Goal: Transaction & Acquisition: Purchase product/service

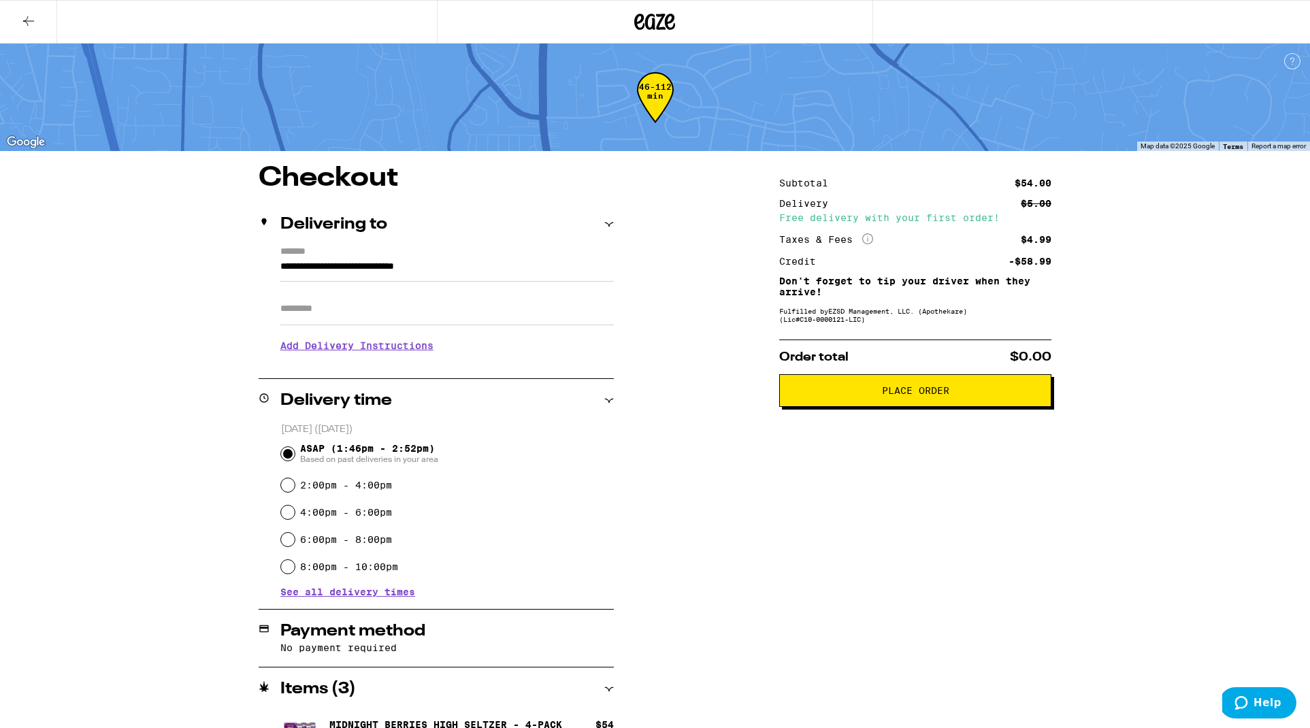
click at [609, 223] on icon at bounding box center [609, 225] width 10 height 10
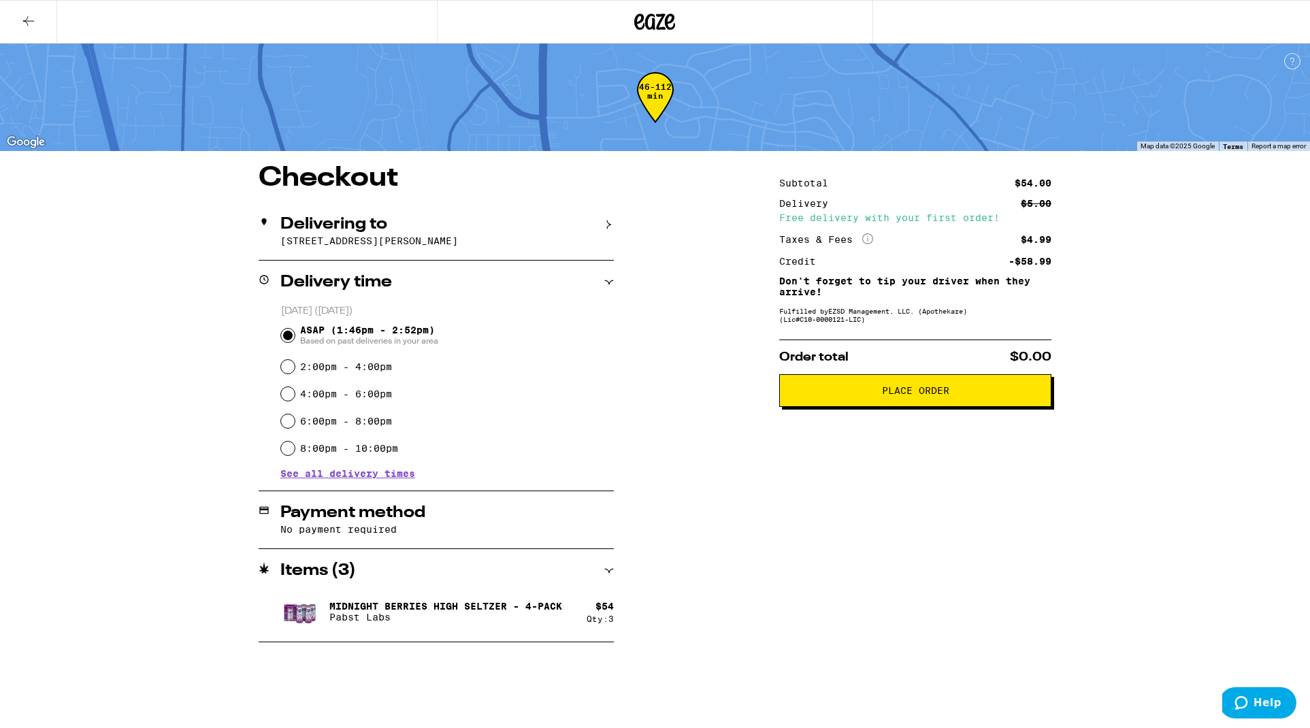
type input "**********"
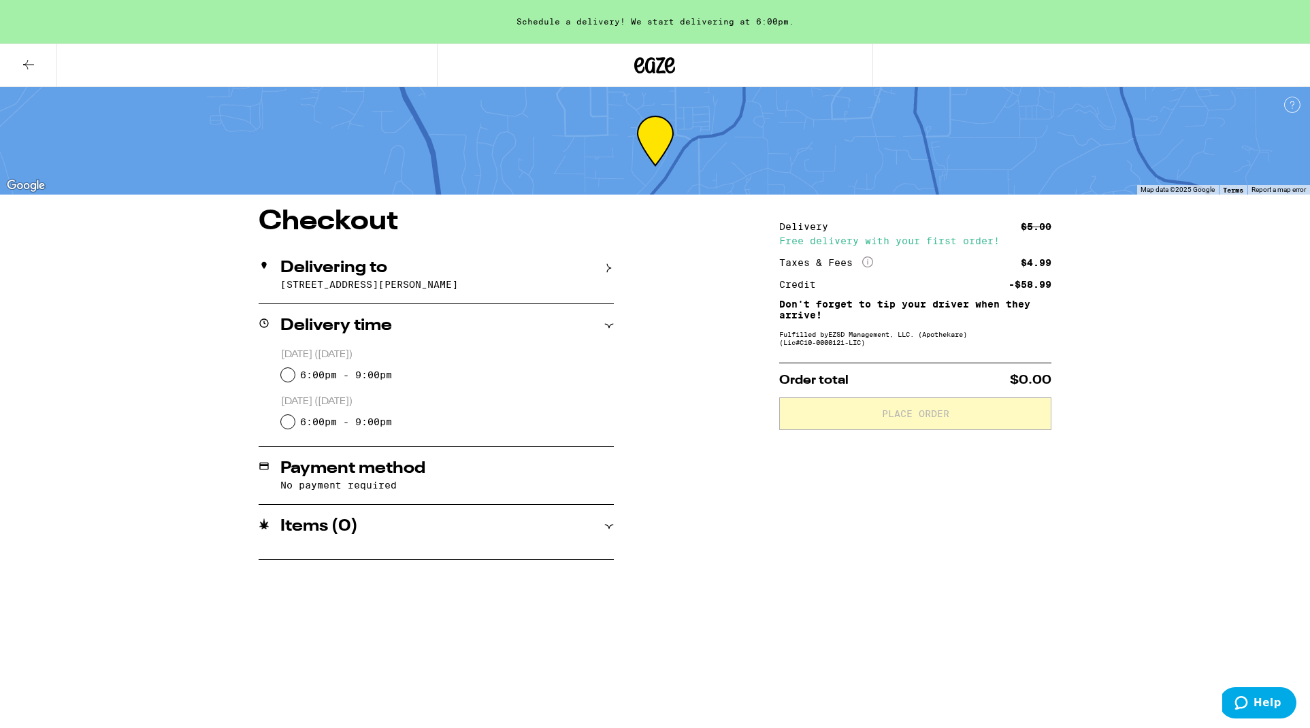
click at [660, 67] on icon at bounding box center [655, 65] width 20 height 16
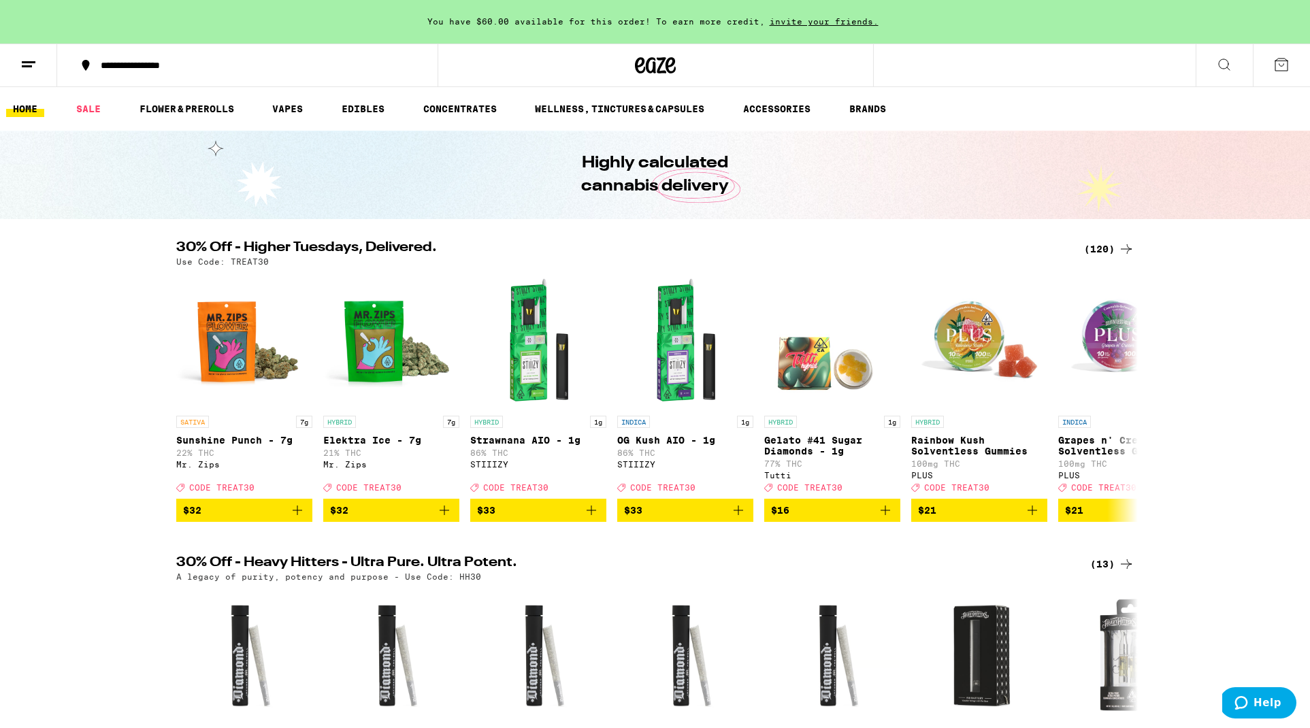
click at [1221, 63] on icon at bounding box center [1224, 64] width 16 height 16
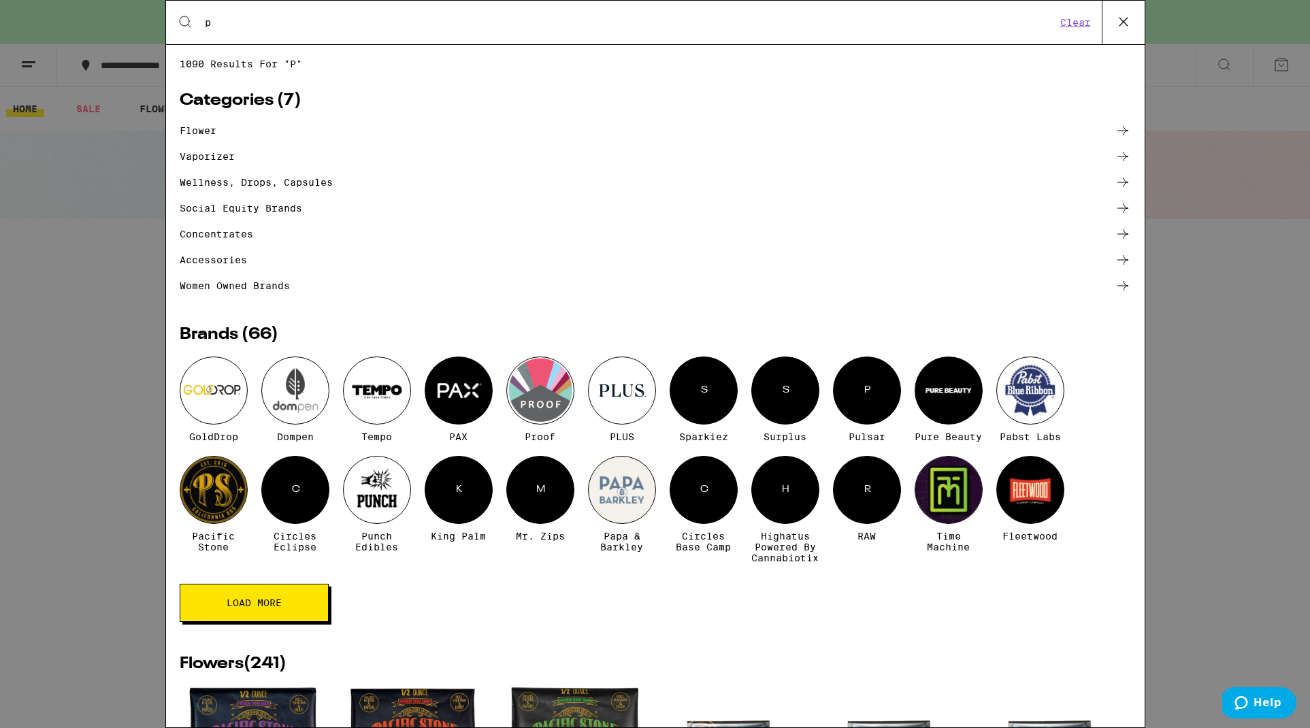
type input "p"
click at [1225, 67] on div "Search for Products p Clear 1090 results for "p" Categories ( 7 ) flower vapori…" at bounding box center [655, 364] width 1310 height 728
type input "a"
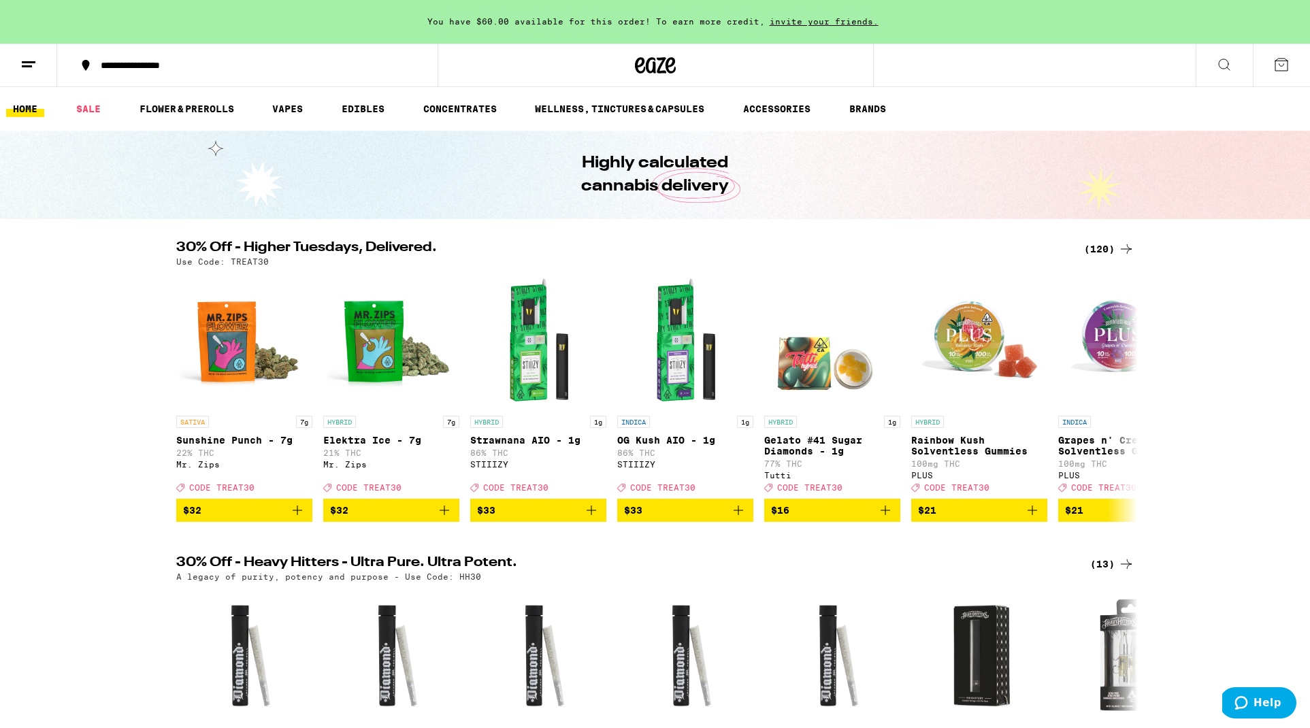
click at [1227, 62] on icon at bounding box center [1224, 64] width 16 height 16
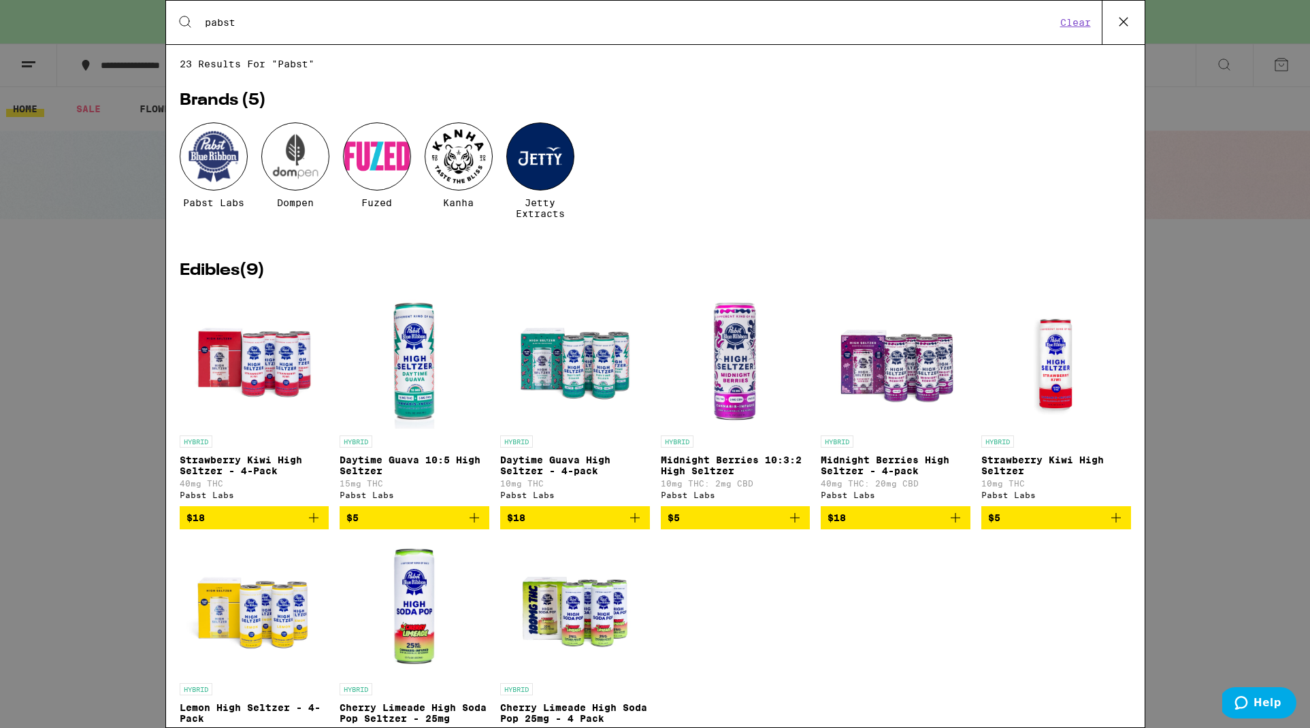
type input "Pabst"
drag, startPoint x: 1227, startPoint y: 62, endPoint x: 216, endPoint y: 166, distance: 1016.3
click at [216, 166] on div at bounding box center [214, 156] width 68 height 68
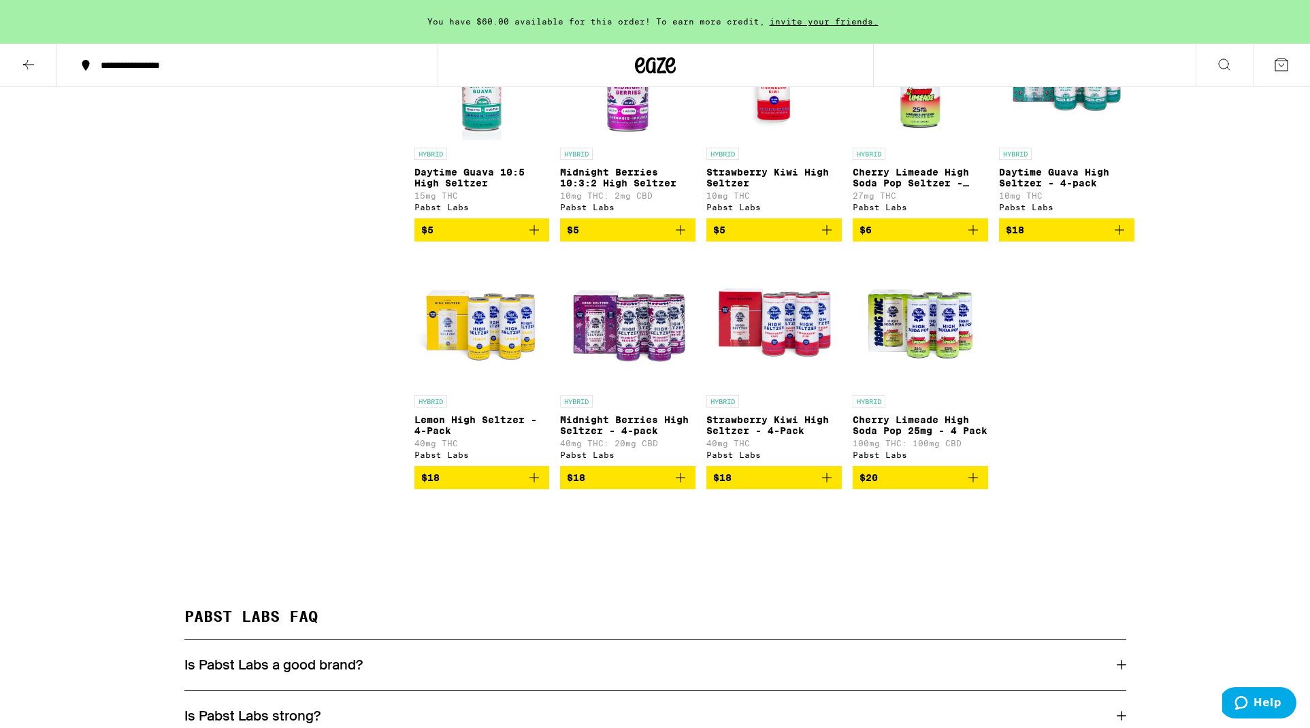
scroll to position [465, 0]
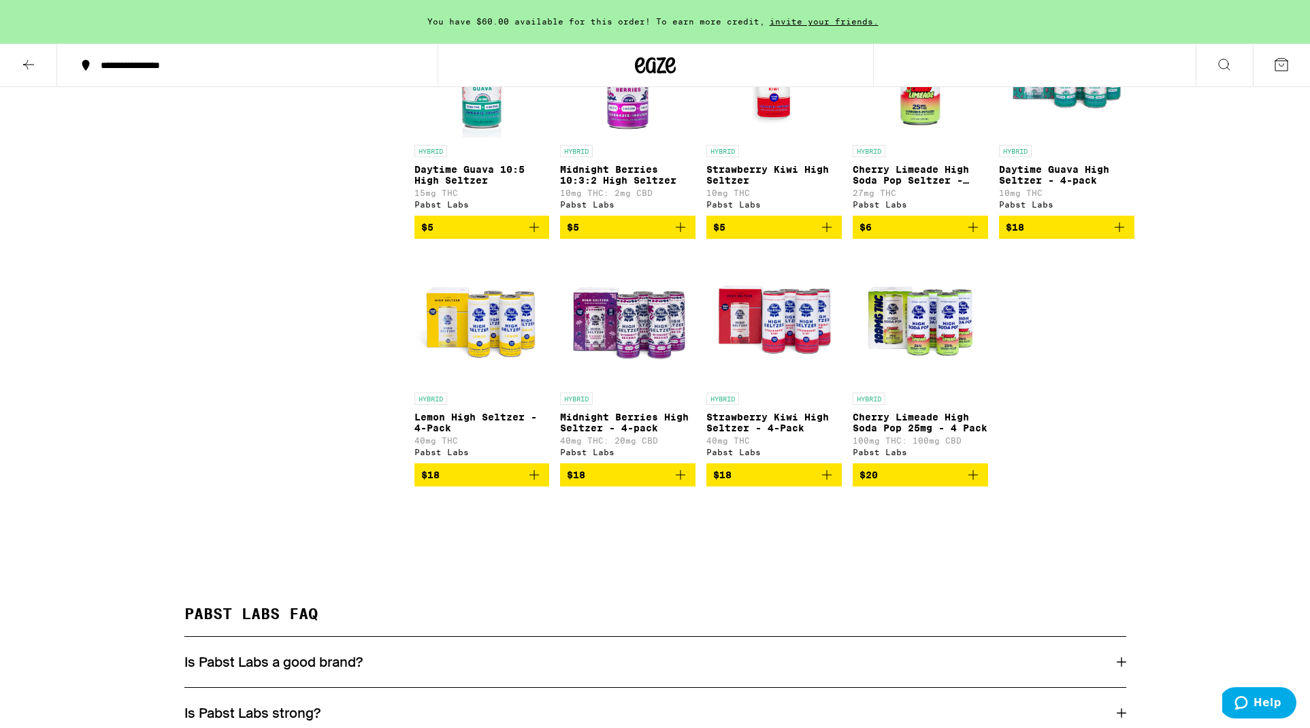
click at [682, 483] on icon "Add to bag" at bounding box center [680, 475] width 16 height 16
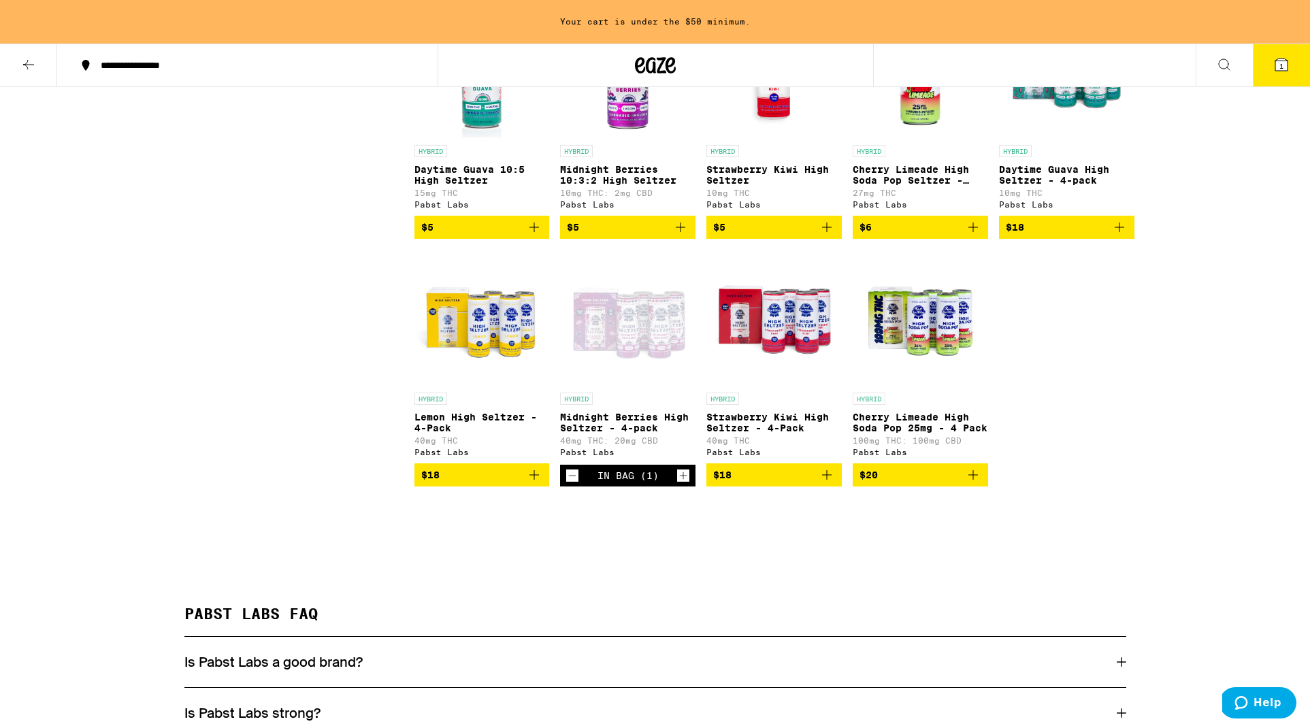
click at [682, 484] on icon "Increment" at bounding box center [683, 475] width 12 height 16
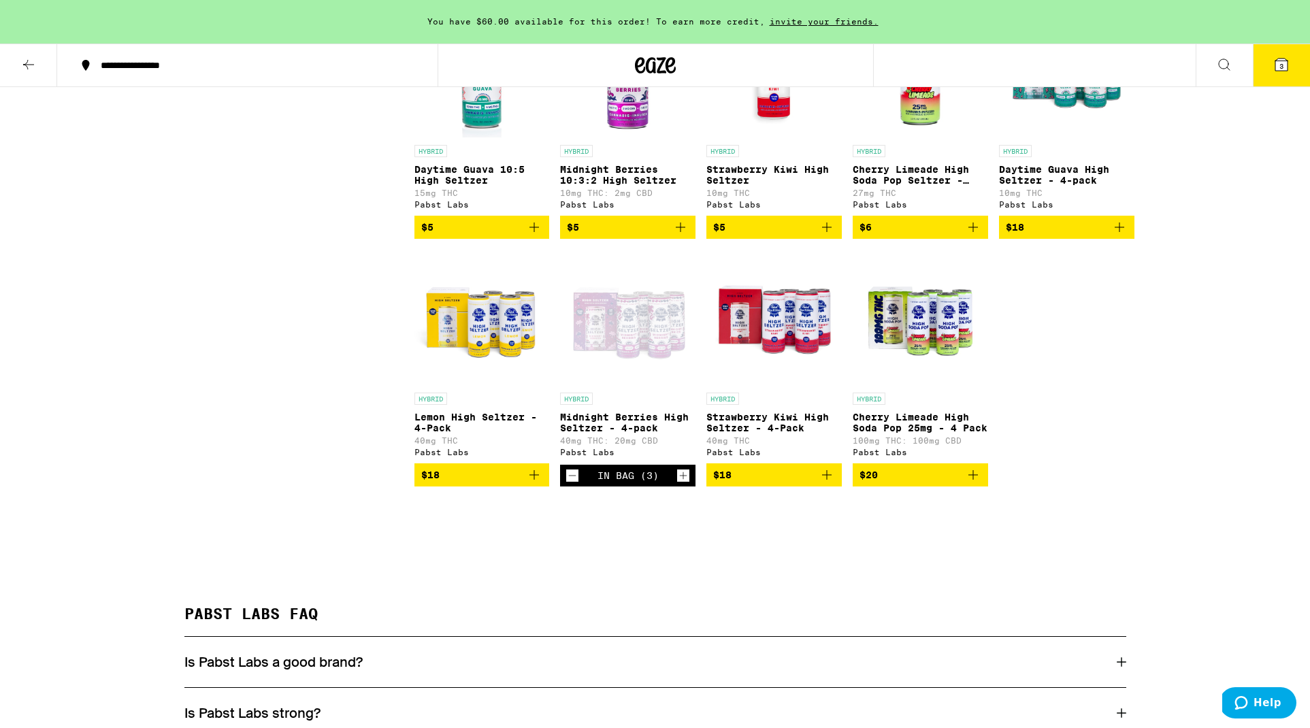
click at [682, 484] on icon "Increment" at bounding box center [683, 475] width 12 height 16
click at [1281, 67] on span "4" at bounding box center [1281, 66] width 4 height 8
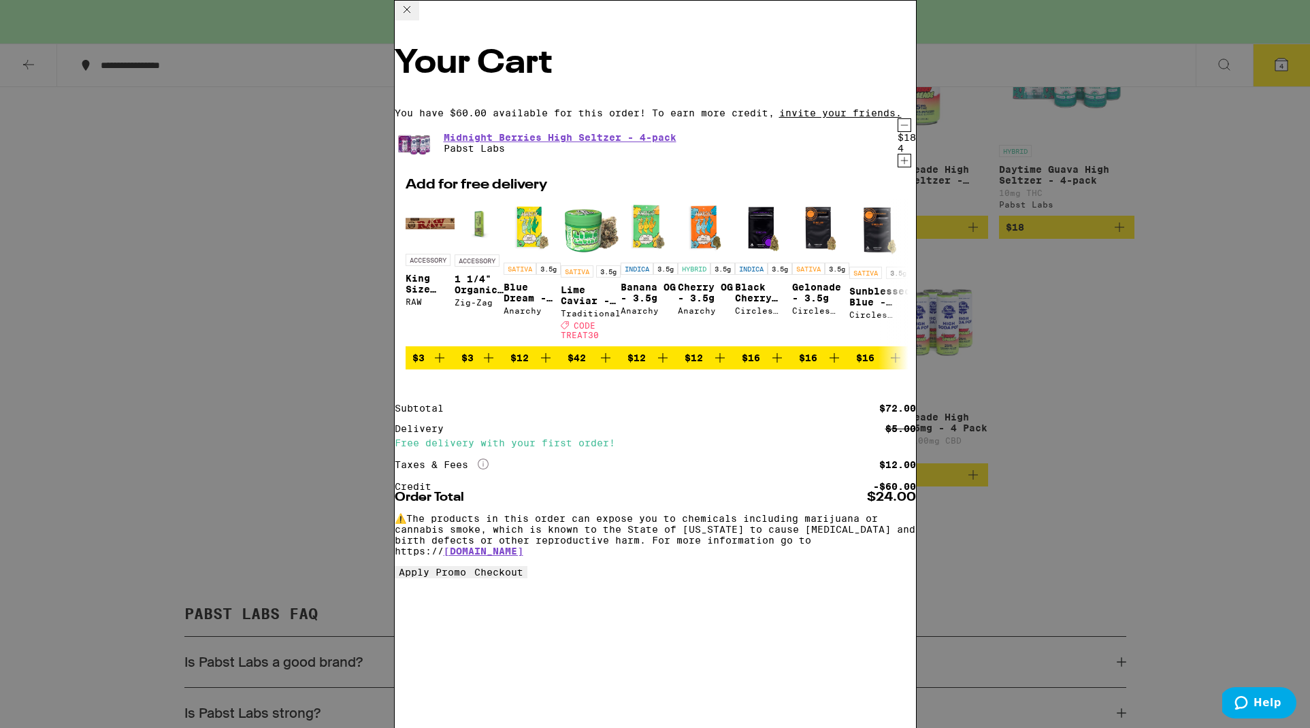
click at [523, 578] on span "Checkout" at bounding box center [498, 572] width 49 height 11
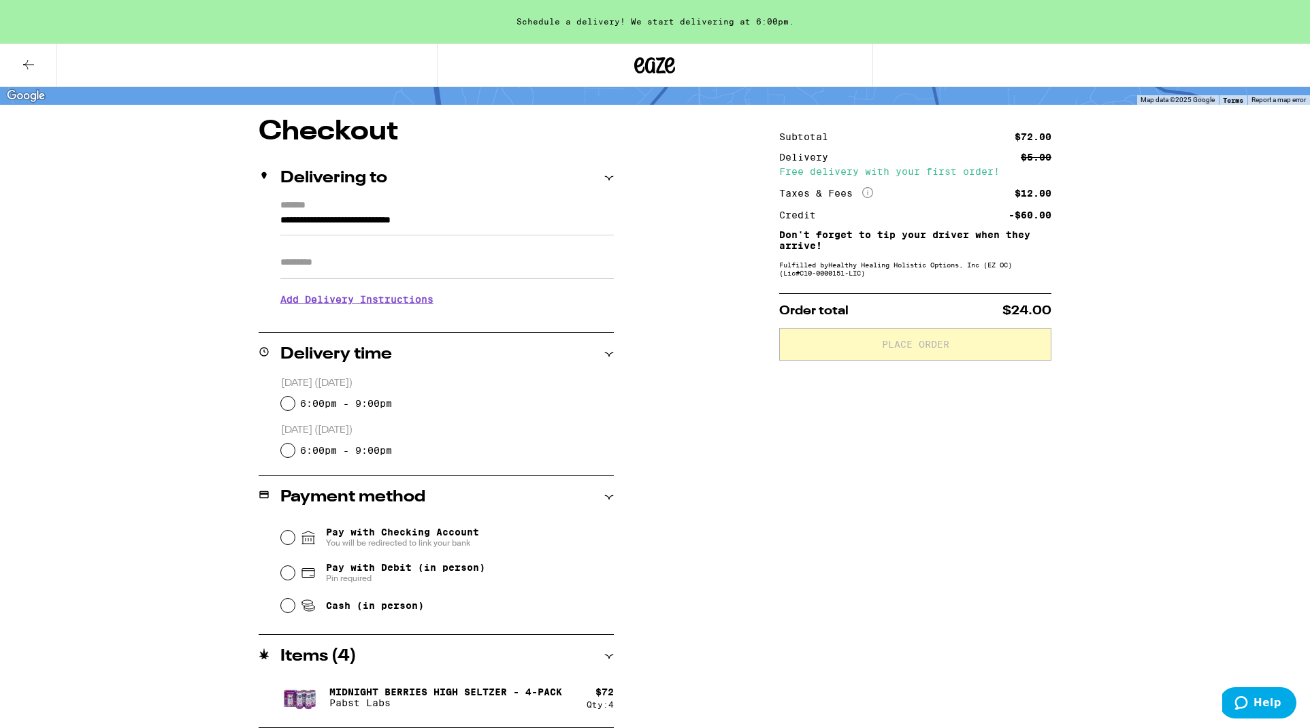
scroll to position [90, 0]
click at [290, 404] on input "6:00pm - 9:00pm" at bounding box center [288, 404] width 14 height 14
radio input "true"
click at [289, 608] on input "Cash (in person)" at bounding box center [288, 606] width 14 height 14
radio input "true"
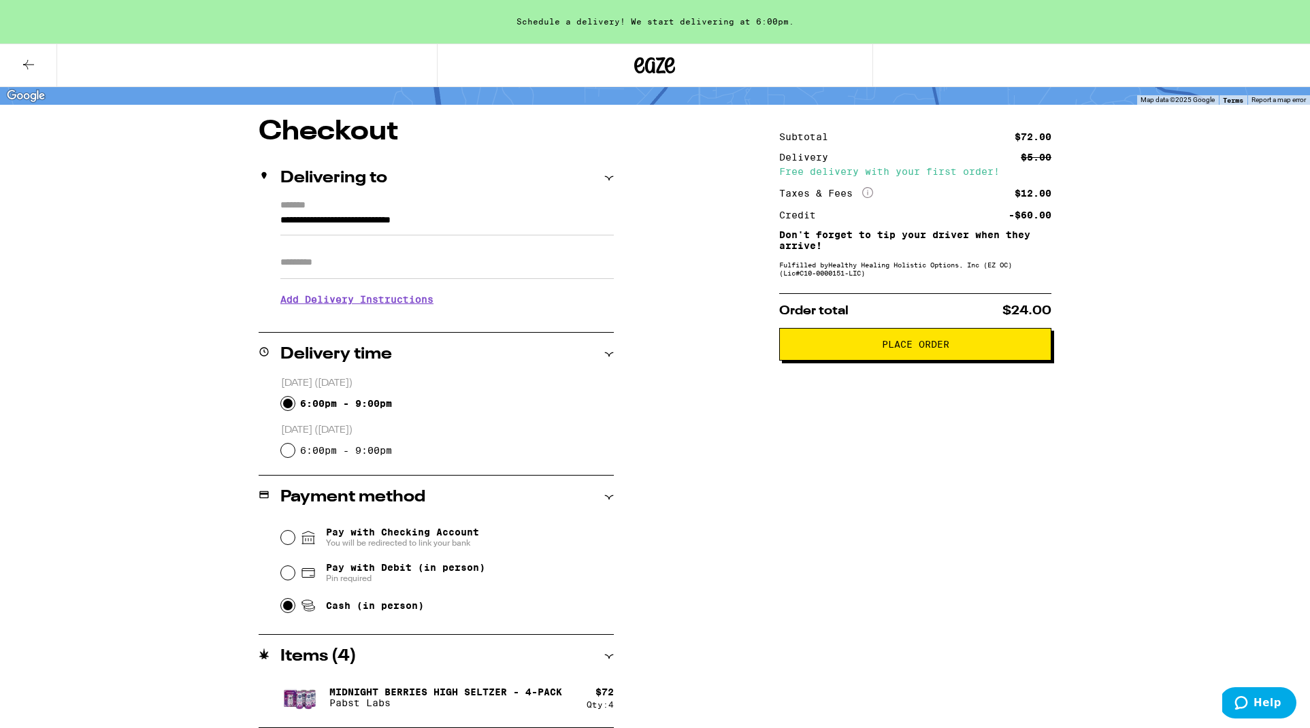
click at [929, 349] on span "Place Order" at bounding box center [915, 344] width 67 height 10
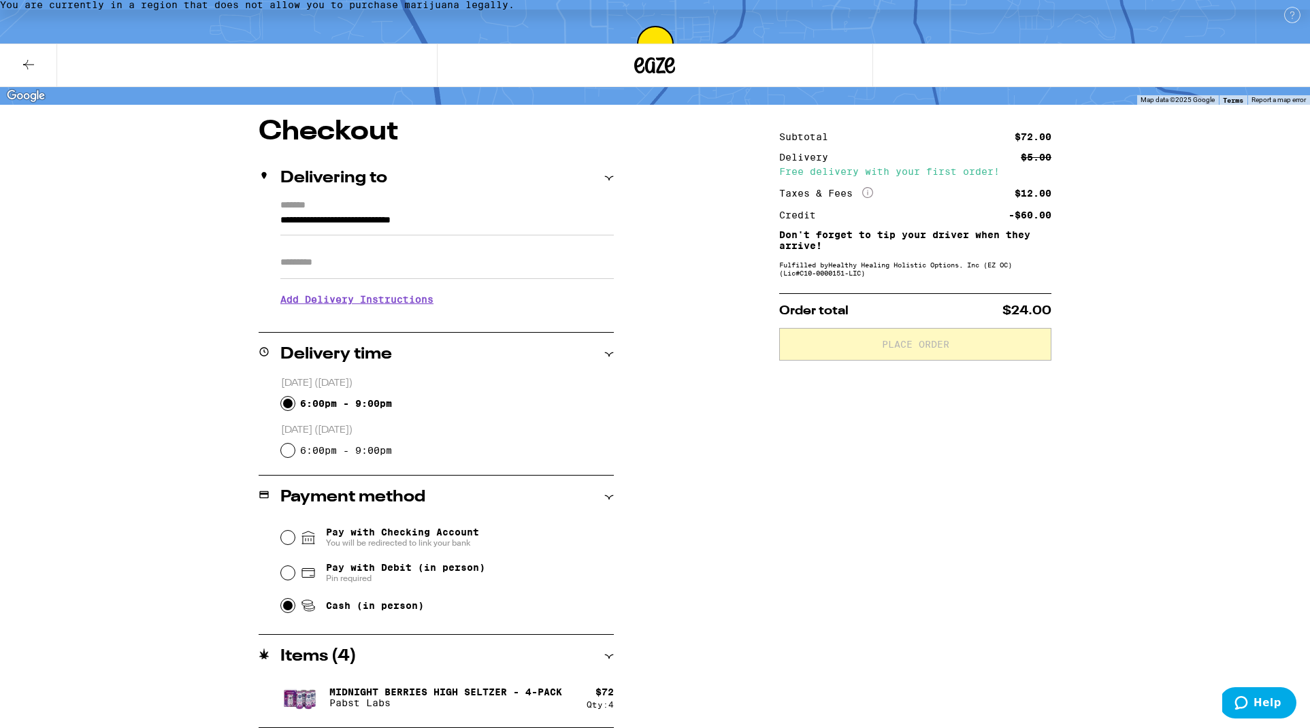
click at [473, 220] on input "**********" at bounding box center [446, 223] width 333 height 23
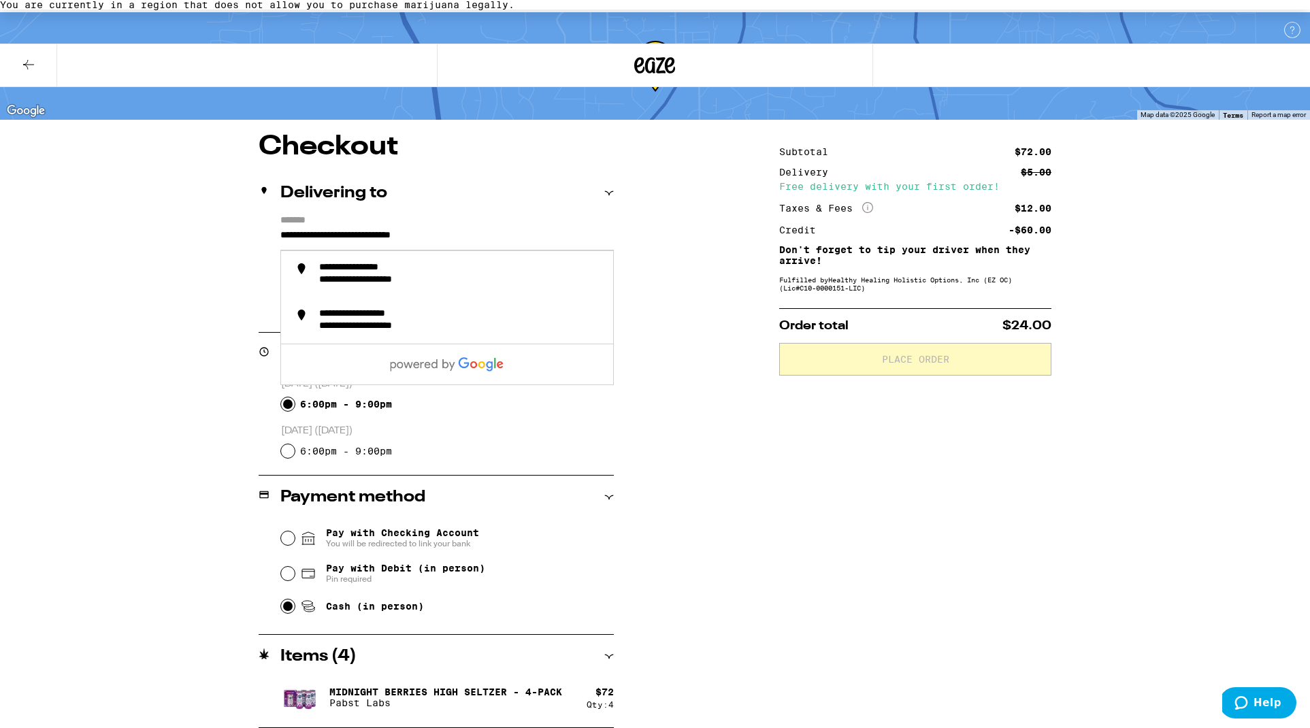
click at [610, 191] on icon at bounding box center [609, 193] width 9 height 4
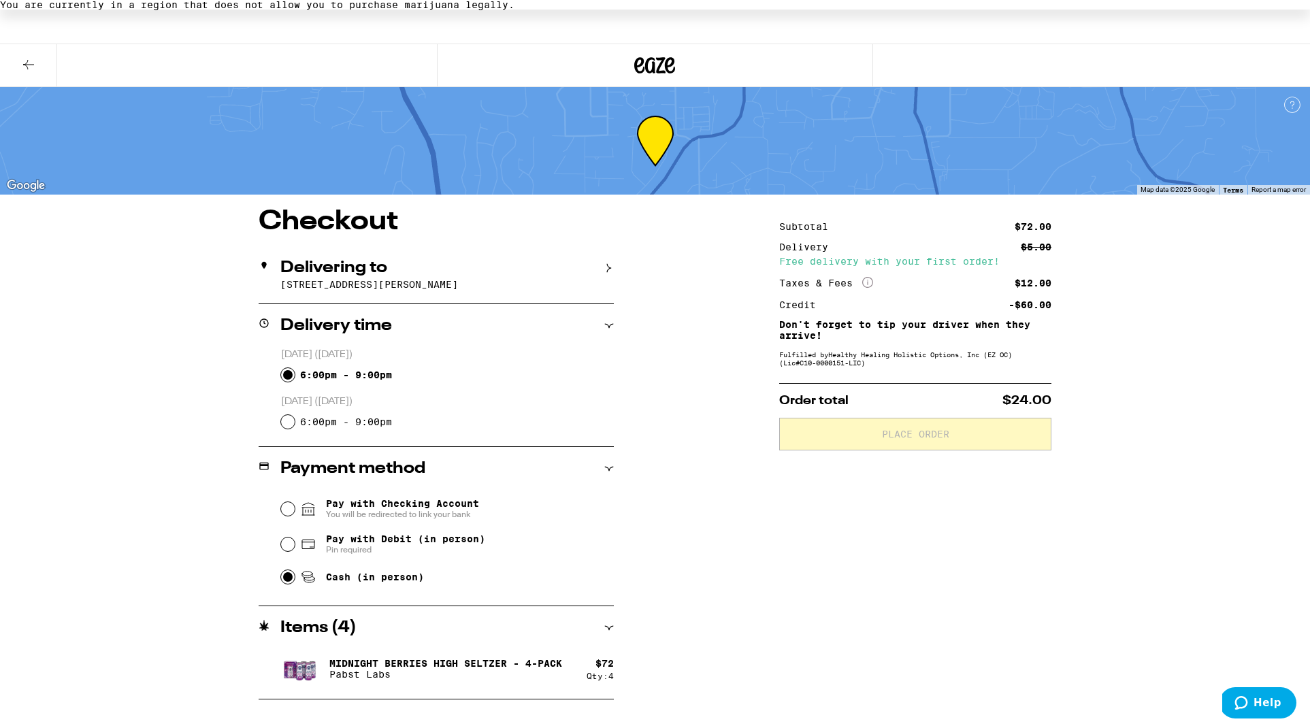
scroll to position [0, 0]
click at [492, 284] on p "1258 Palomares Ct, Fallbrook, CA" at bounding box center [446, 284] width 333 height 11
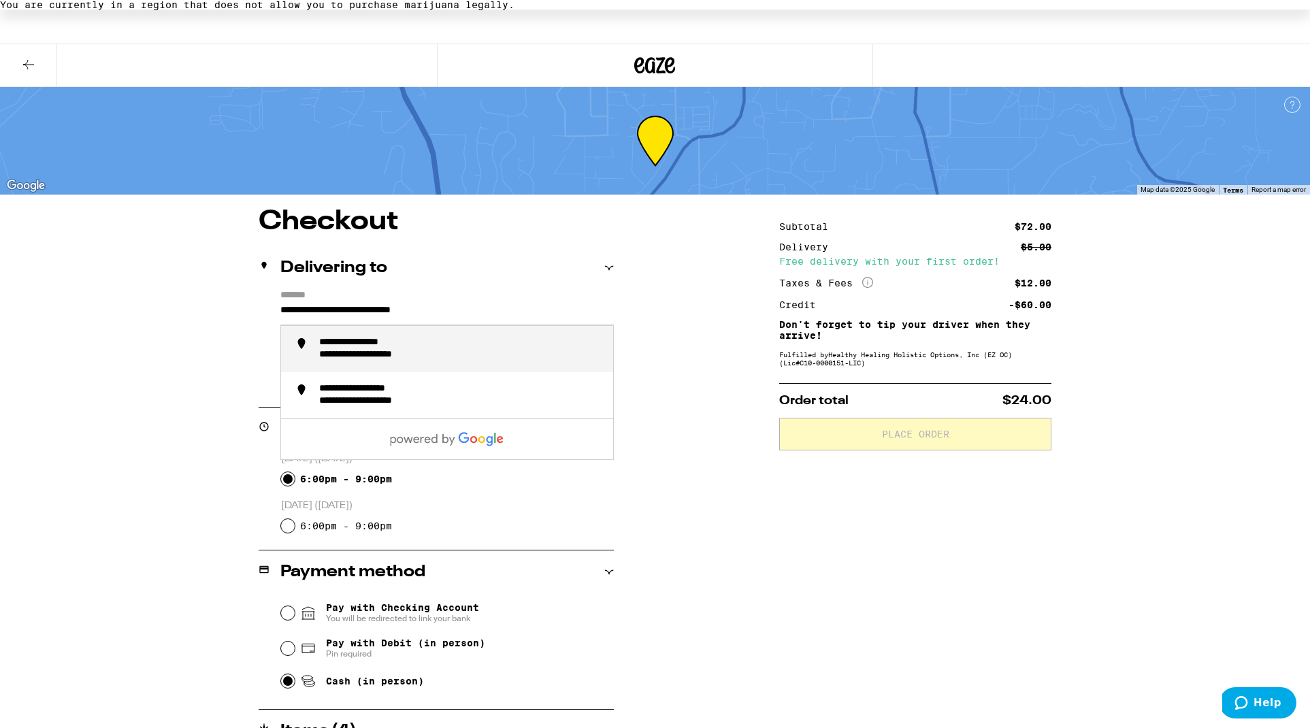
click at [485, 312] on input "**********" at bounding box center [446, 313] width 333 height 23
click at [305, 308] on input "**********" at bounding box center [446, 313] width 333 height 23
drag, startPoint x: 306, startPoint y: 311, endPoint x: 295, endPoint y: 312, distance: 11.6
click at [295, 312] on input "**********" at bounding box center [446, 313] width 333 height 23
type input "**********"
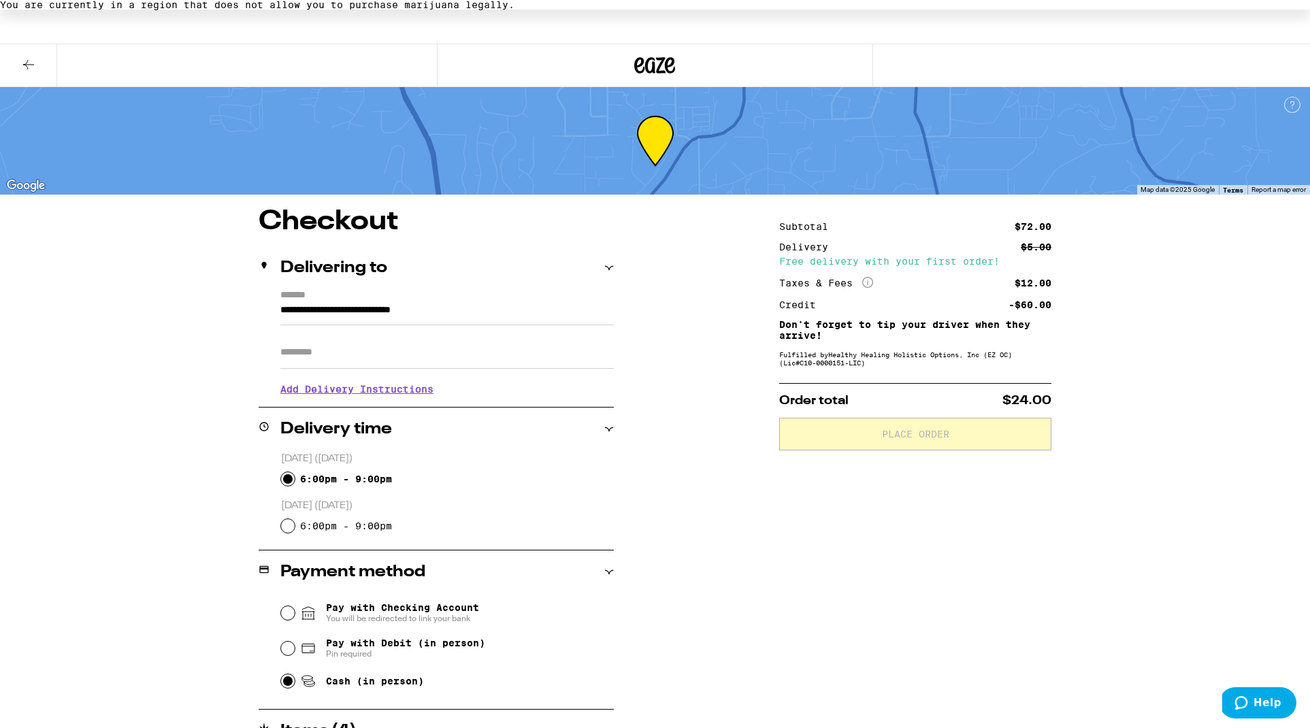
click at [683, 427] on div "**********" at bounding box center [655, 505] width 980 height 595
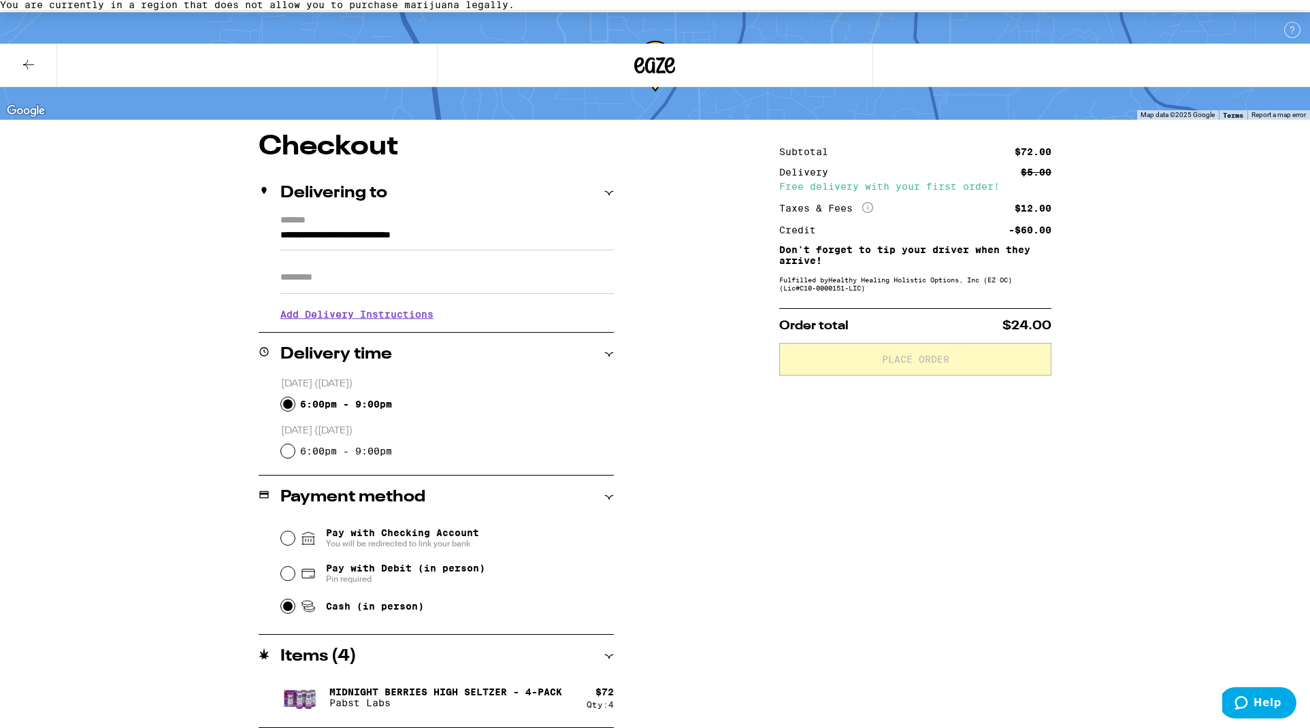
scroll to position [90, 0]
click at [378, 303] on h3 "Add Delivery Instructions" at bounding box center [446, 314] width 333 height 31
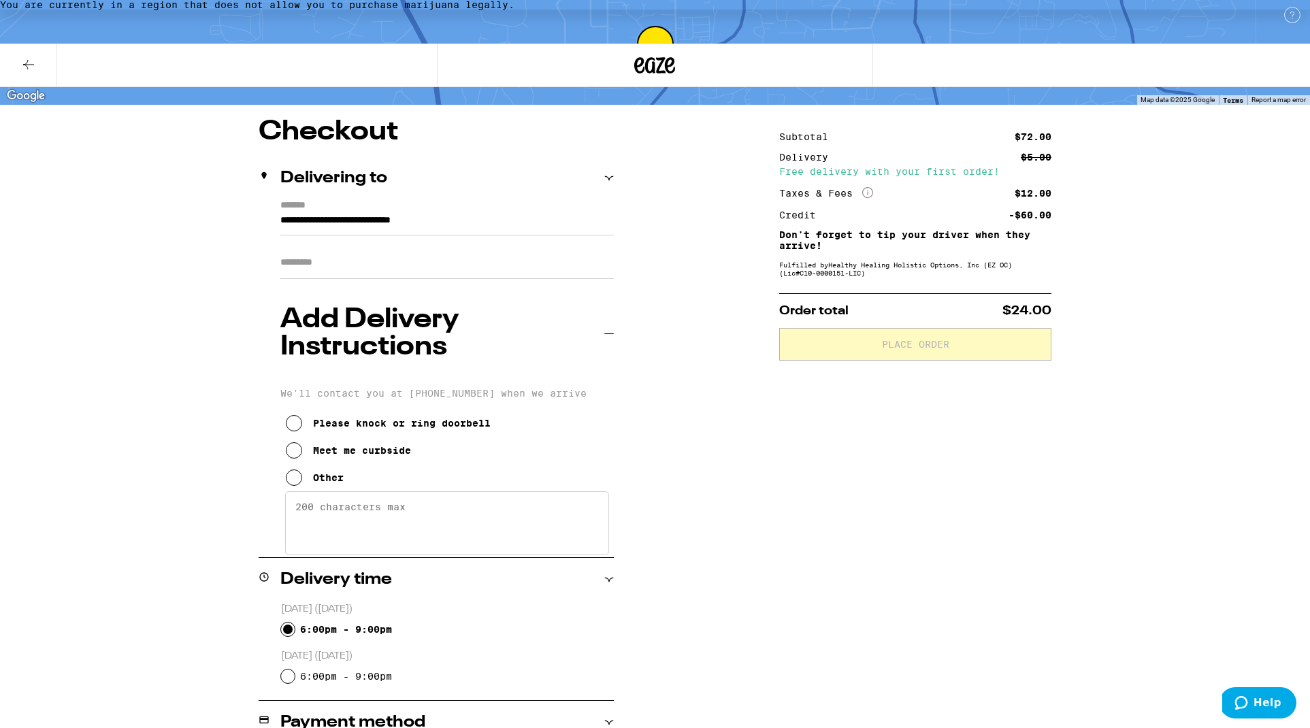
click at [290, 669] on input "6:00pm - 9:00pm" at bounding box center [288, 676] width 14 height 14
radio input "true"
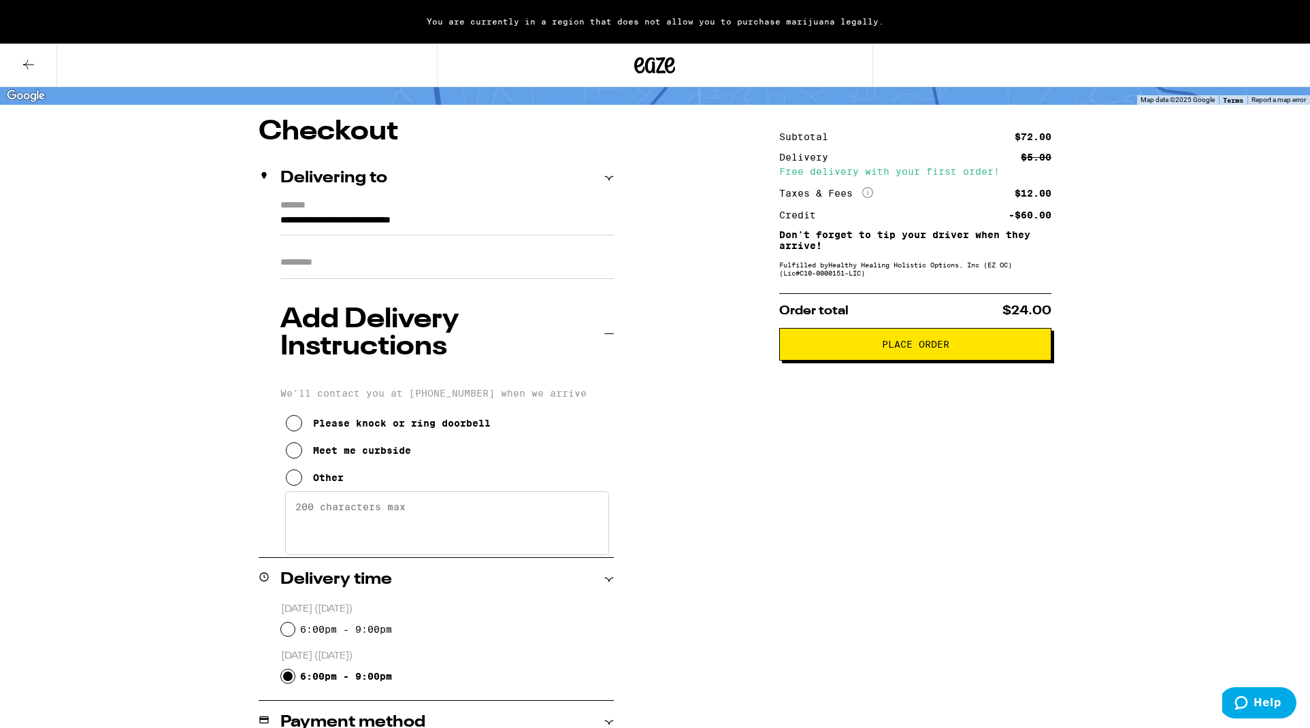
click at [290, 622] on input "6:00pm - 9:00pm" at bounding box center [288, 629] width 14 height 14
radio input "true"
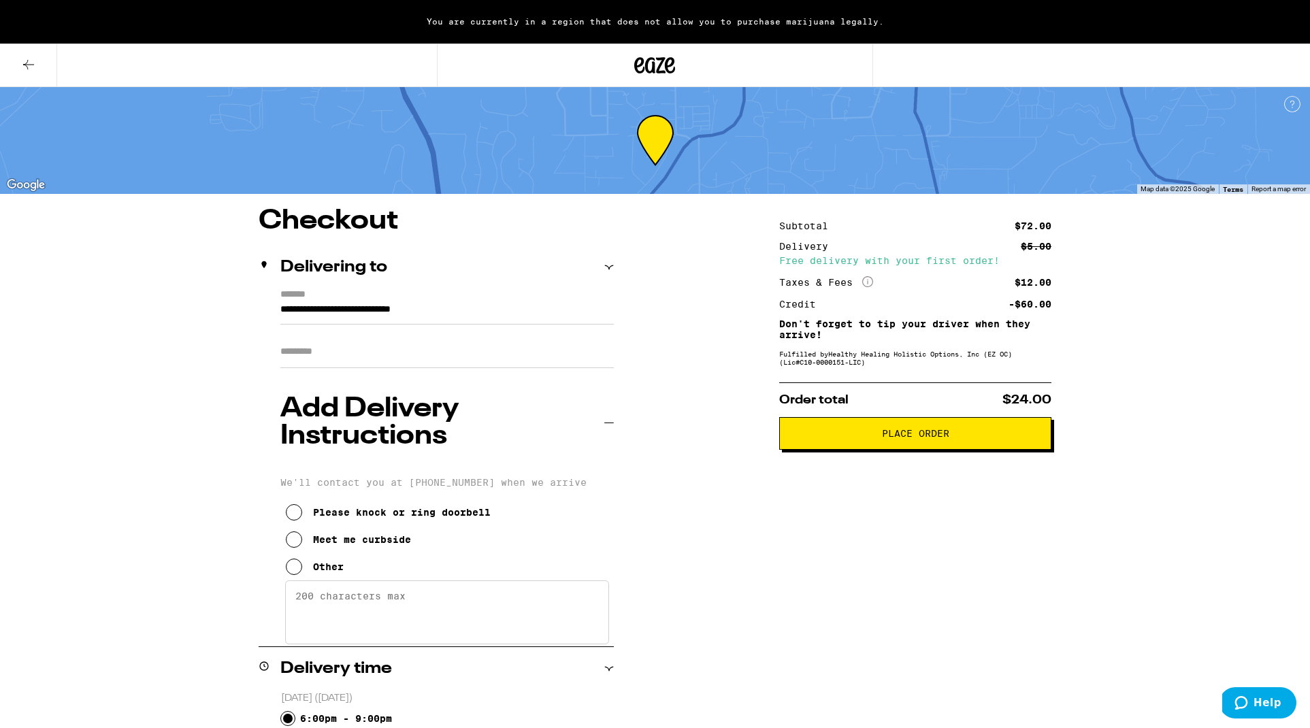
scroll to position [0, 0]
click at [388, 308] on input "**********" at bounding box center [446, 313] width 333 height 23
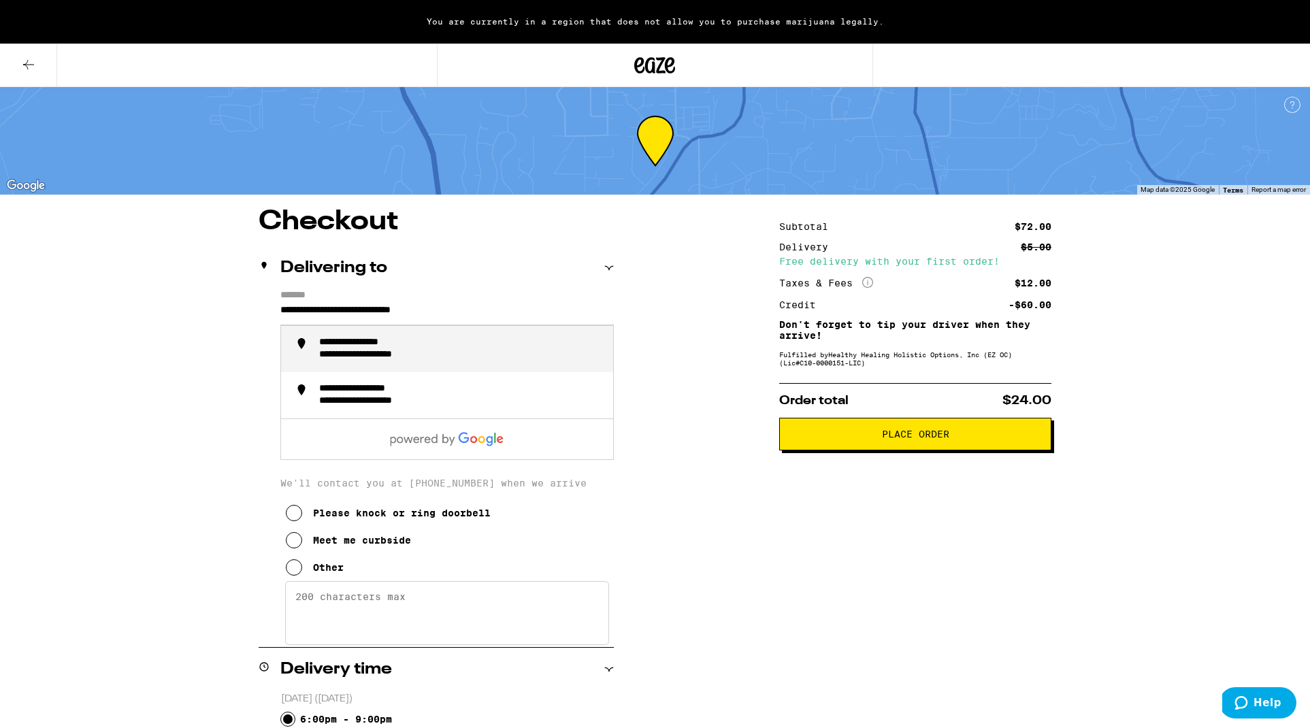
click at [299, 310] on input "**********" at bounding box center [446, 313] width 333 height 23
type input "**********"
click at [703, 413] on div "**********" at bounding box center [655, 625] width 980 height 835
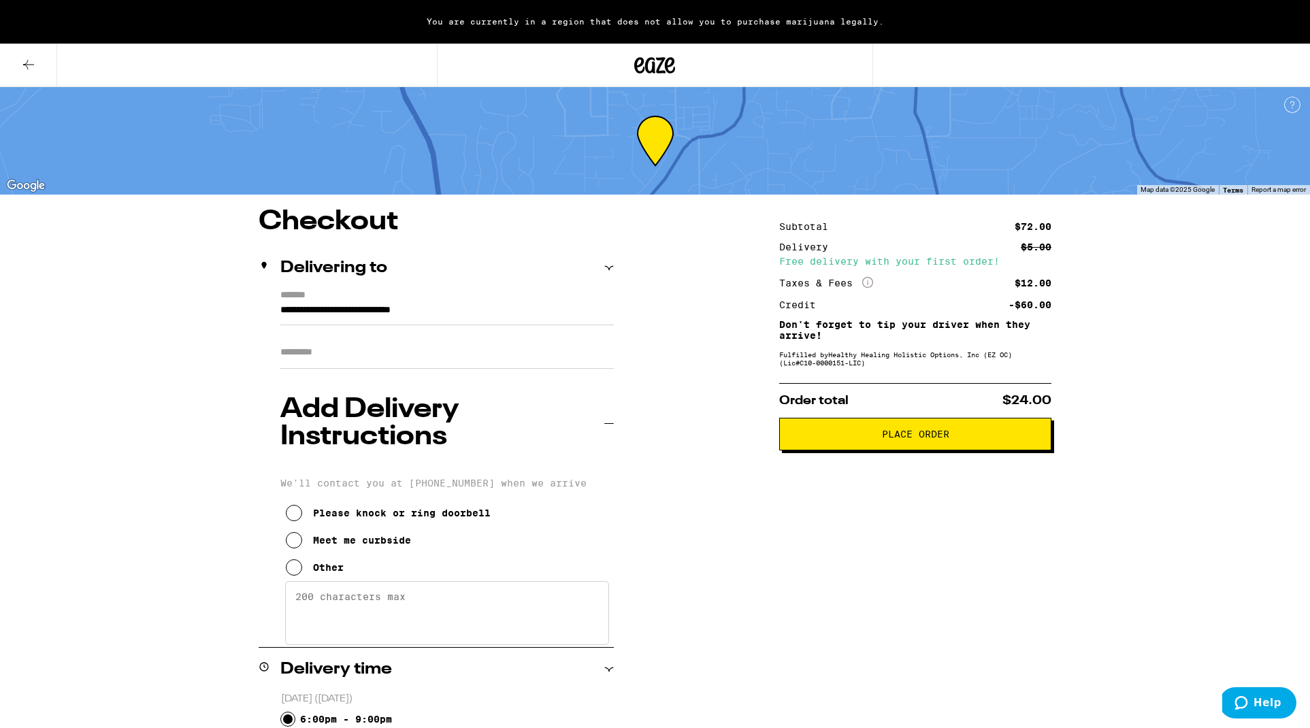
click at [924, 437] on span "Place Order" at bounding box center [915, 434] width 67 height 10
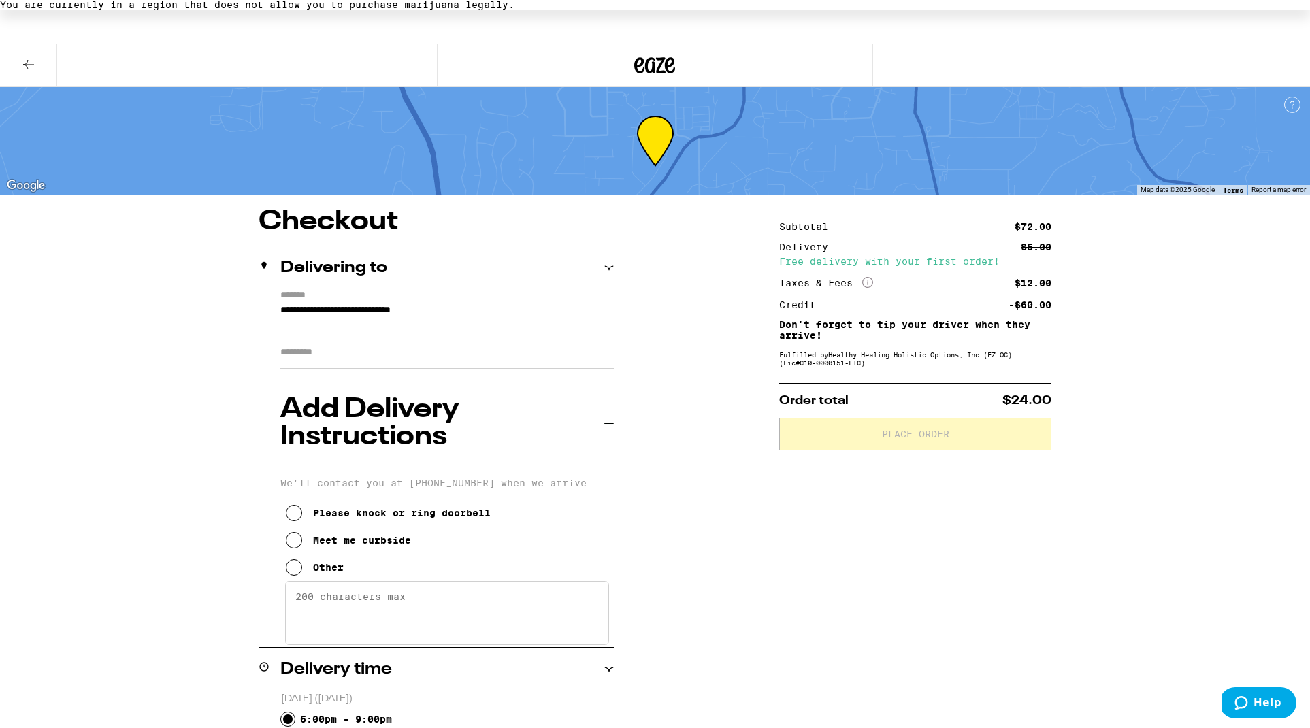
click at [1264, 699] on span "Help" at bounding box center [1267, 703] width 28 height 12
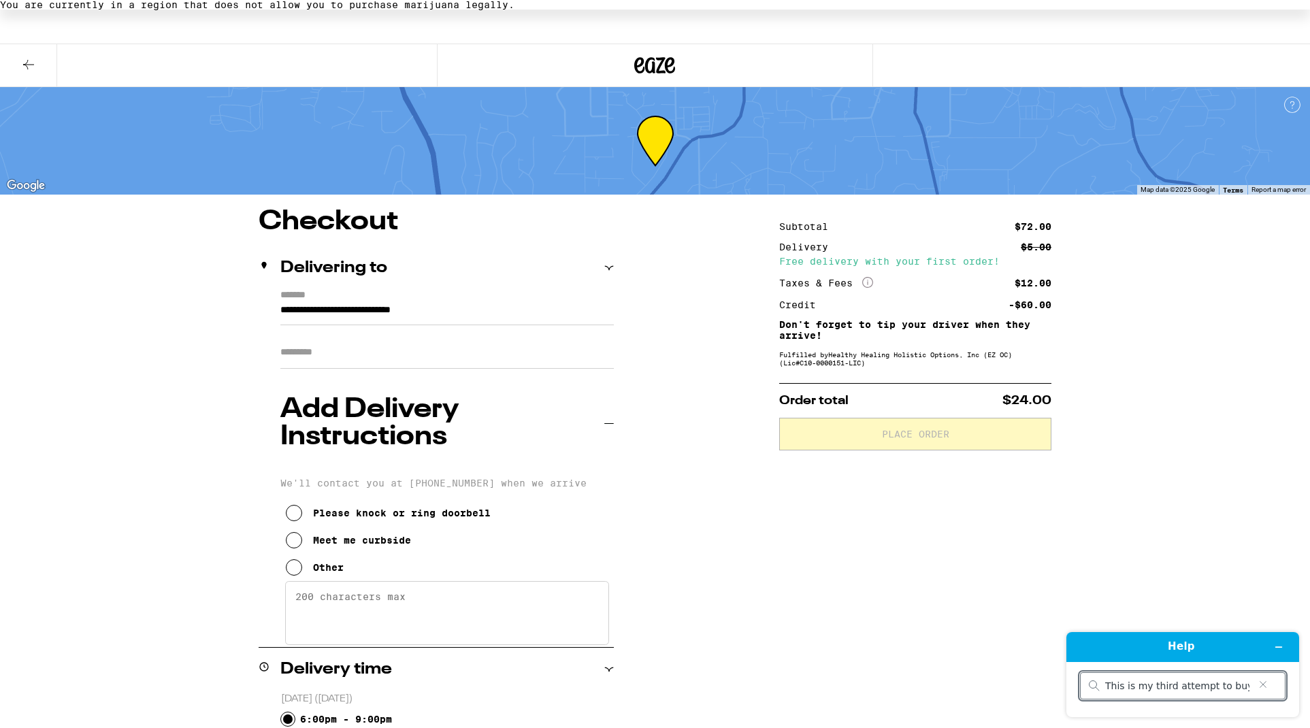
type input "This is my third attempt to buy from you....."
click at [433, 10] on div "You are currently in a region that does not allow you to purchase marijuana leg…" at bounding box center [655, 5] width 1310 height 10
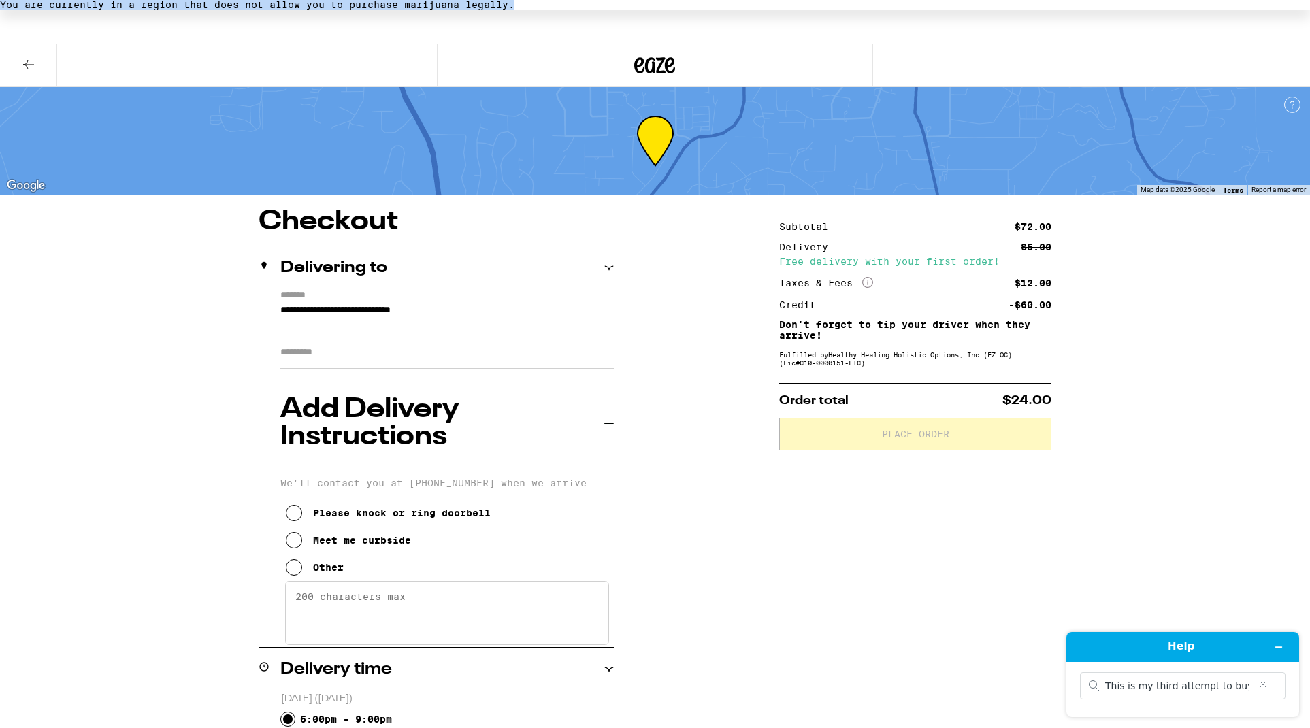
drag, startPoint x: 431, startPoint y: 22, endPoint x: 884, endPoint y: 23, distance: 453.8
click at [884, 10] on div "You are currently in a region that does not allow you to purchase marijuana leg…" at bounding box center [655, 5] width 1310 height 10
copy div "You are currently in a region that does not allow you to purchase marijuana leg…"
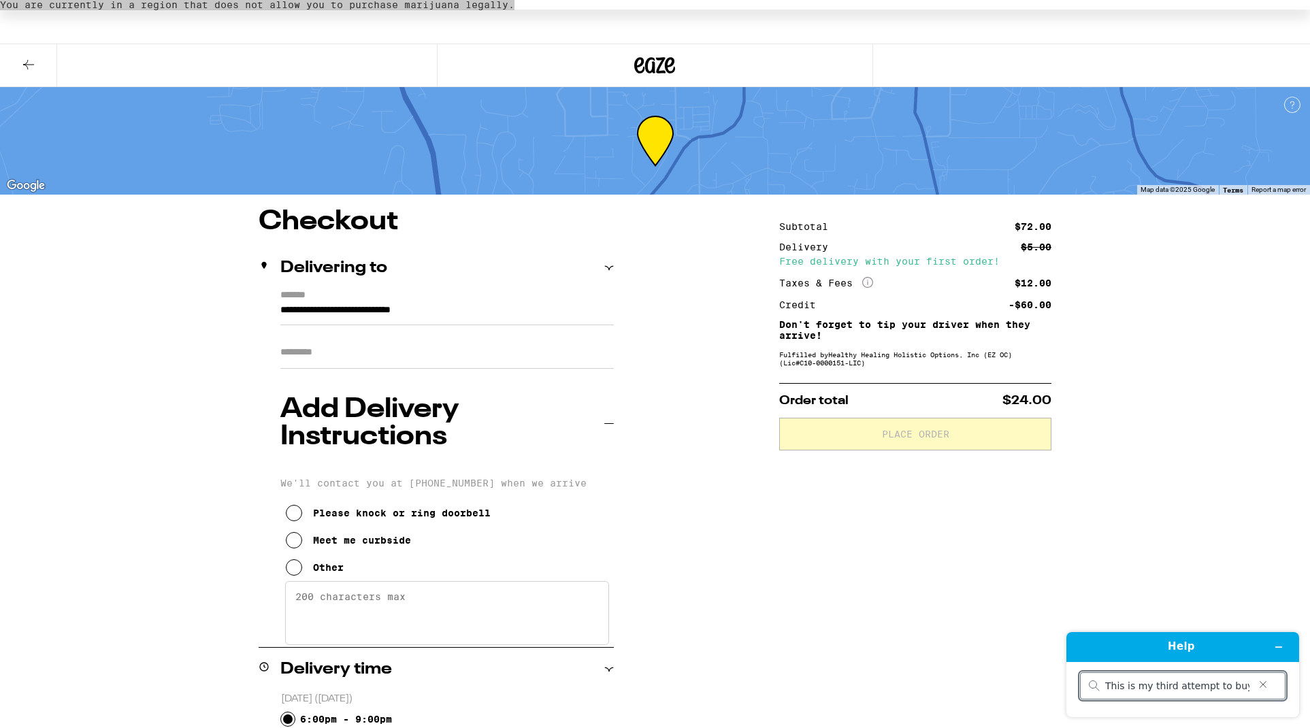
drag, startPoint x: 1245, startPoint y: 686, endPoint x: 1255, endPoint y: 688, distance: 9.9
click at [1244, 686] on input "This is my third attempt to buy from you....." at bounding box center [1177, 686] width 144 height 12
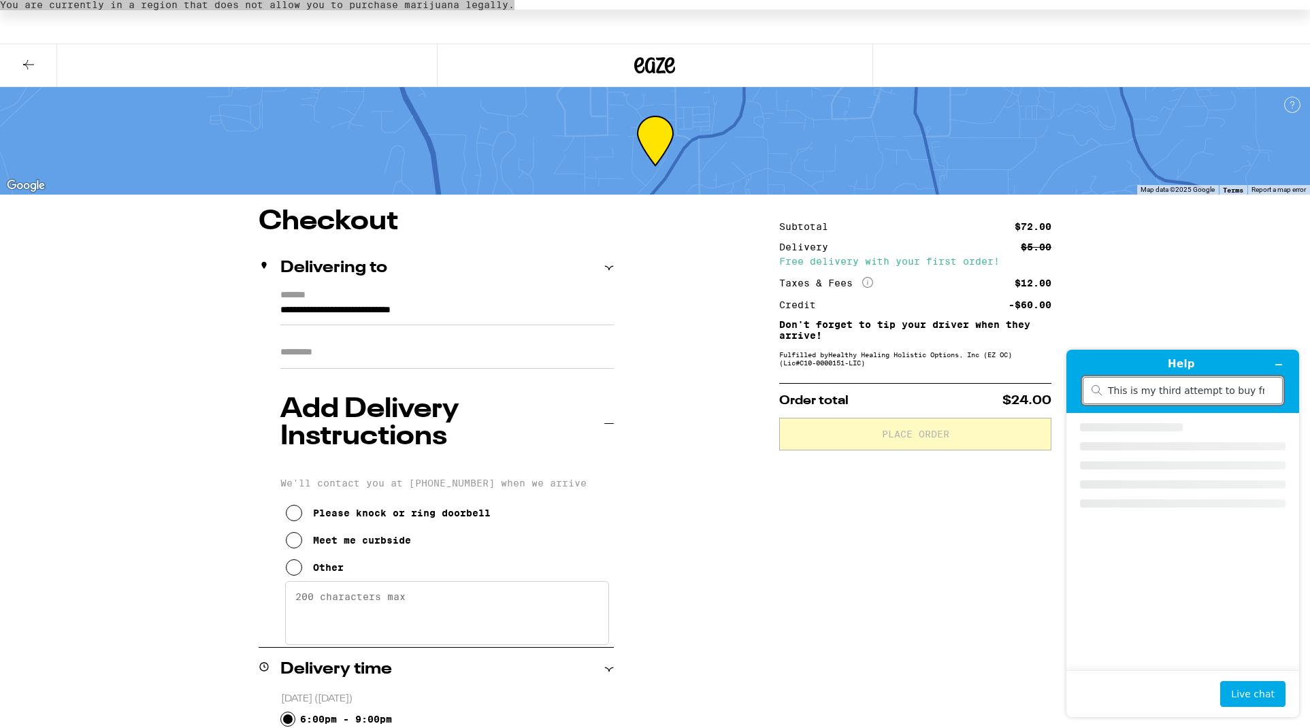
scroll to position [0, 34]
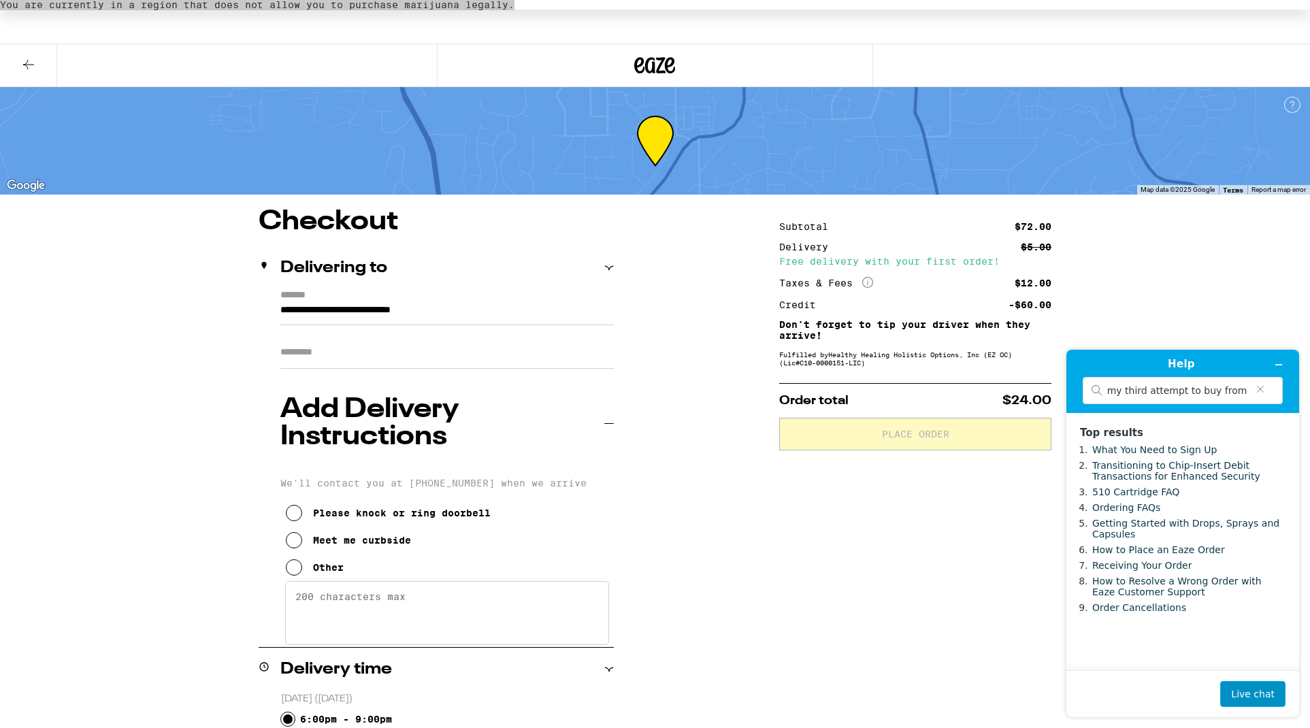
click at [1255, 693] on button "Live chat" at bounding box center [1252, 694] width 65 height 26
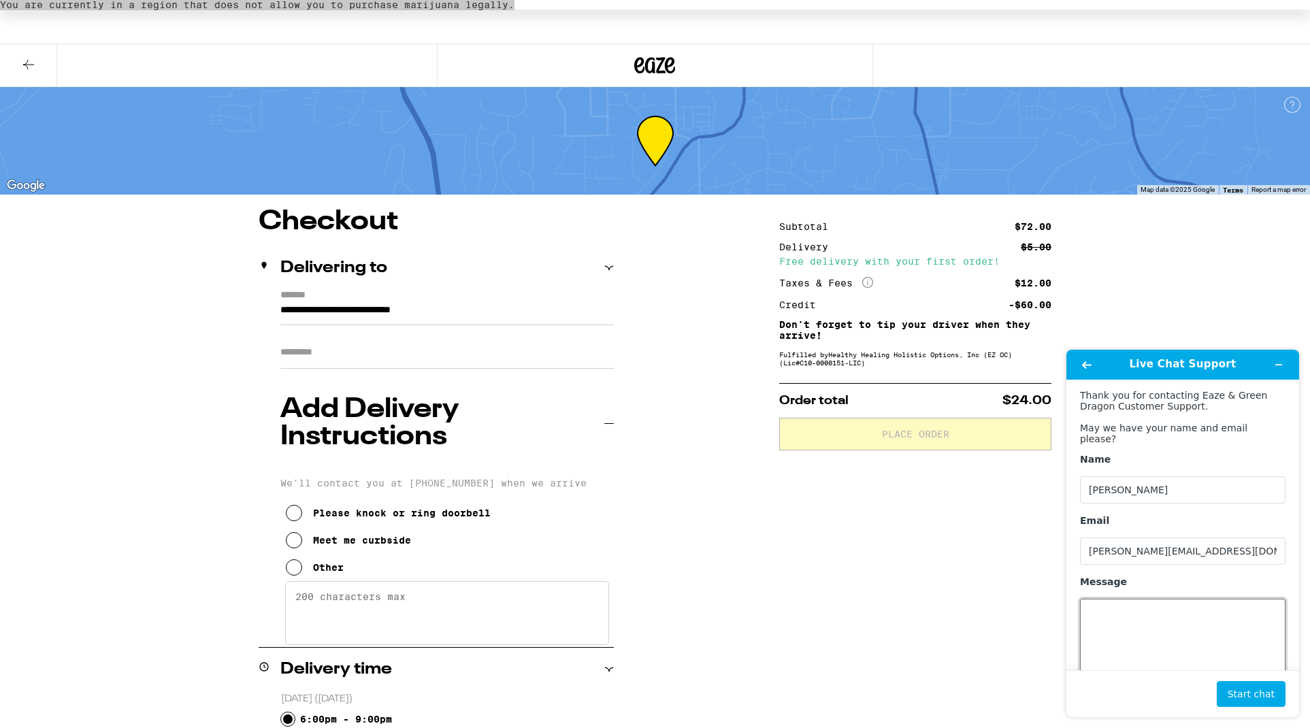
click at [1143, 618] on textarea "Message" at bounding box center [1182, 637] width 205 height 76
paste textarea "You are currently in a region that does not allow you to purchase marijuana leg…"
drag, startPoint x: 1193, startPoint y: 605, endPoint x: 1215, endPoint y: 614, distance: 24.1
click at [1193, 605] on textarea "This is my third attempt, I had an order this morning that never arrived, and t…" at bounding box center [1182, 637] width 205 height 76
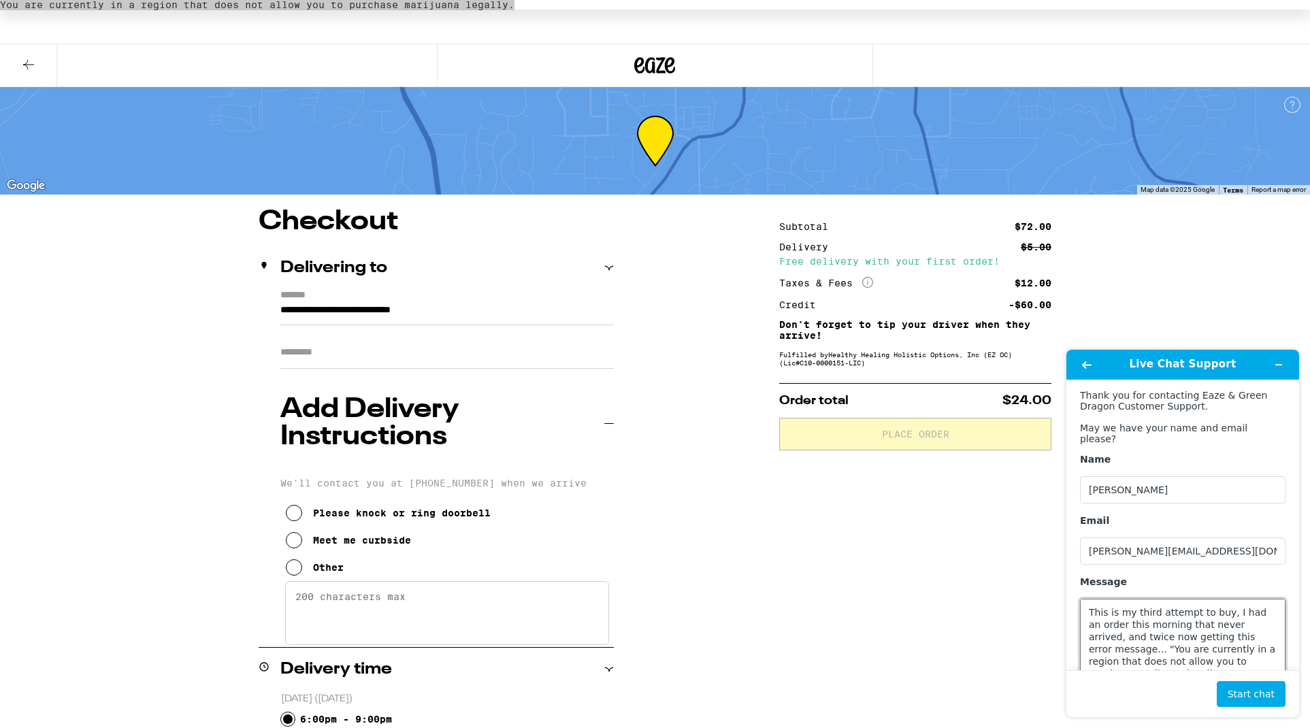
click at [1164, 657] on textarea "This is my third attempt to buy, I had an order this morning that never arrived…" at bounding box center [1182, 637] width 205 height 76
type textarea "This is my third attempt to buy, I had an order this morning that never arrived…"
click at [1255, 693] on button "Start chat" at bounding box center [1250, 694] width 69 height 26
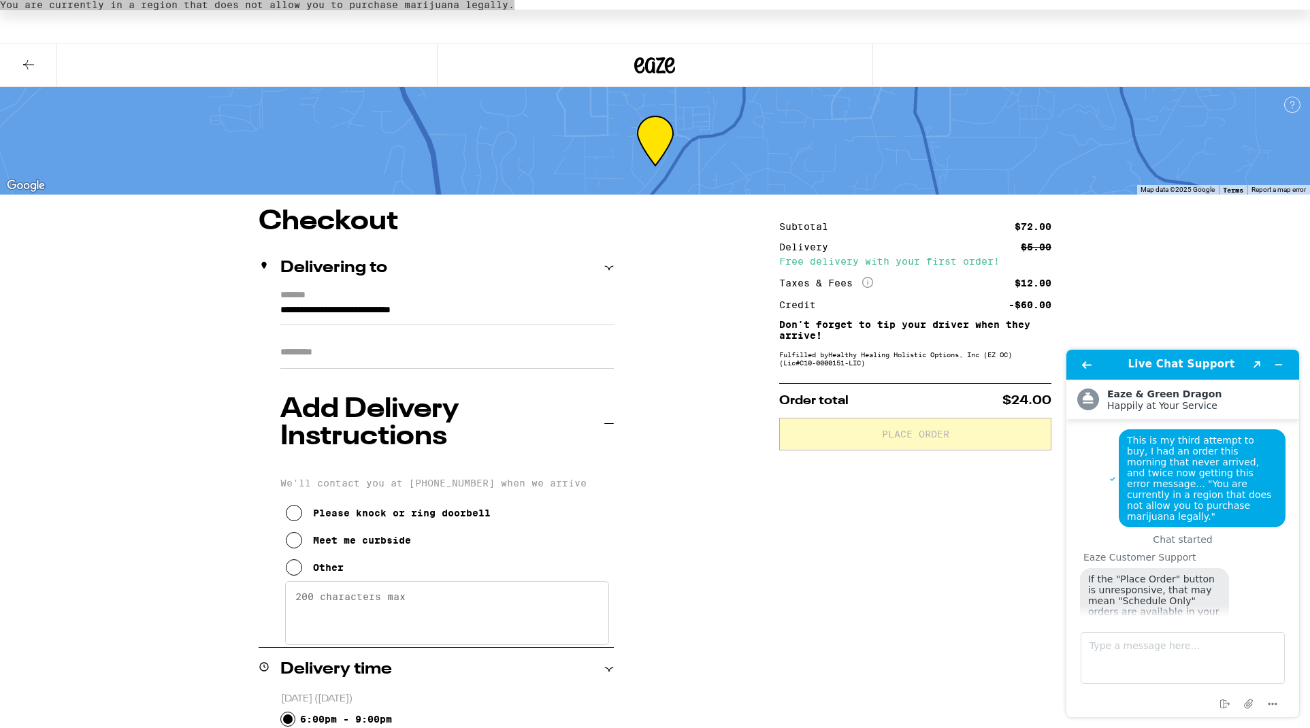
scroll to position [76, 0]
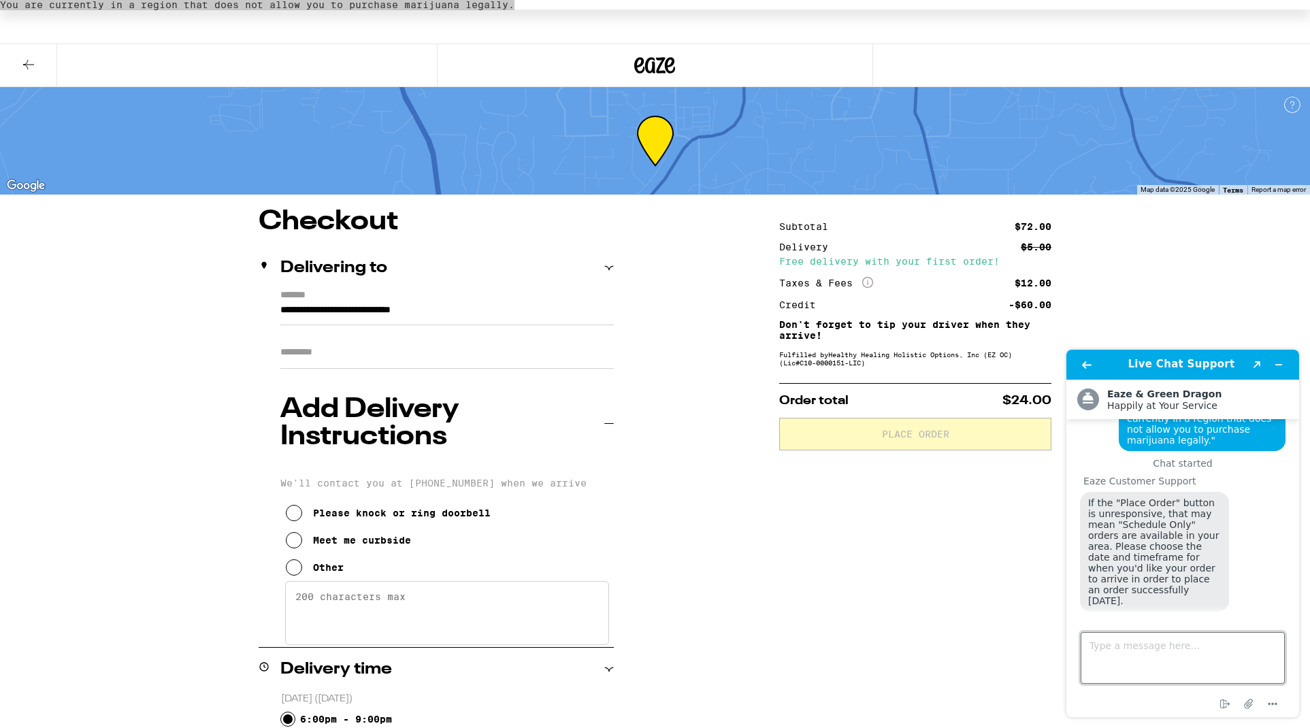
click at [1155, 647] on textarea "Type a message here..." at bounding box center [1182, 658] width 204 height 52
paste textarea "You are currently in a region that does not allow you to purchase marijuana leg…"
type textarea "You are currently in a region that does not allow you to purchase marijuana leg…"
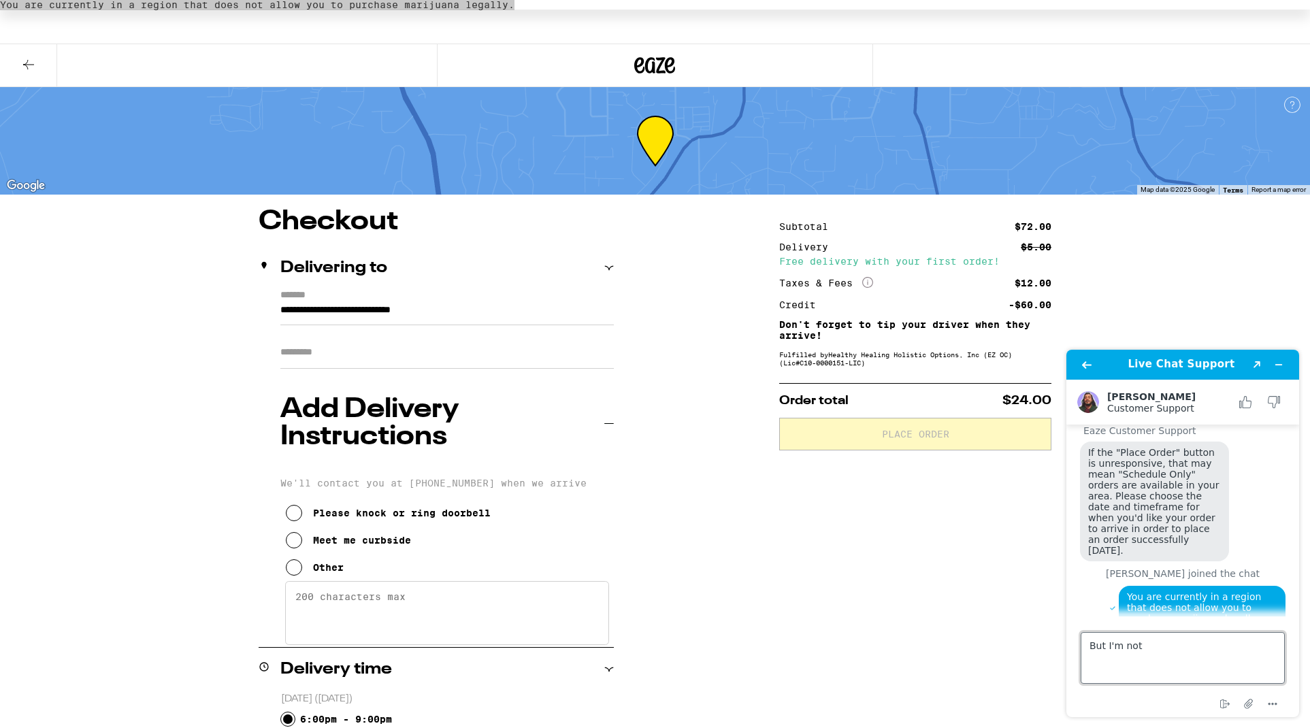
type textarea "But I'm not."
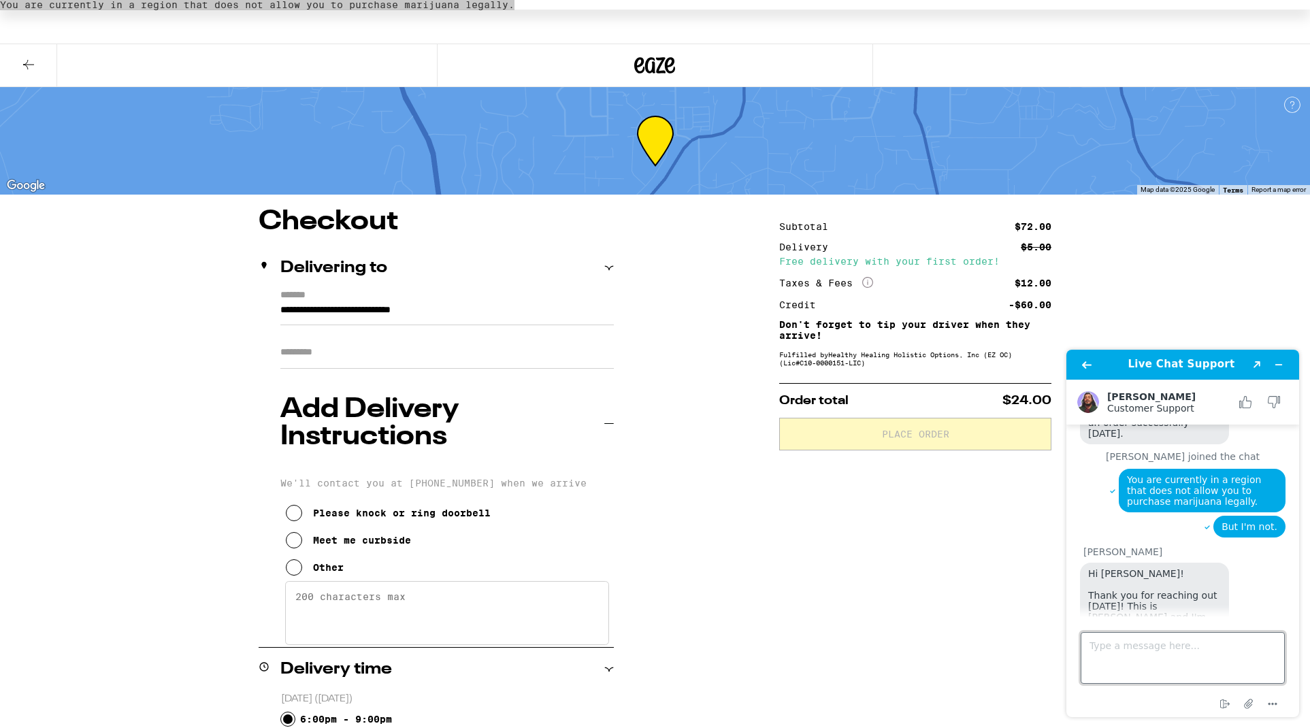
scroll to position [248, 0]
type textarea "hi"
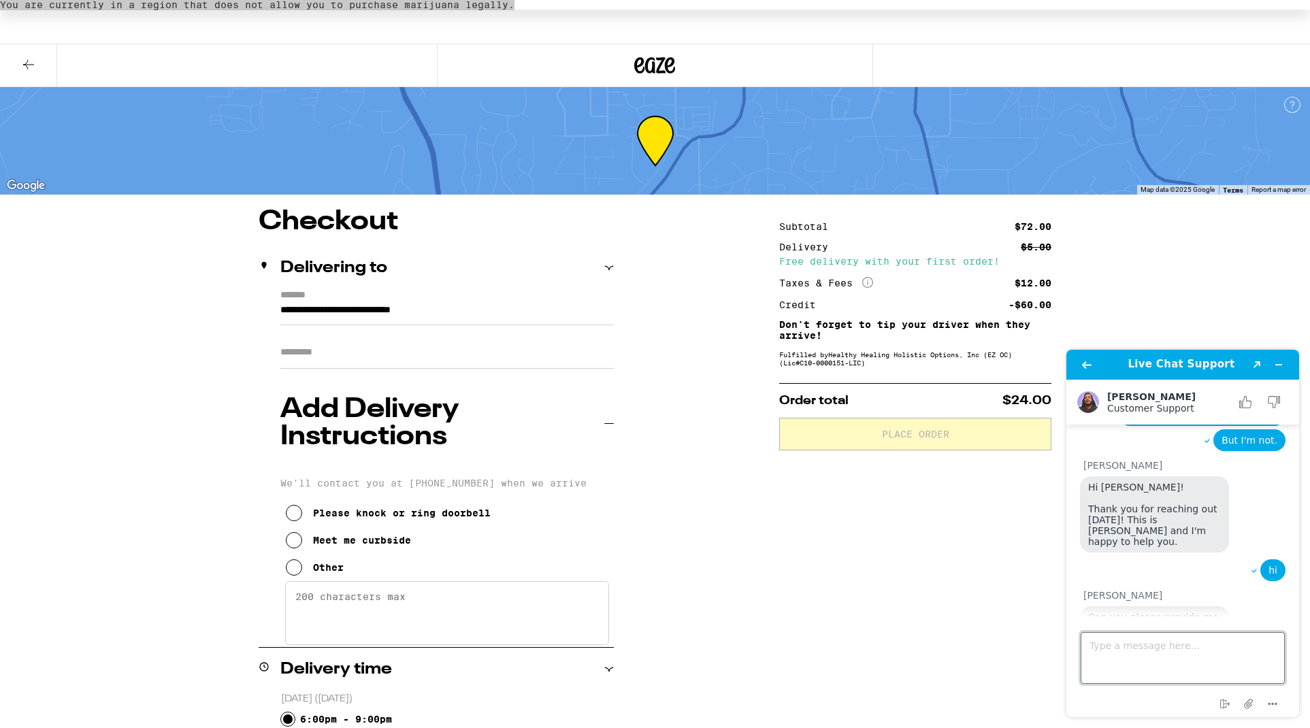
scroll to position [335, 0]
type textarea "[STREET_ADDRESS][PERSON_NAME]"
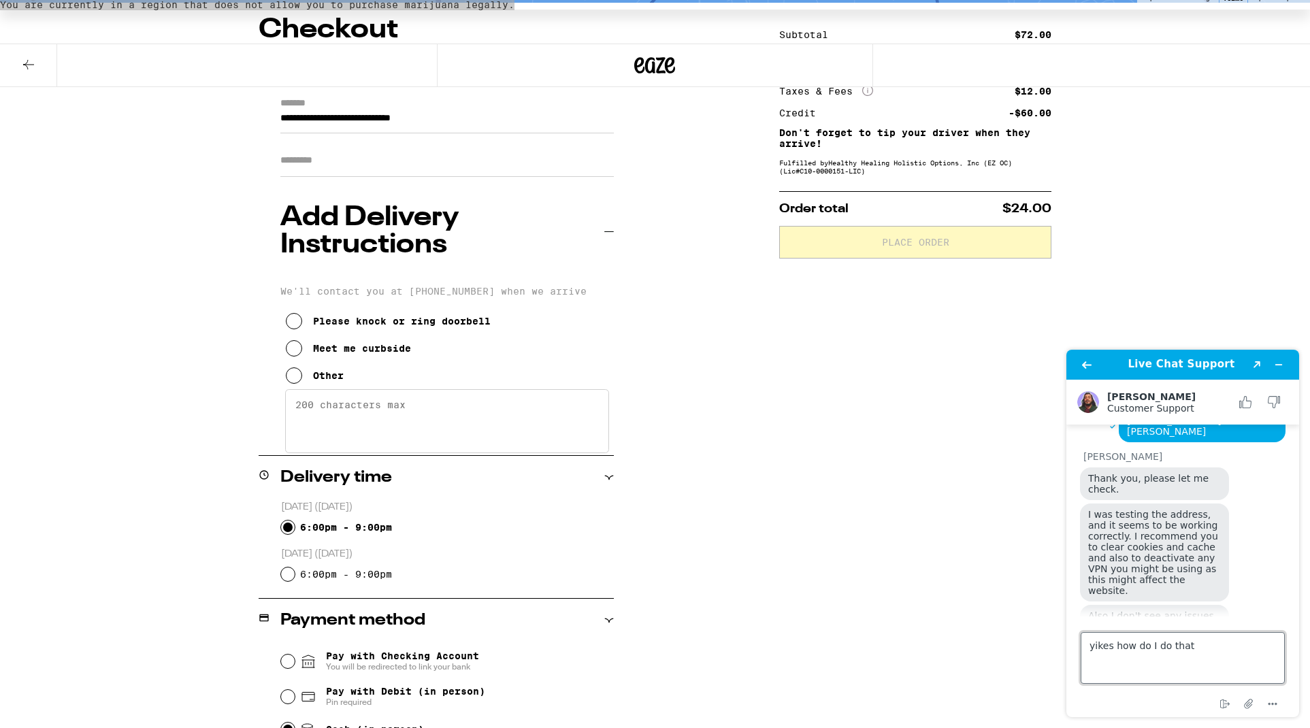
scroll to position [571, 0]
type textarea "yikes how do I do that?"
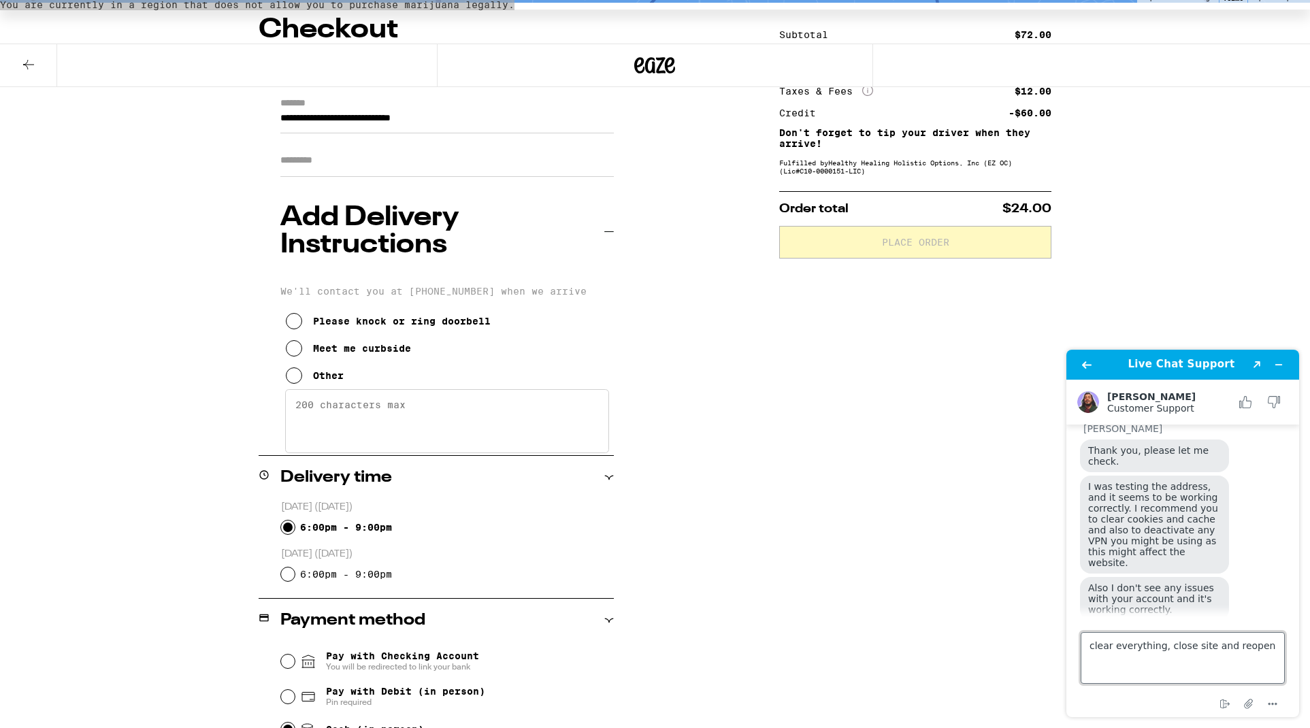
type textarea "clear everything, close site and reopen?"
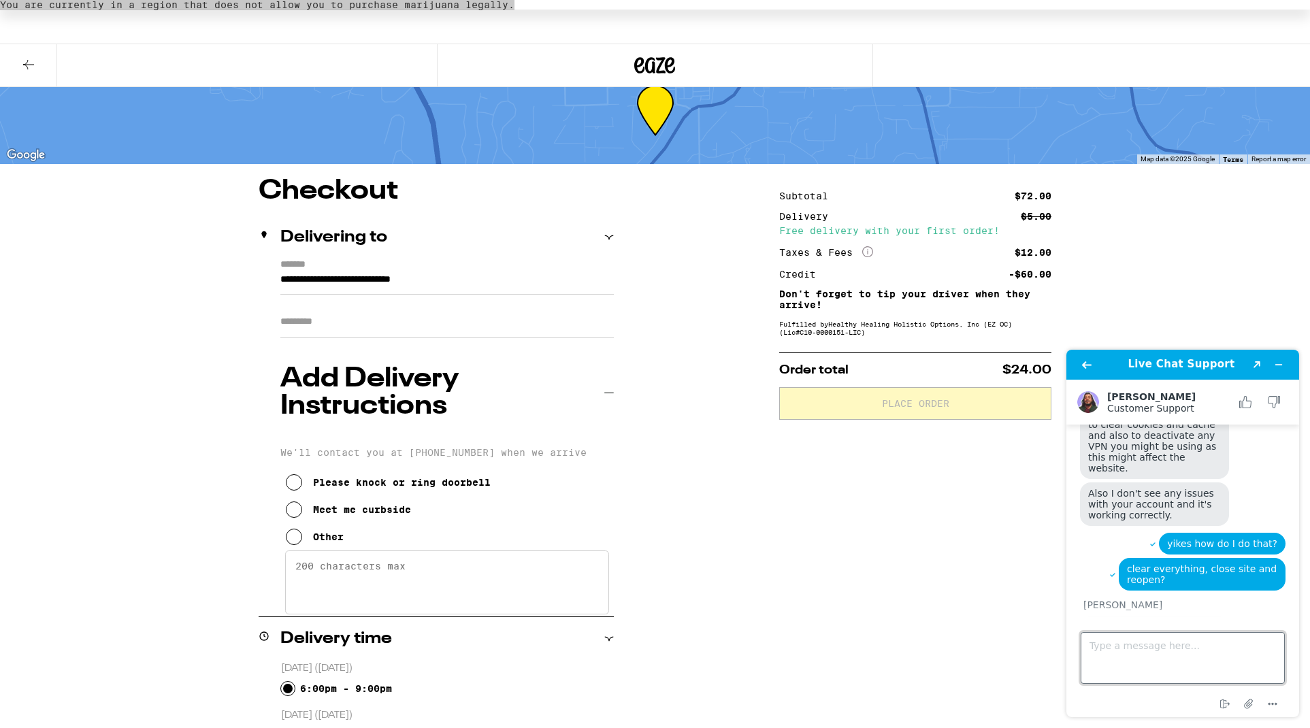
scroll to position [29, 0]
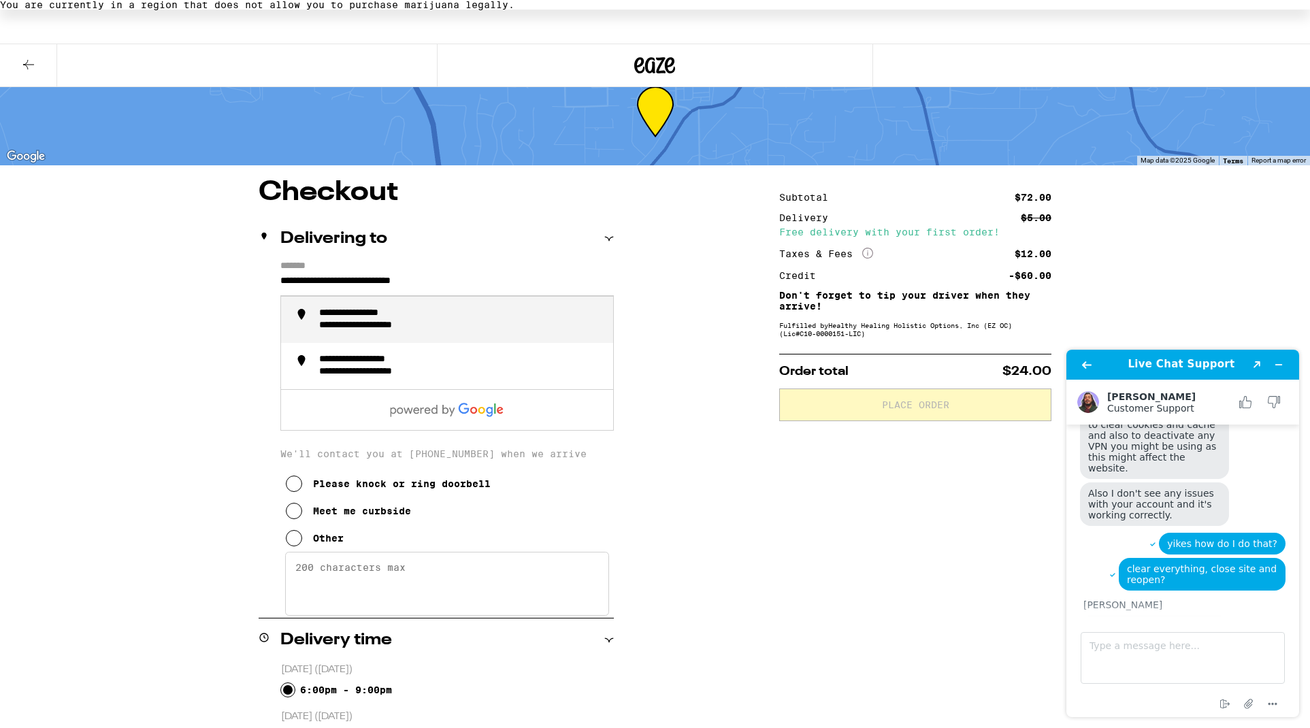
drag, startPoint x: 492, startPoint y: 280, endPoint x: 270, endPoint y: 282, distance: 221.8
click at [270, 282] on div "**********" at bounding box center [436, 439] width 355 height 357
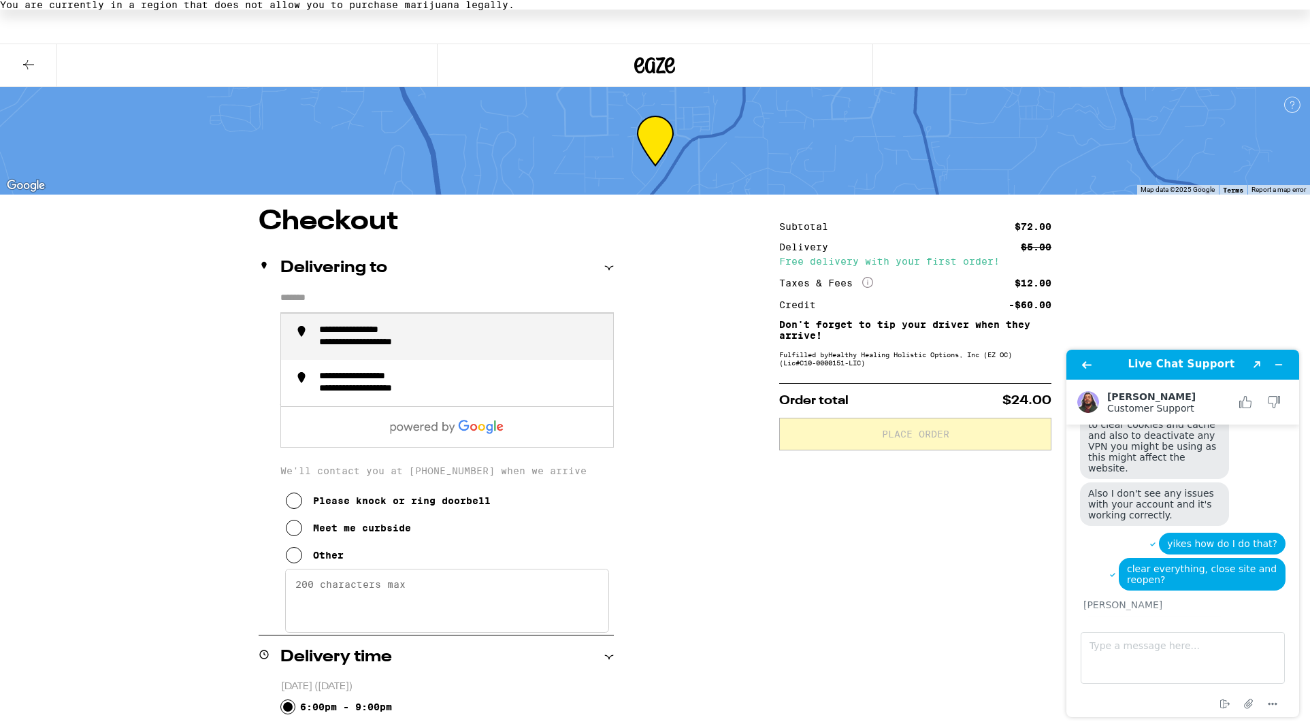
scroll to position [0, 0]
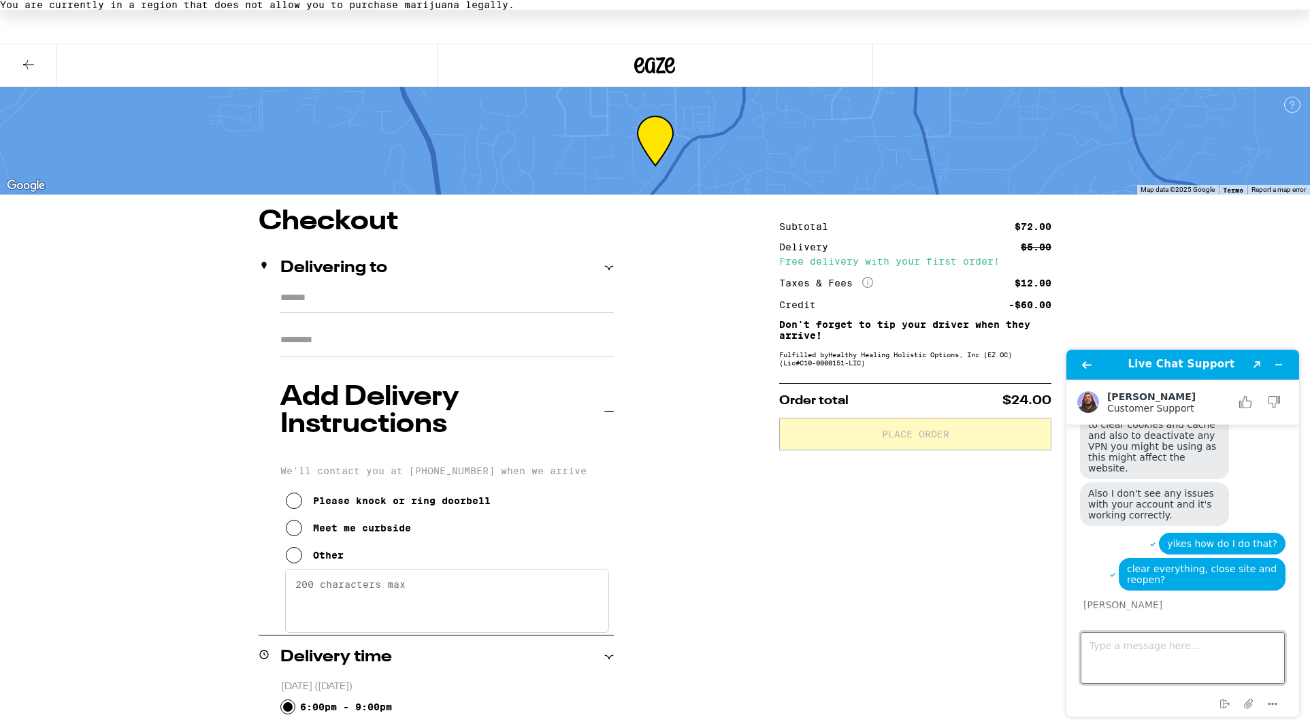
click at [1114, 649] on textarea "Type a message here..." at bounding box center [1182, 658] width 204 height 52
type textarea "ok bye! lol"
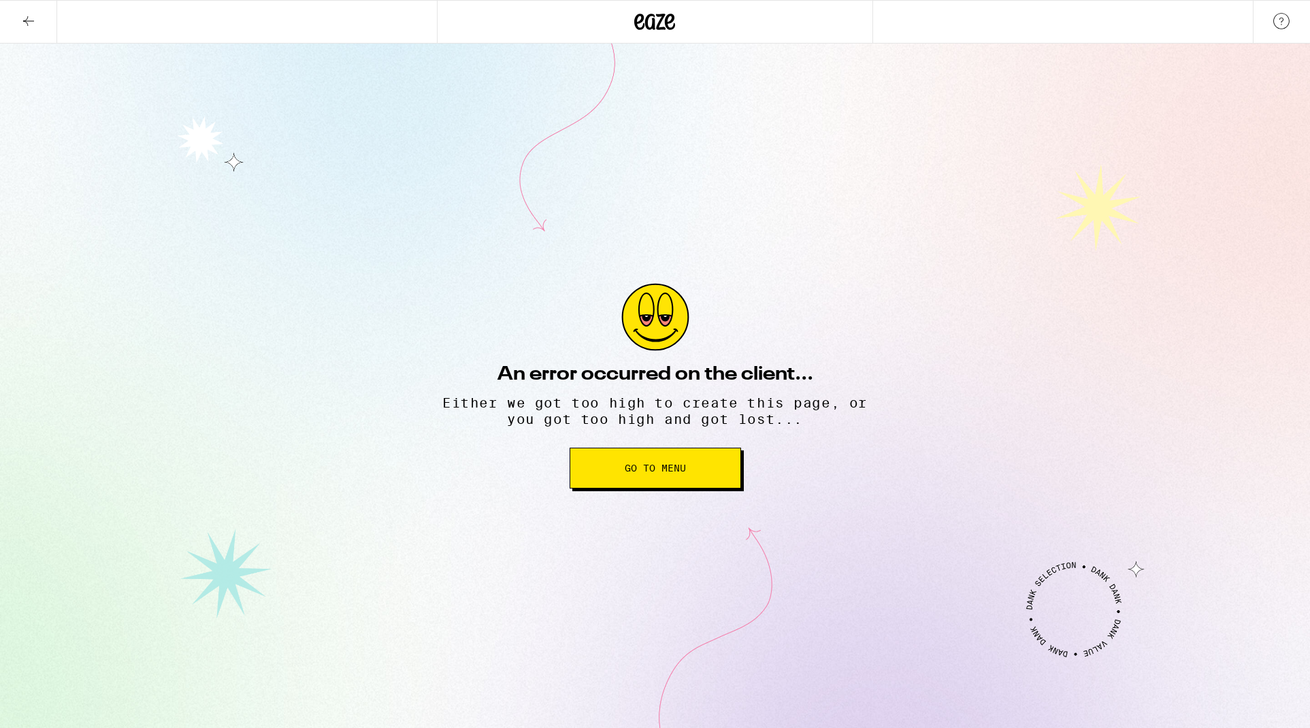
click at [659, 469] on span "Go to Menu" at bounding box center [655, 468] width 61 height 10
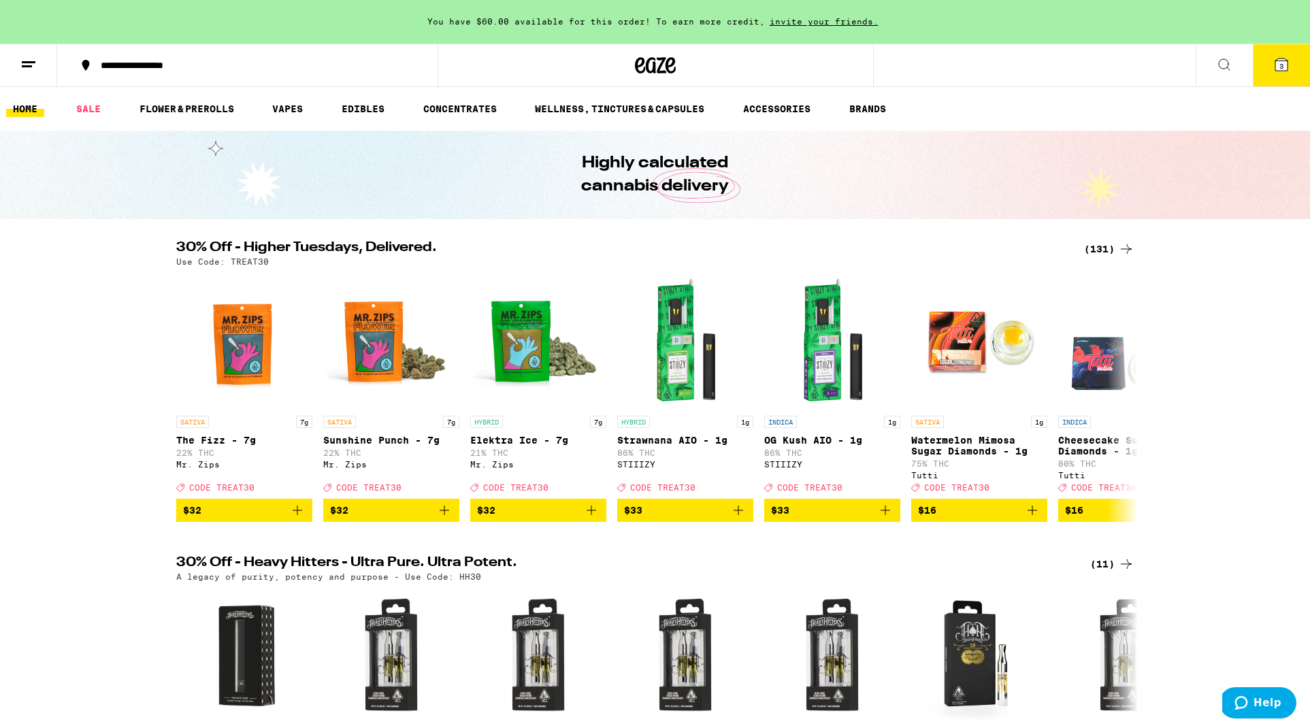
click at [145, 65] on div "**********" at bounding box center [255, 66] width 323 height 10
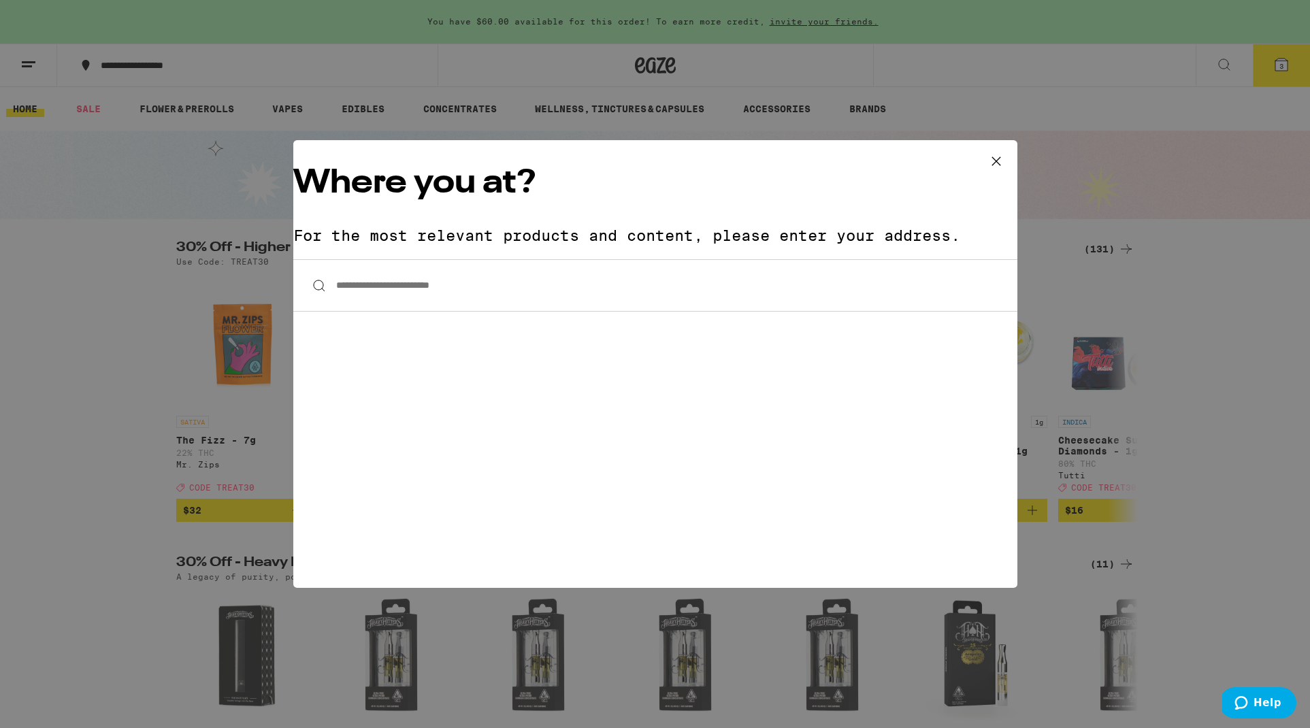
click at [136, 63] on div "**********" at bounding box center [655, 364] width 1310 height 728
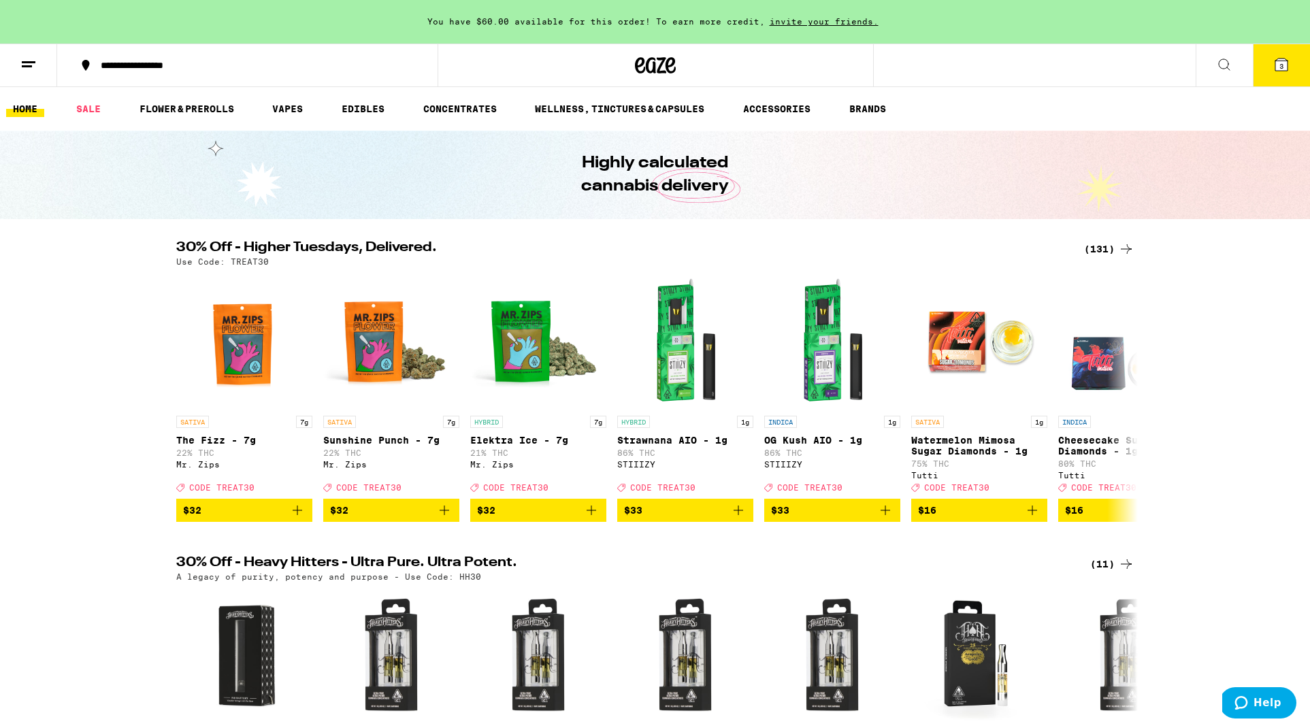
click at [136, 63] on div "**********" at bounding box center [655, 364] width 1310 height 728
click at [136, 63] on div "**********" at bounding box center [255, 66] width 323 height 10
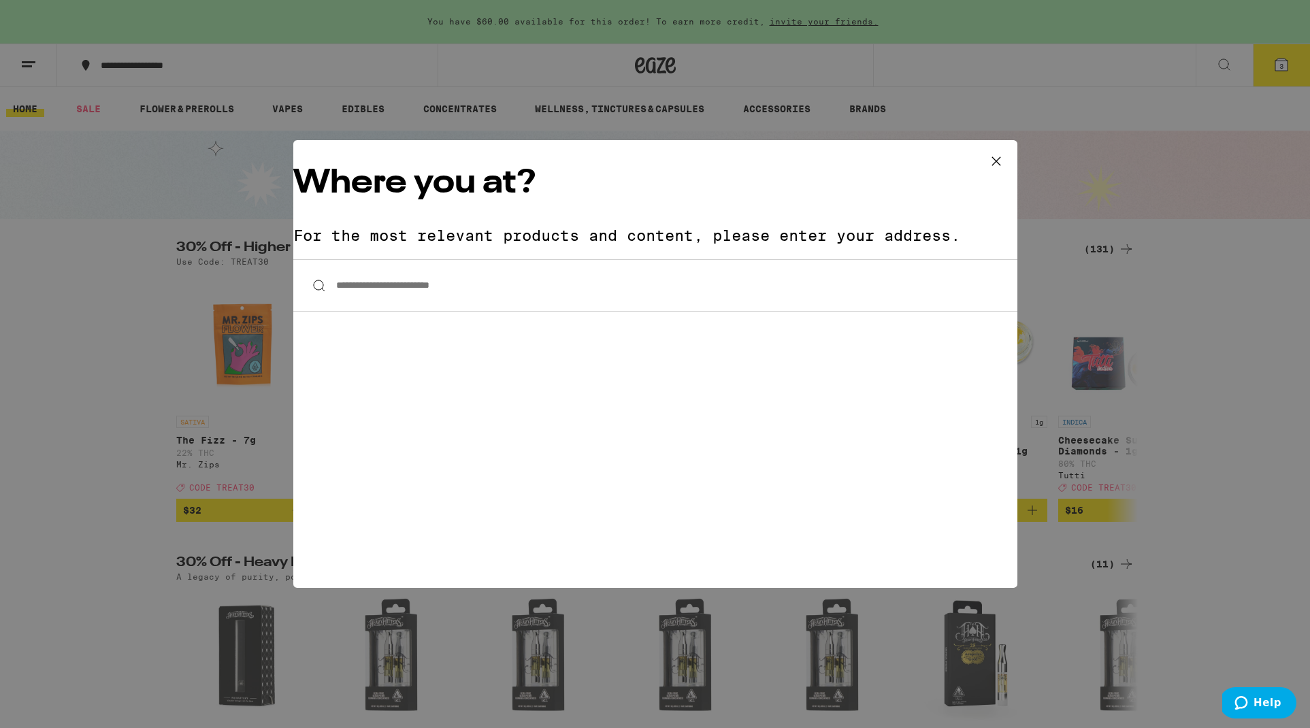
click at [392, 259] on input "**********" at bounding box center [655, 285] width 724 height 52
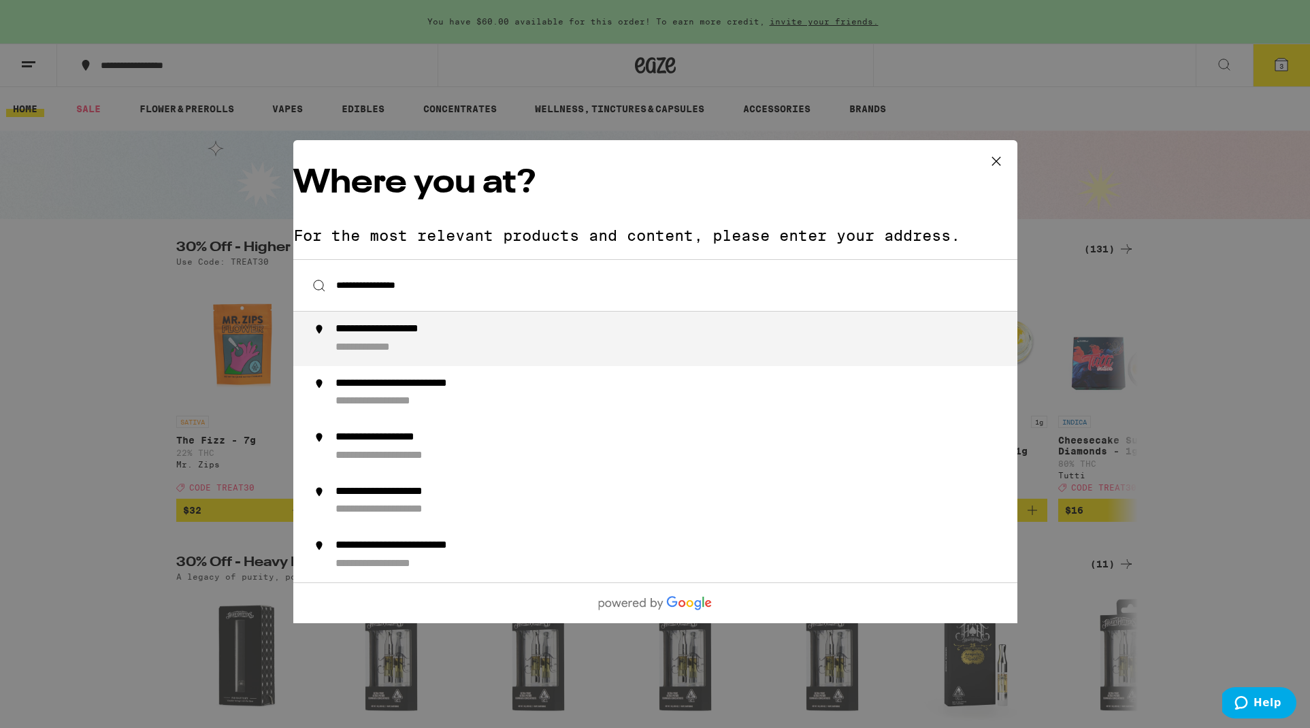
click at [429, 322] on div "**********" at bounding box center [405, 329] width 141 height 14
type input "**********"
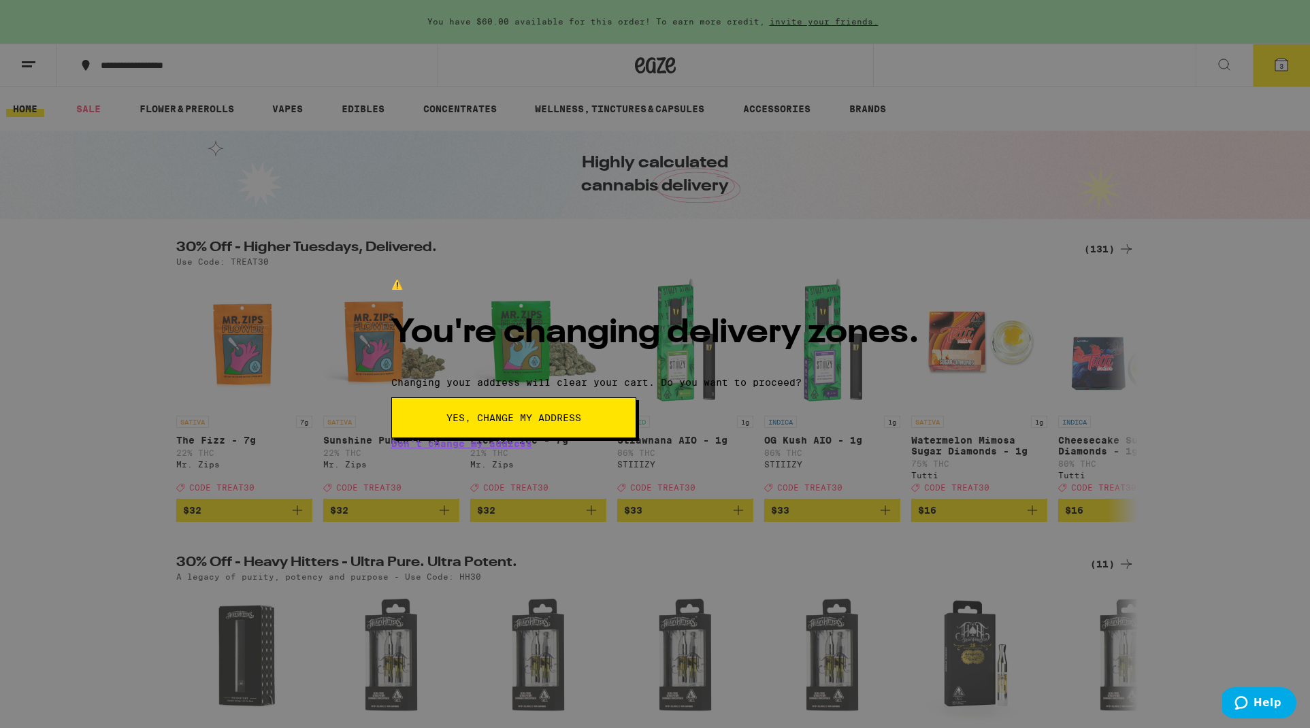
click at [581, 422] on span "Yes, change my address" at bounding box center [513, 418] width 135 height 10
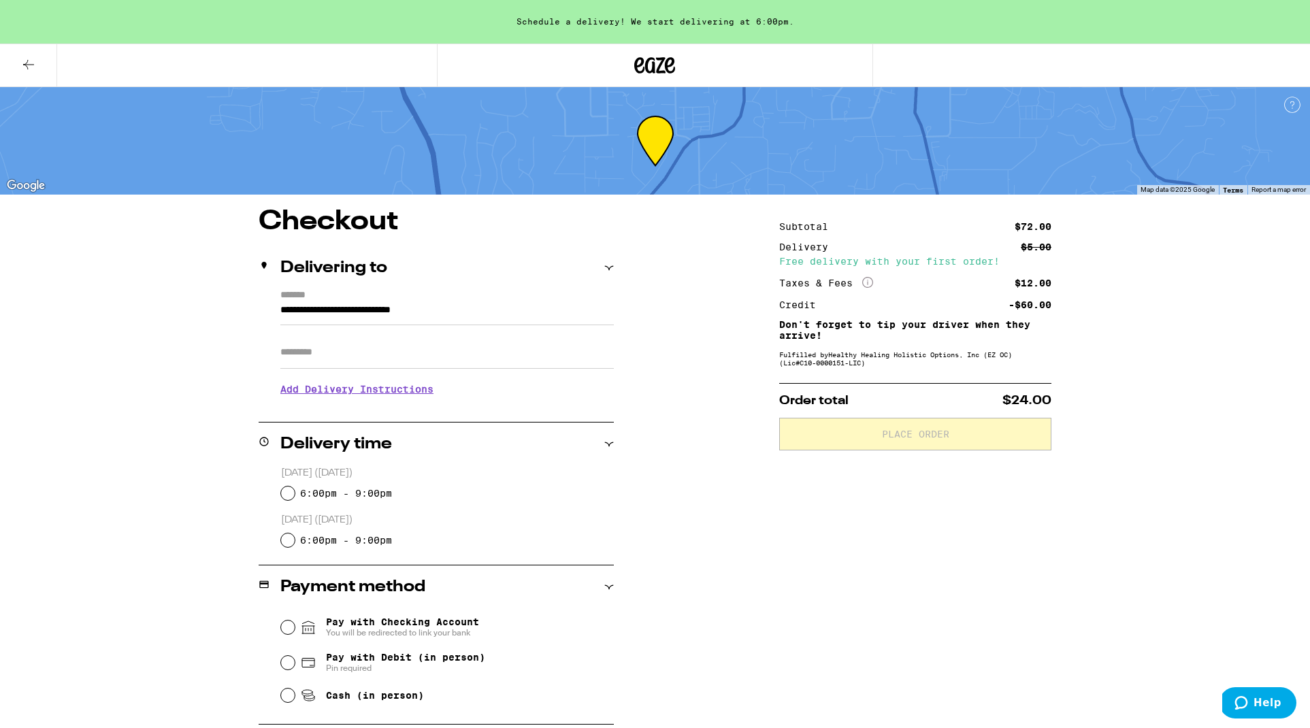
click at [288, 493] on input "6:00pm - 9:00pm" at bounding box center [288, 493] width 14 height 14
radio input "true"
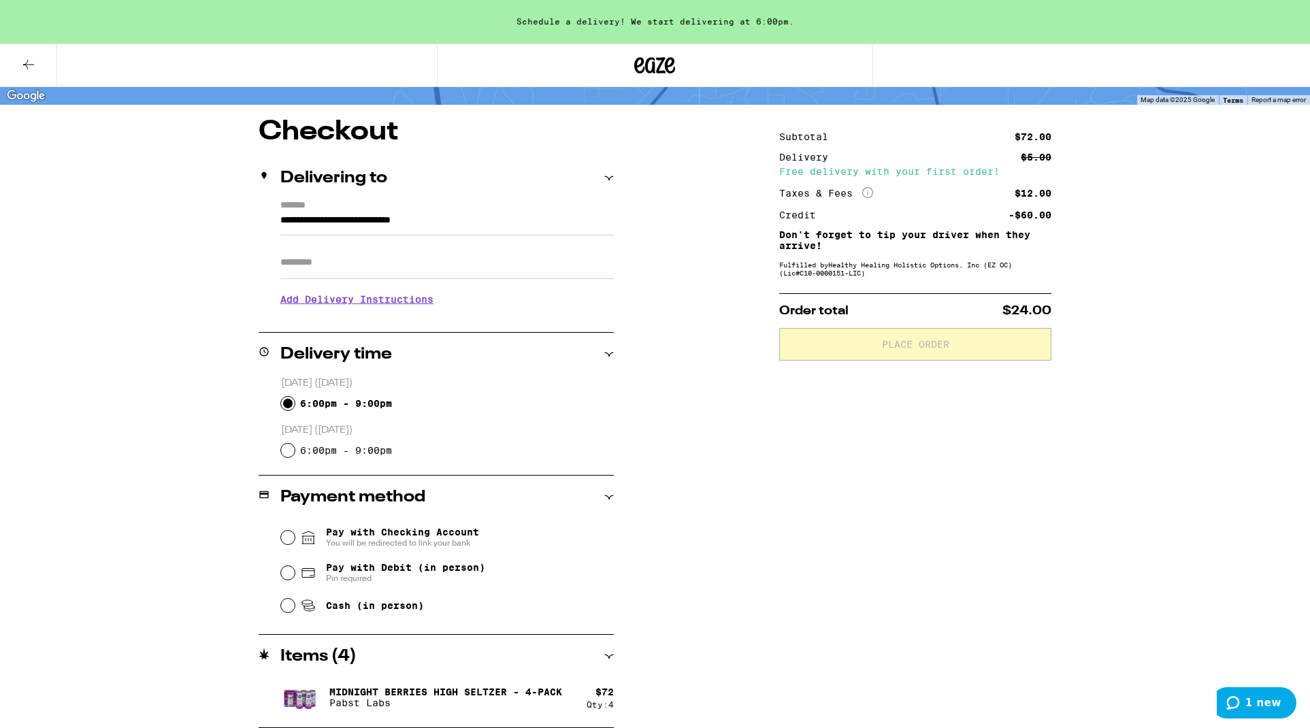
scroll to position [90, 0]
click at [288, 609] on input "Cash (in person)" at bounding box center [288, 606] width 14 height 14
radio input "true"
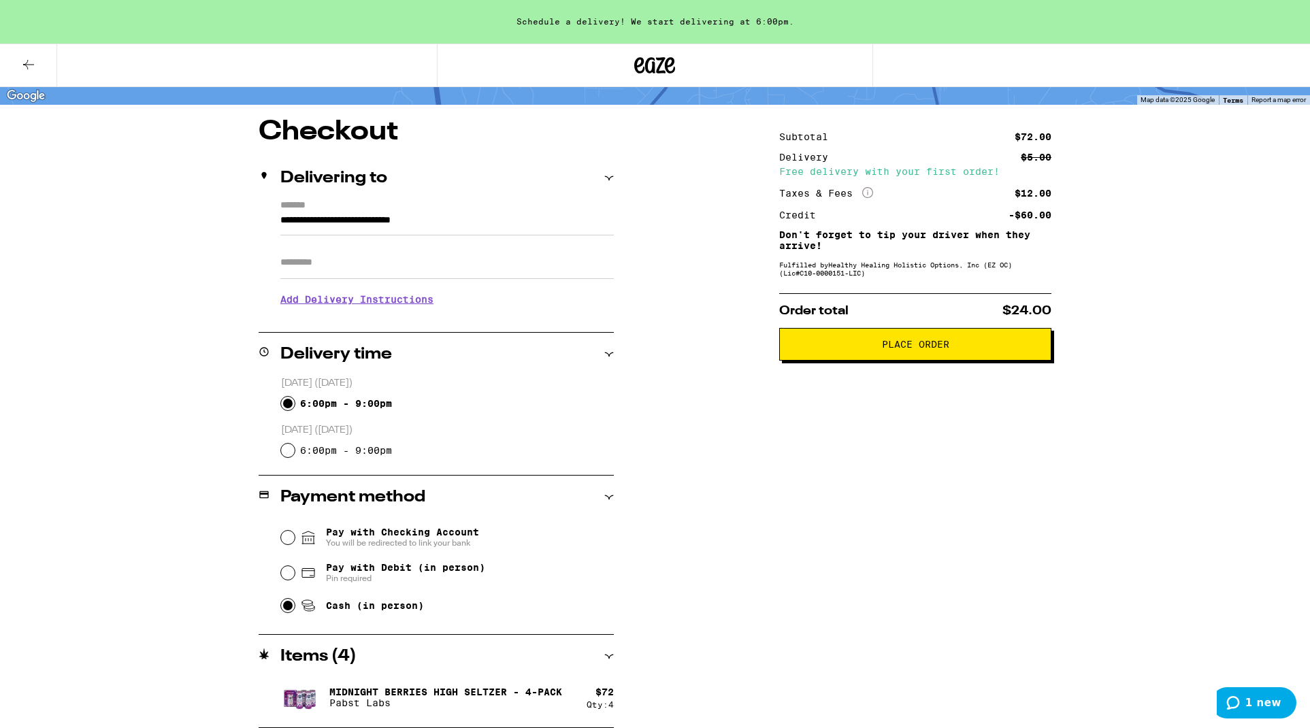
click at [918, 349] on span "Place Order" at bounding box center [915, 344] width 67 height 10
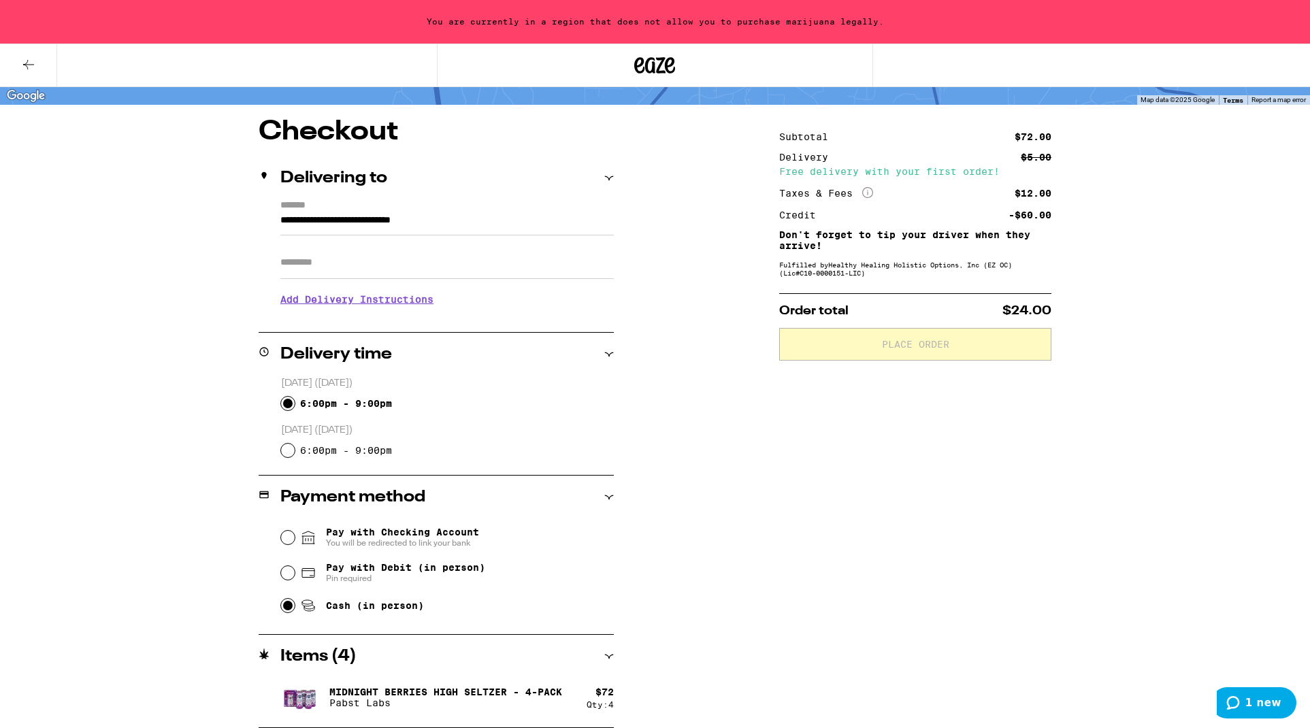
click at [1250, 700] on span "1 new" at bounding box center [1263, 703] width 36 height 12
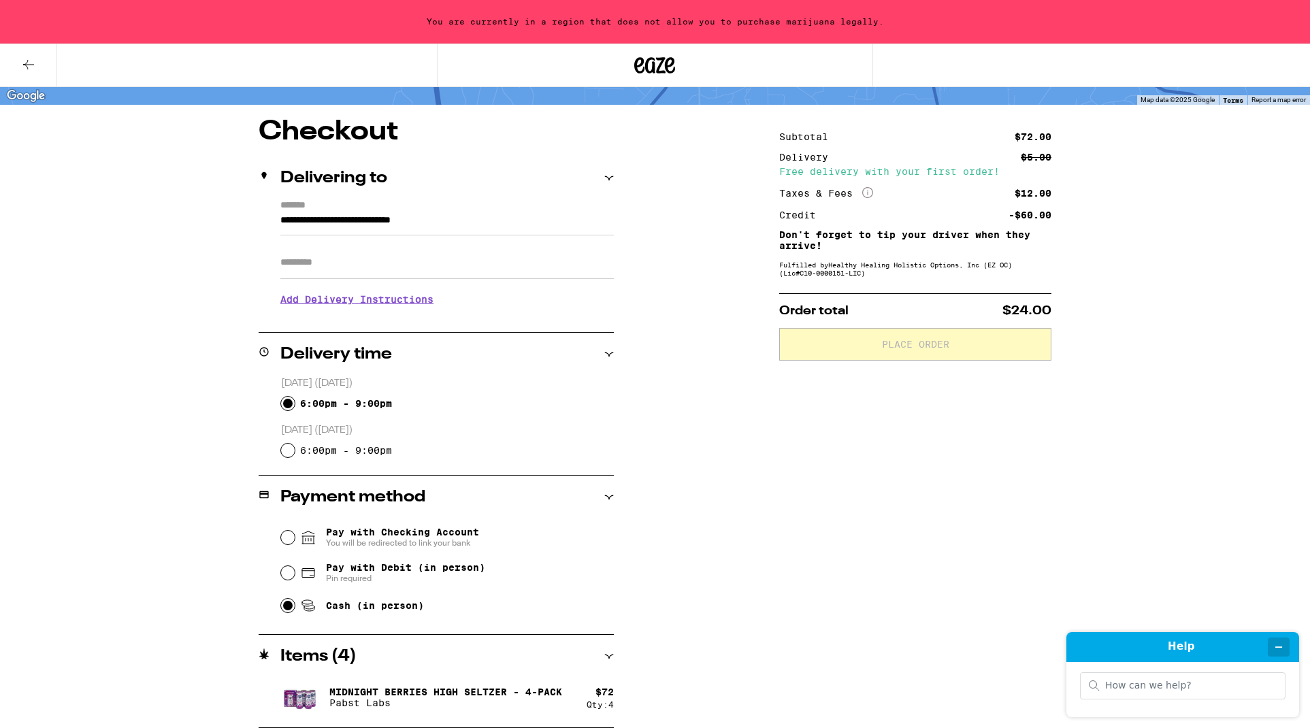
click at [1280, 647] on icon "Minimize widget" at bounding box center [1279, 647] width 6 height 0
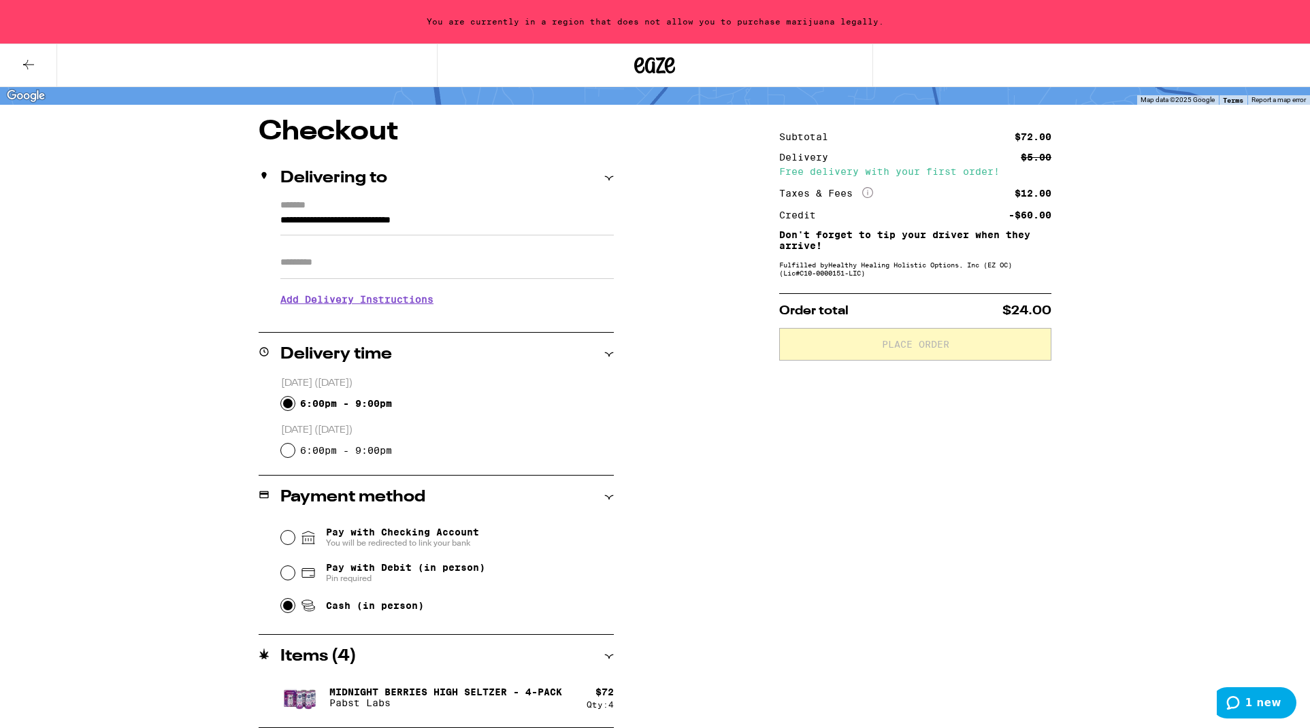
click at [1261, 703] on span "1 new" at bounding box center [1263, 703] width 36 height 12
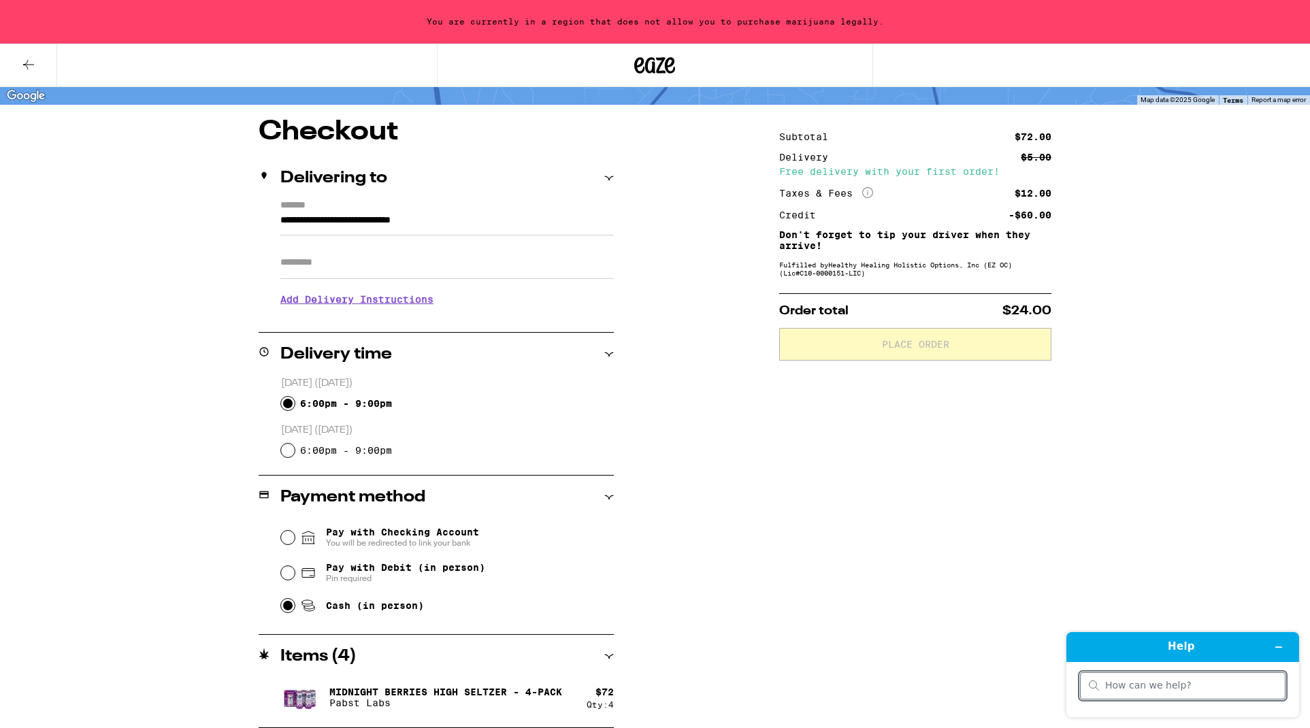
scroll to position [90, 0]
type input "ordering"
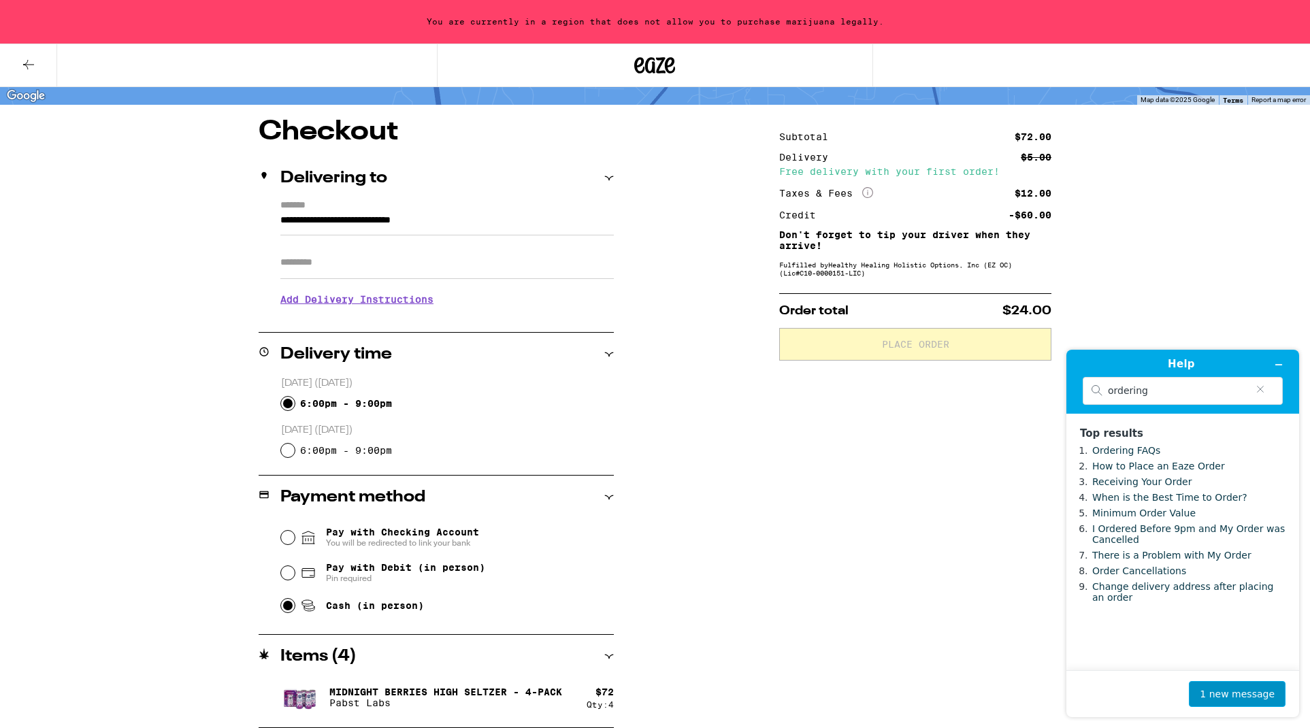
click at [1243, 695] on button "1 new message" at bounding box center [1237, 694] width 97 height 26
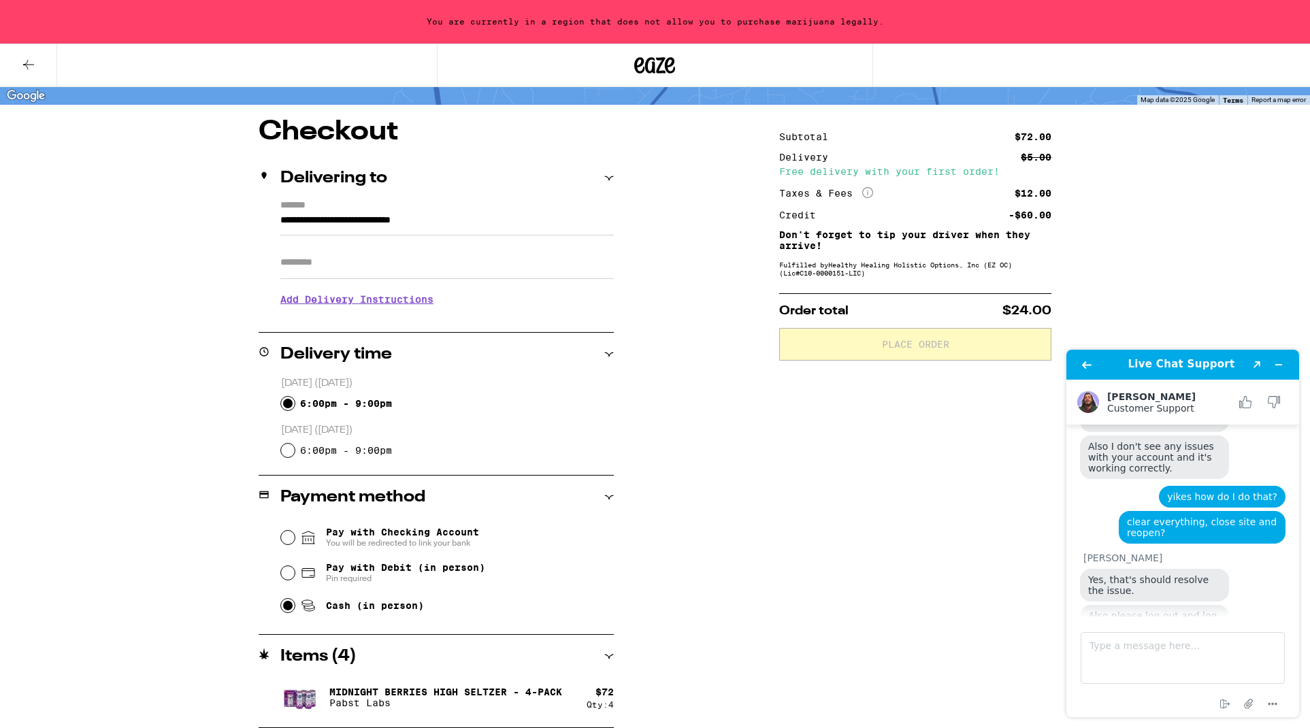
scroll to position [793, 0]
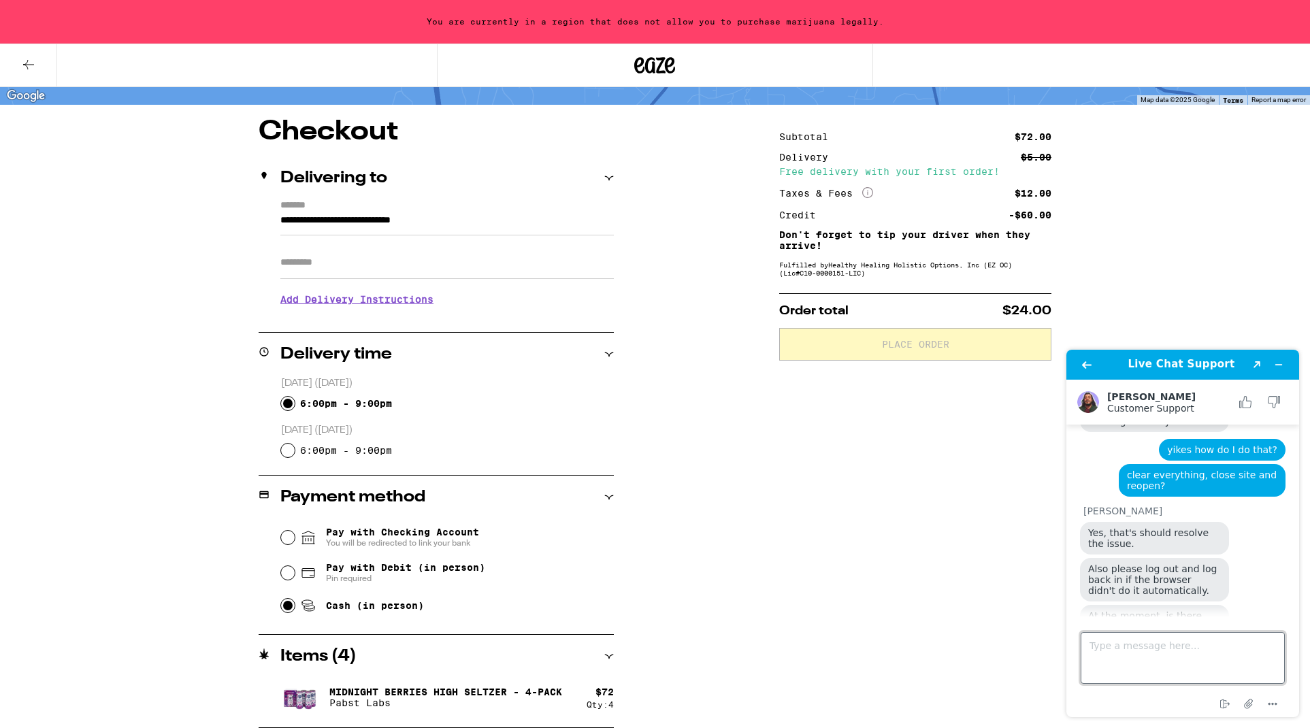
click at [1140, 642] on textarea "Type a message here..." at bounding box center [1182, 658] width 204 height 52
type textarea "ok, I didn't log out, so I got the same flag. I'll try one more time. TY"
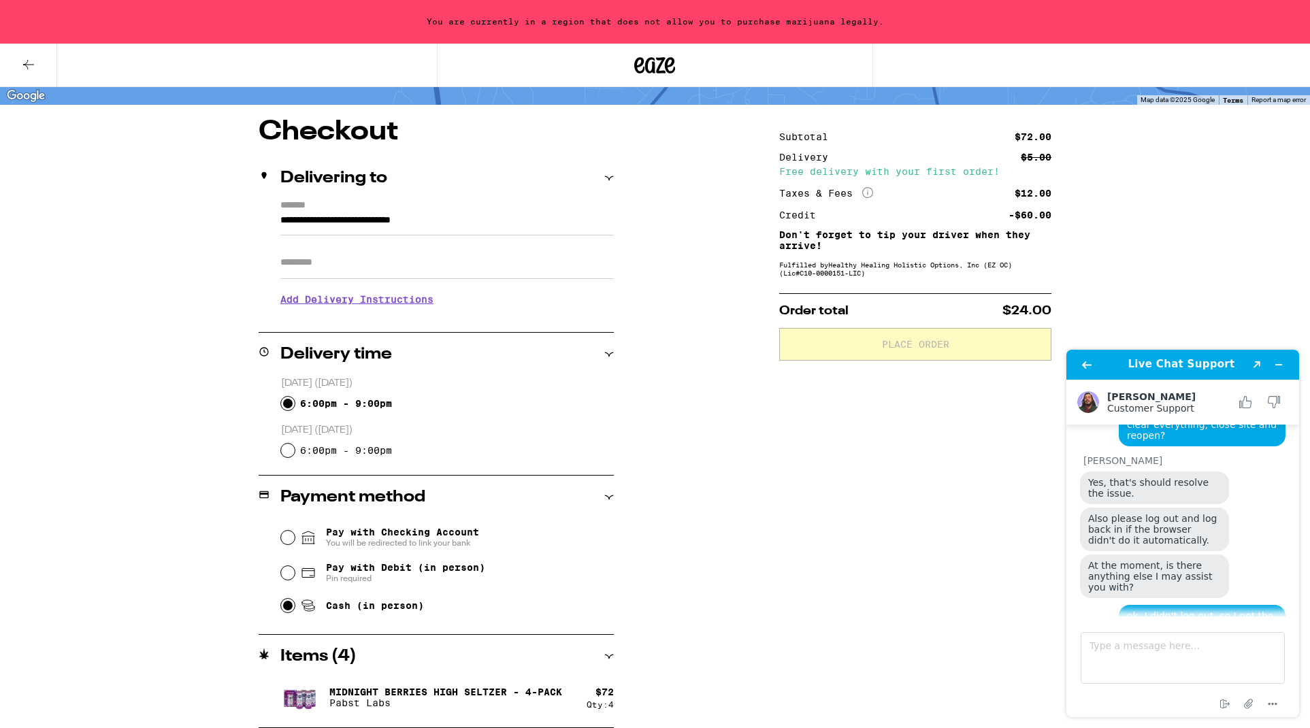
click at [656, 63] on icon at bounding box center [654, 65] width 41 height 24
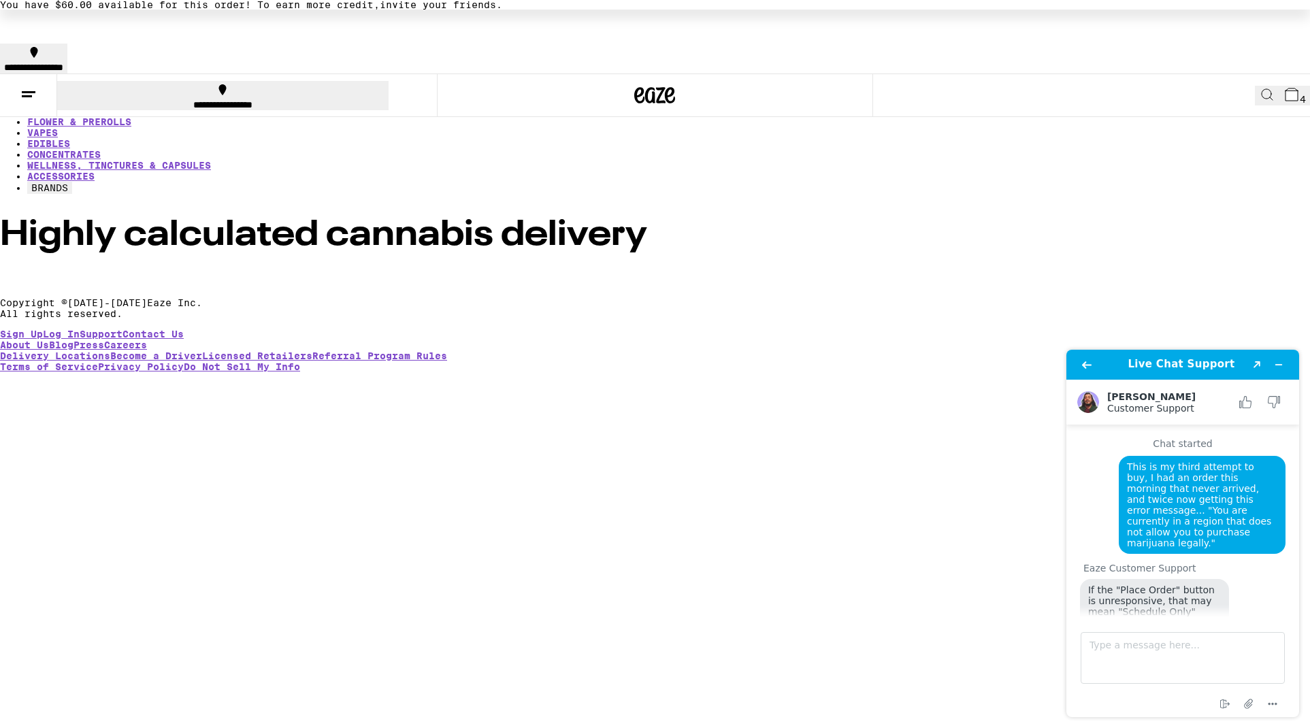
scroll to position [844, 0]
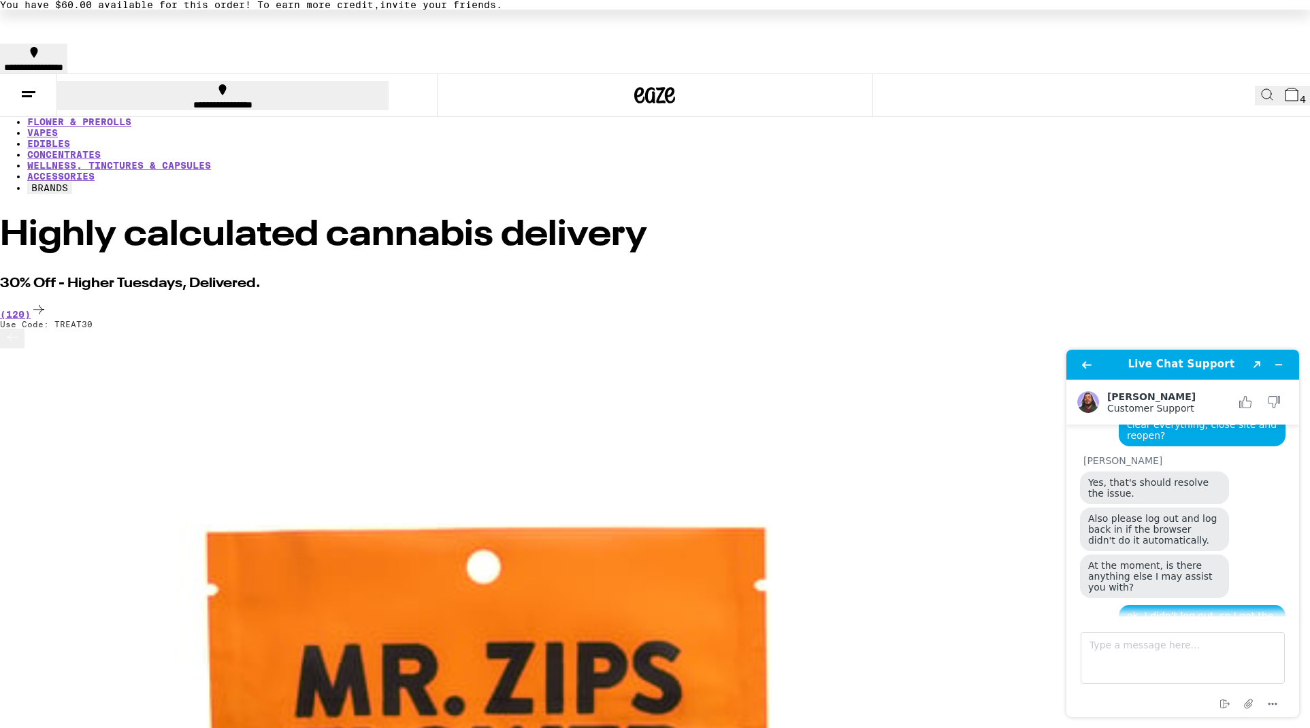
click at [27, 92] on line at bounding box center [29, 92] width 14 height 0
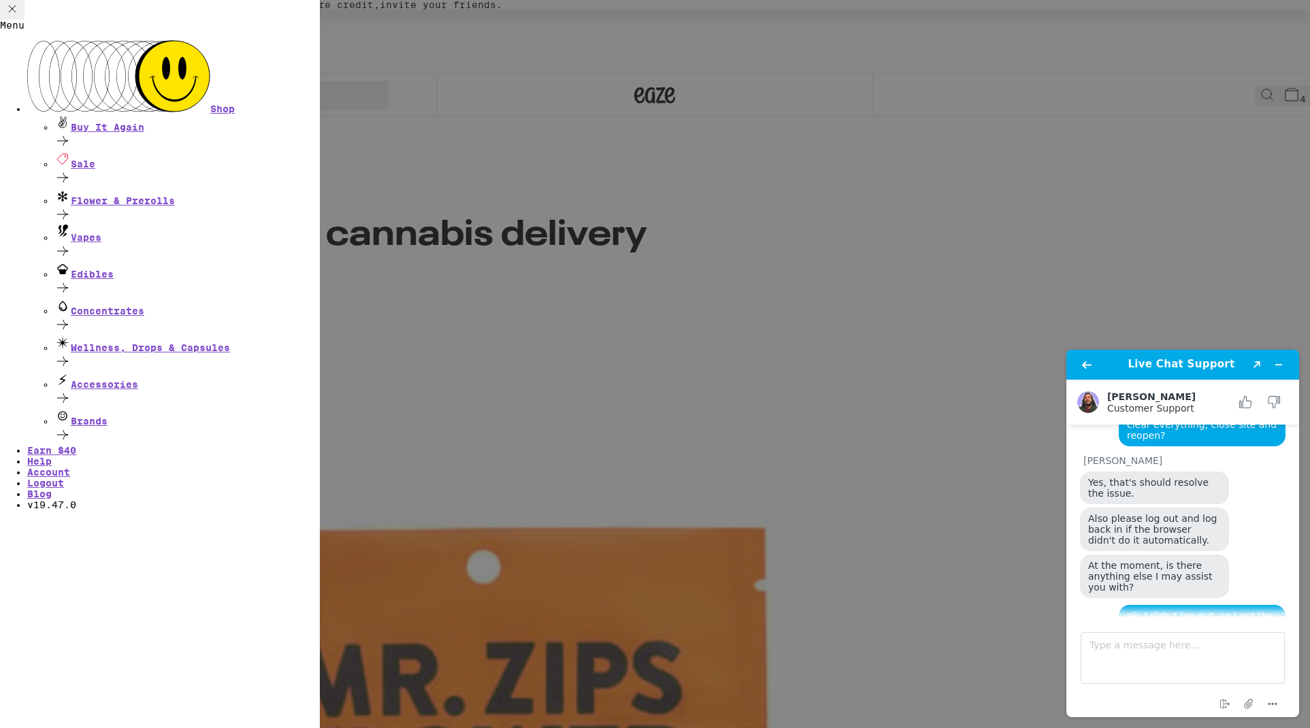
click at [64, 478] on link "Logout" at bounding box center [45, 483] width 37 height 11
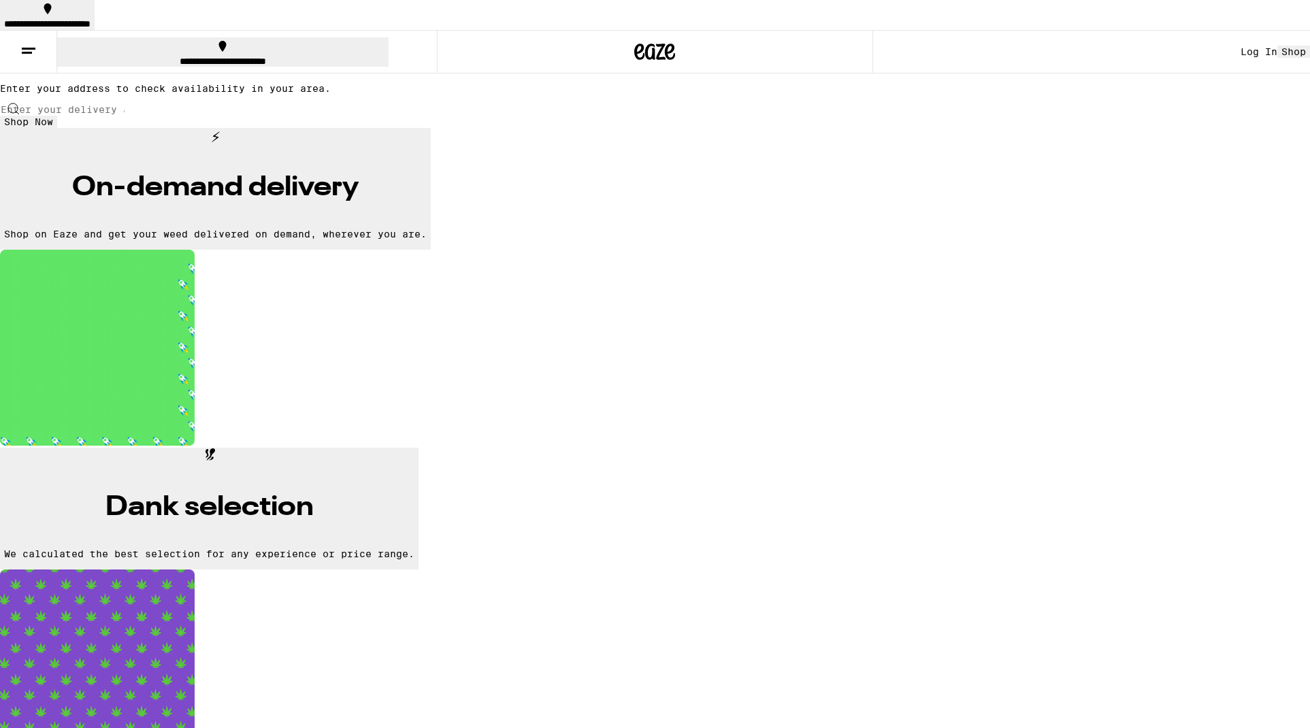
click at [1240, 46] on div "Log In" at bounding box center [1258, 51] width 37 height 11
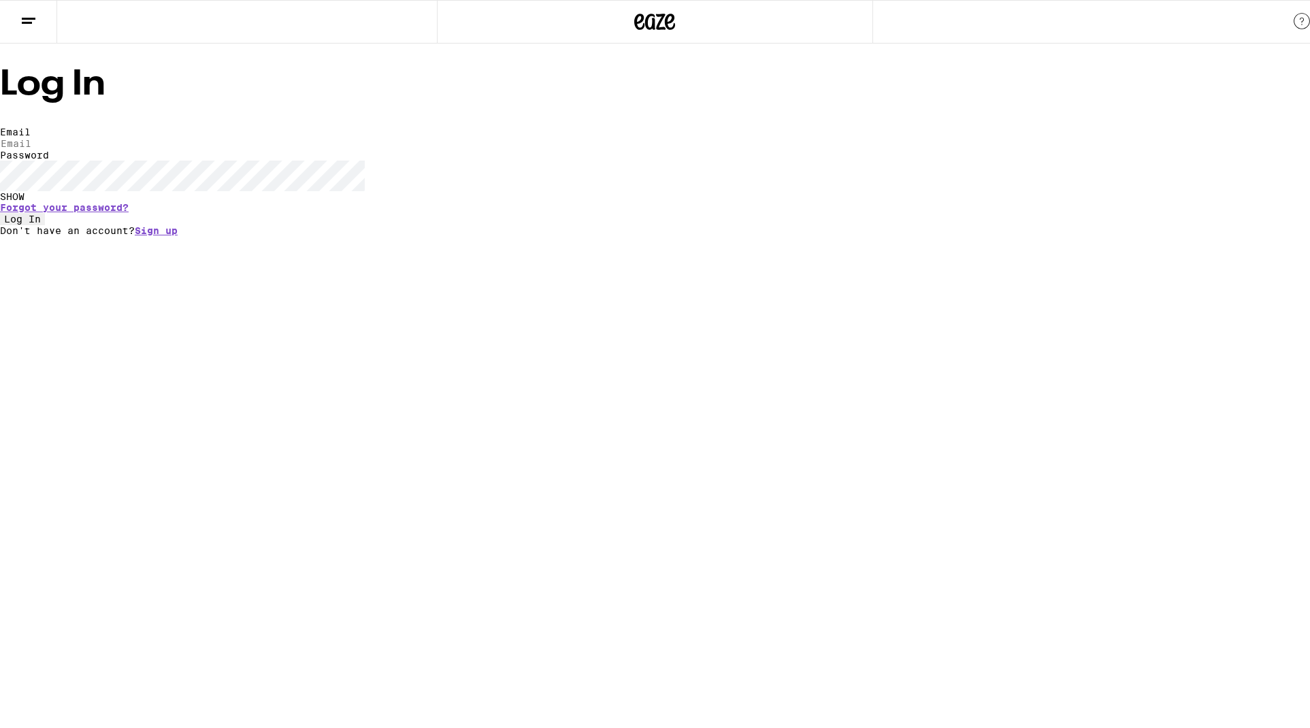
type input "[PERSON_NAME][EMAIL_ADDRESS][DOMAIN_NAME]"
click at [45, 225] on button "Log In" at bounding box center [22, 219] width 45 height 12
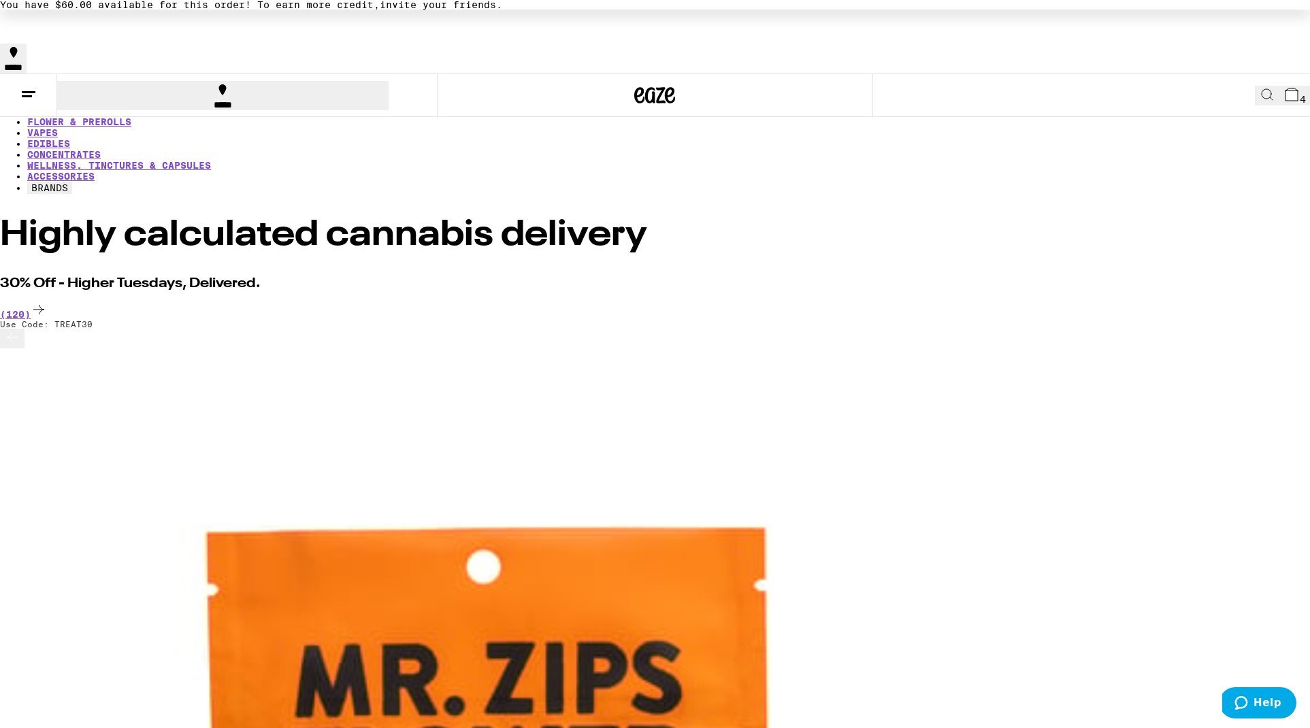
click at [1299, 94] on span "4" at bounding box center [1302, 99] width 6 height 11
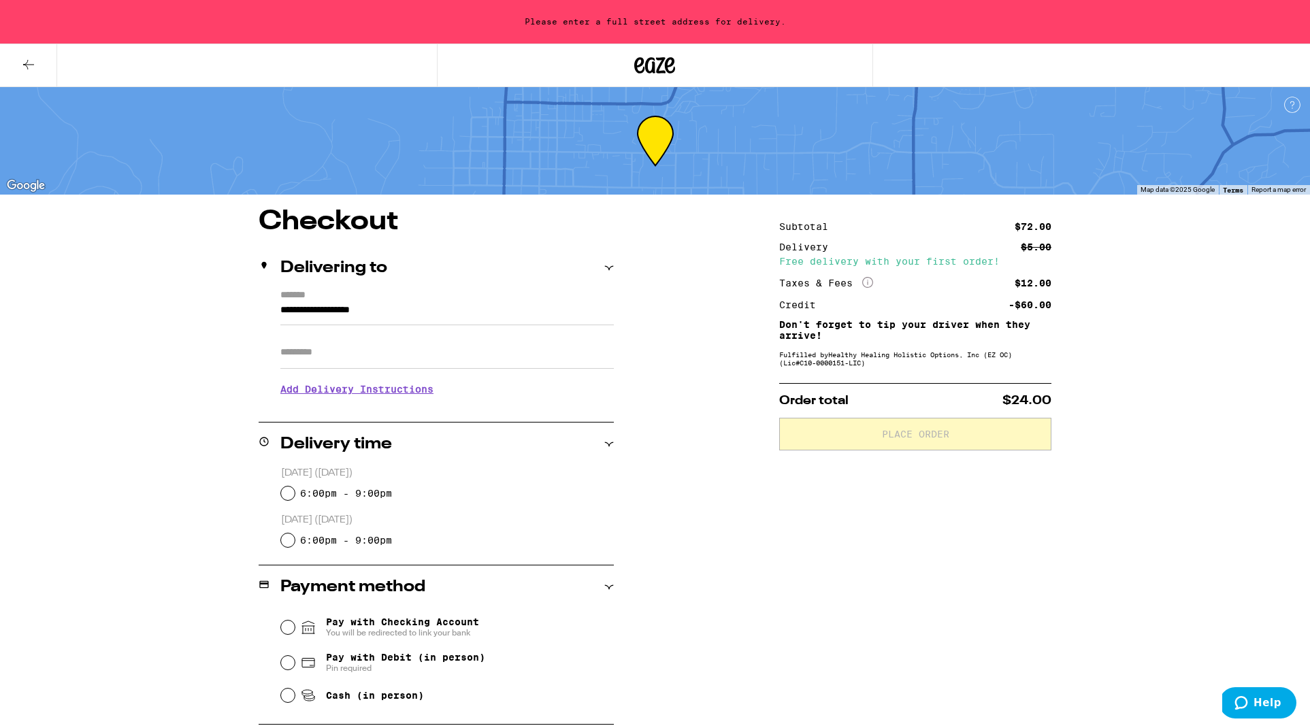
click at [281, 310] on input "**********" at bounding box center [446, 313] width 333 height 23
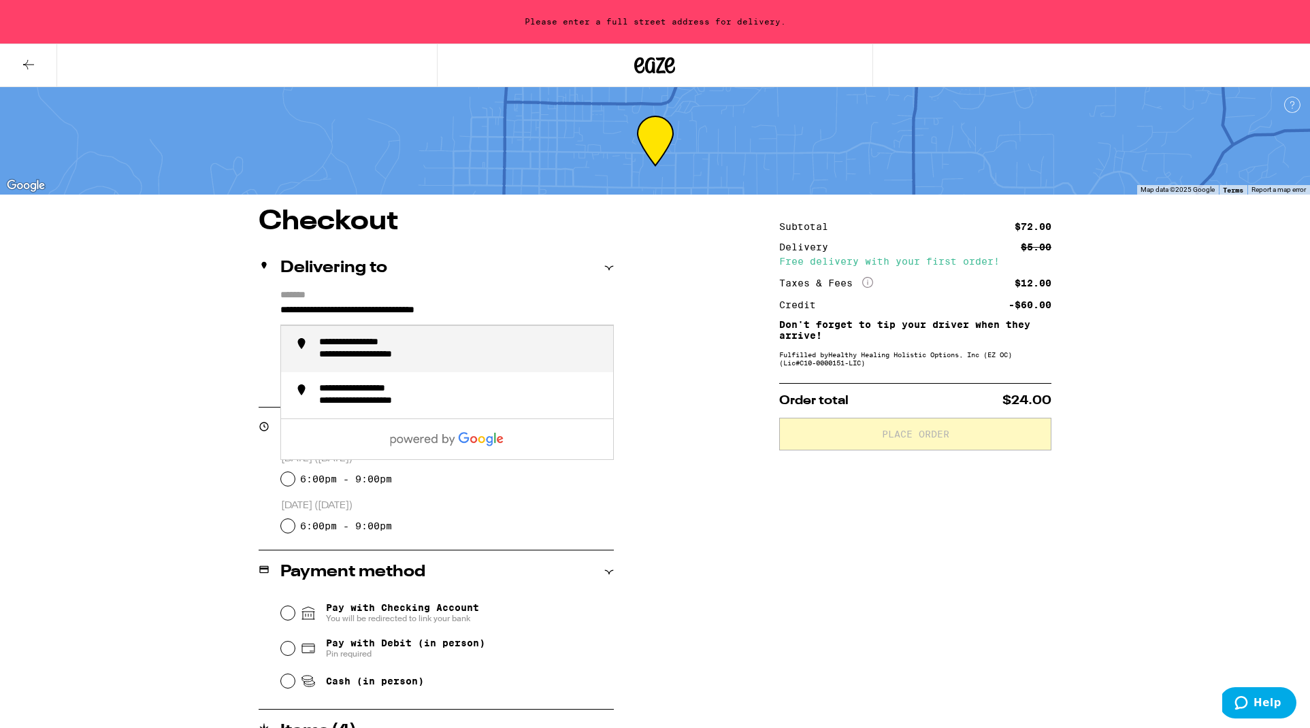
click at [390, 354] on div "**********" at bounding box center [460, 349] width 283 height 24
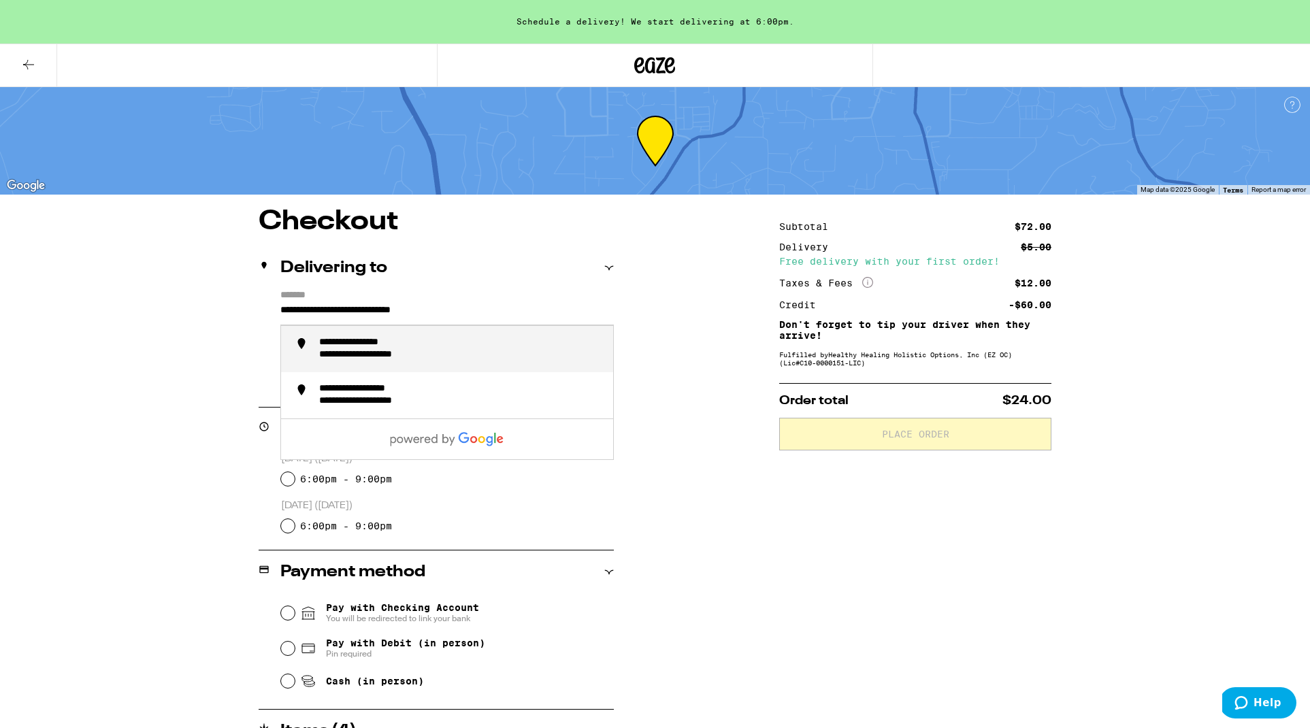
click at [508, 312] on input "**********" at bounding box center [446, 313] width 333 height 23
type input "**********"
click at [699, 518] on div "**********" at bounding box center [655, 505] width 980 height 595
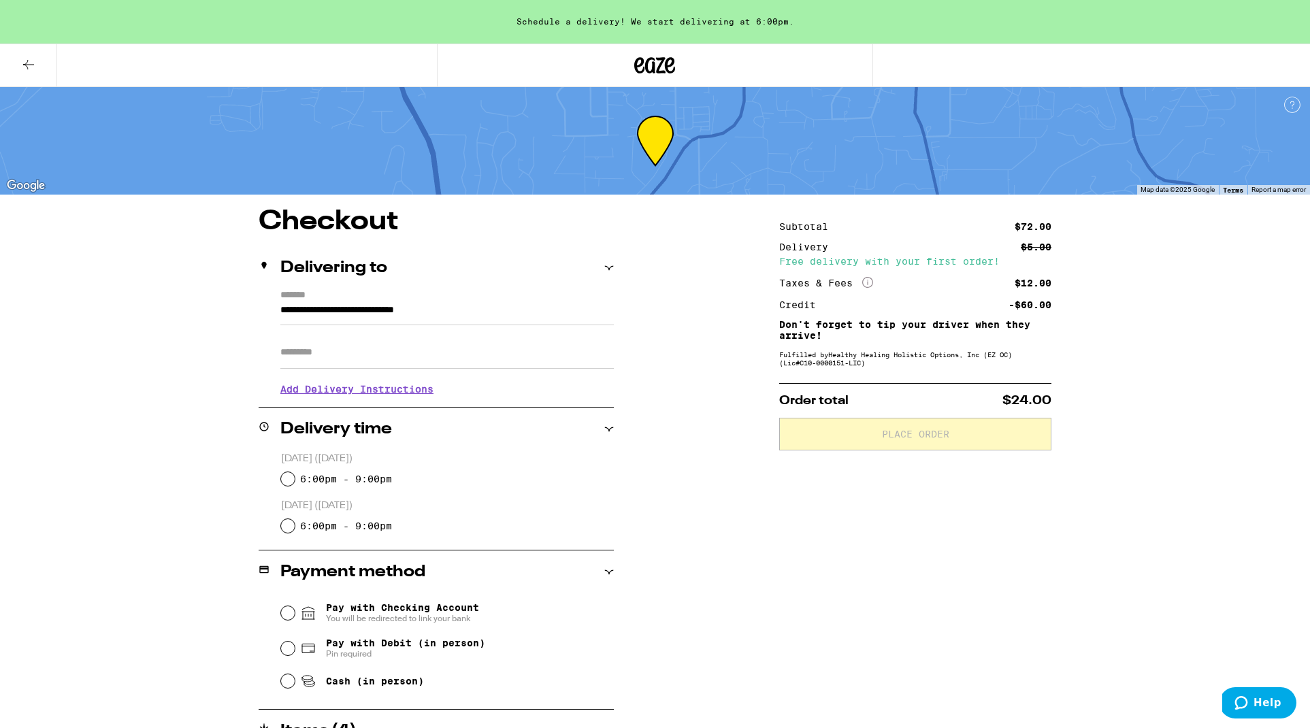
click at [288, 486] on input "6:00pm - 9:00pm" at bounding box center [288, 479] width 14 height 14
radio input "true"
click at [288, 688] on input "Cash (in person)" at bounding box center [288, 681] width 14 height 14
radio input "true"
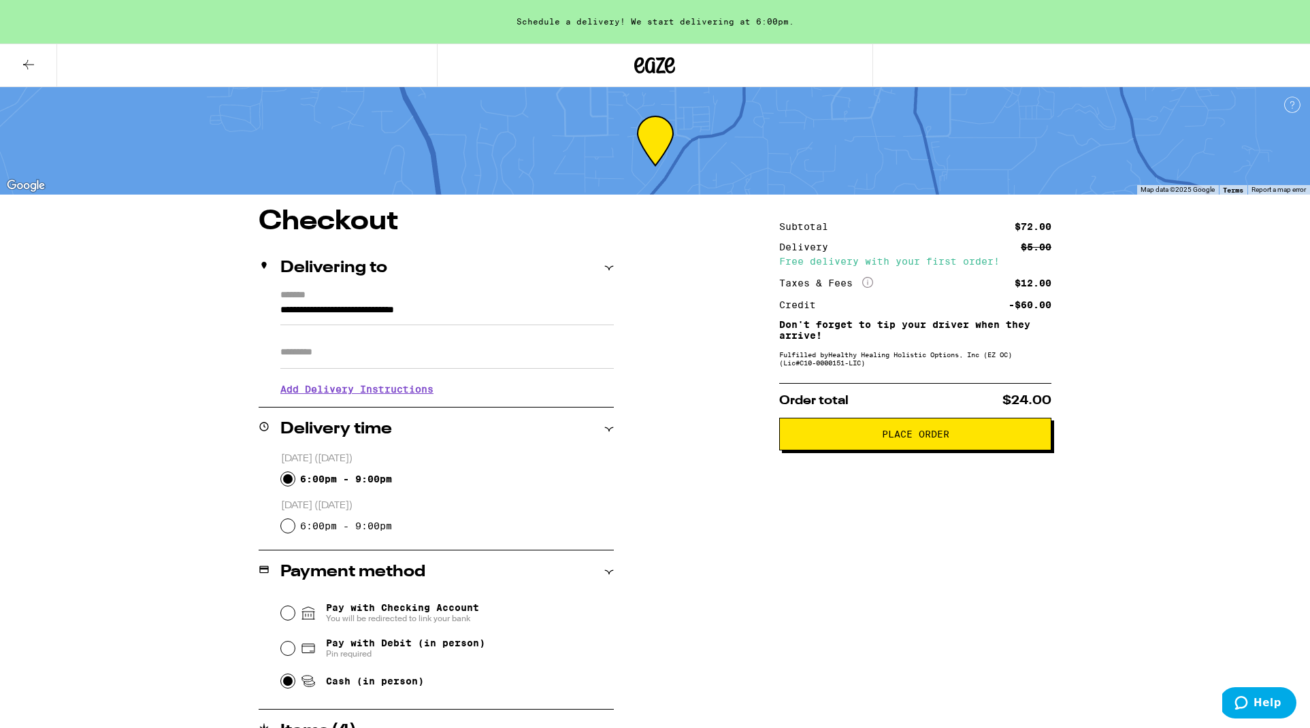
click at [917, 439] on span "Place Order" at bounding box center [915, 434] width 67 height 10
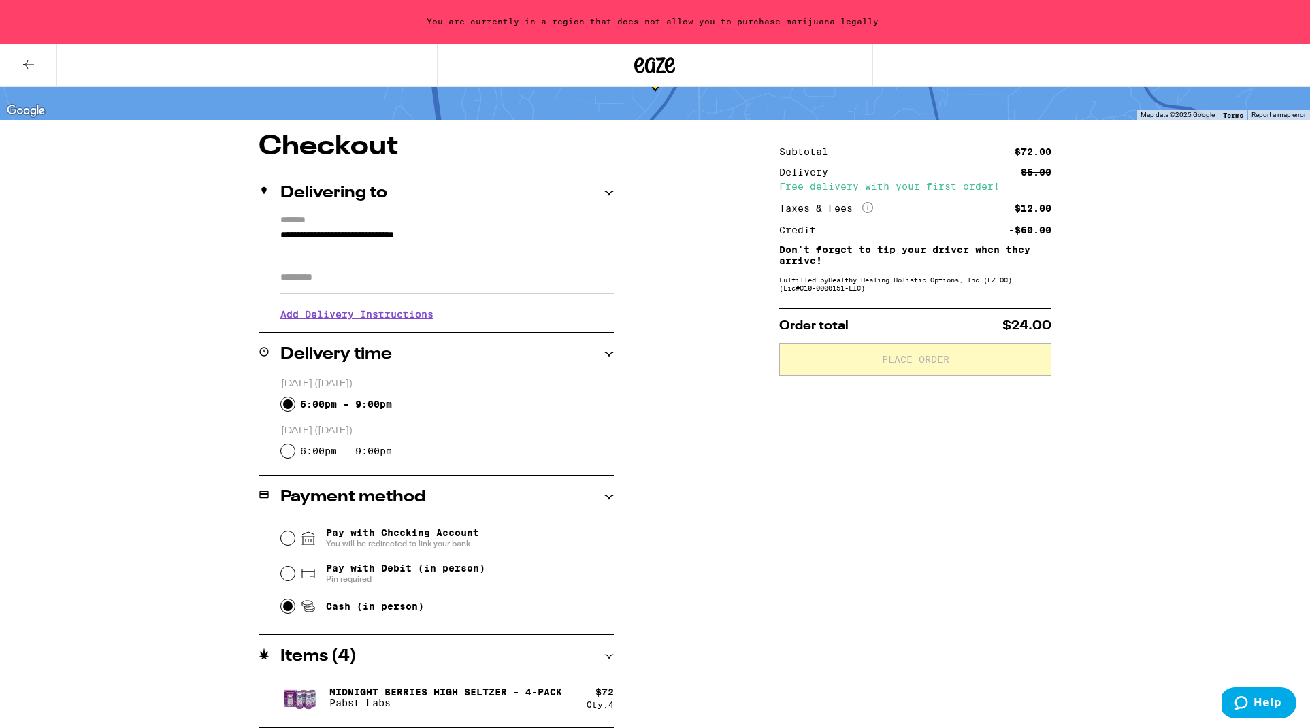
scroll to position [90, 0]
click at [29, 63] on icon at bounding box center [28, 64] width 16 height 16
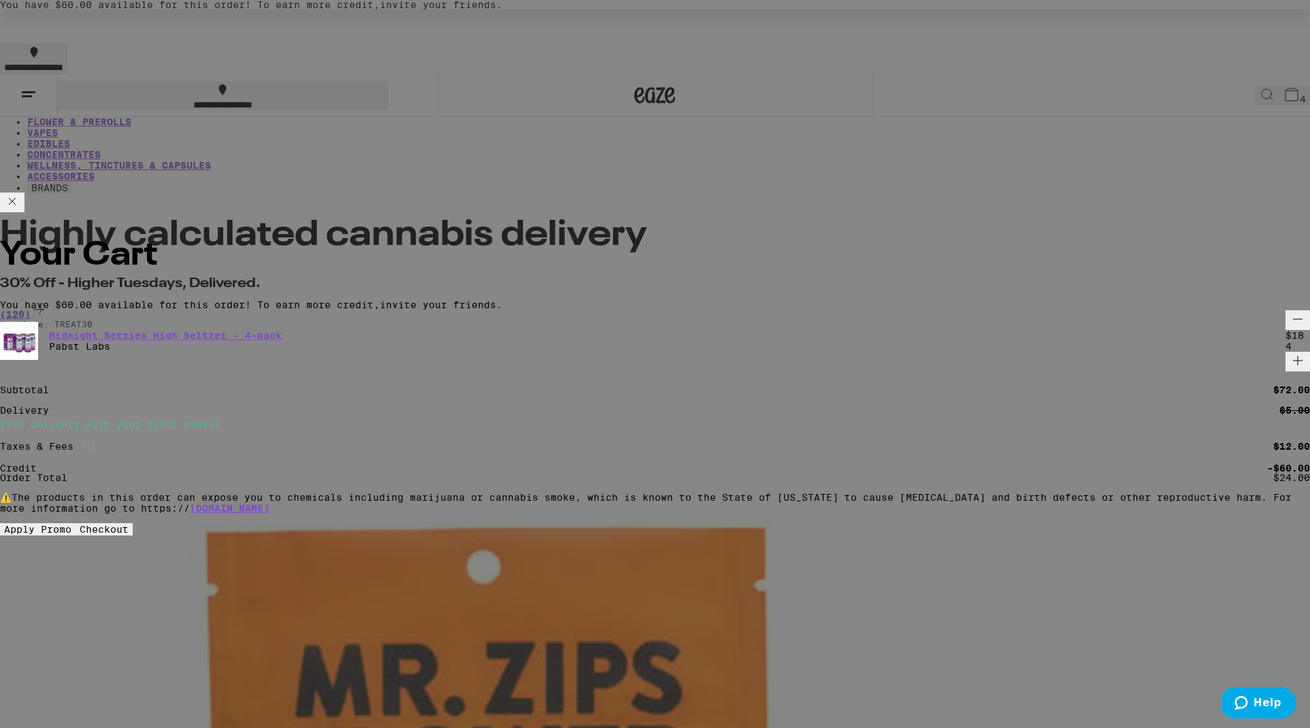
click at [1289, 311] on icon "Decrement" at bounding box center [1297, 319] width 16 height 16
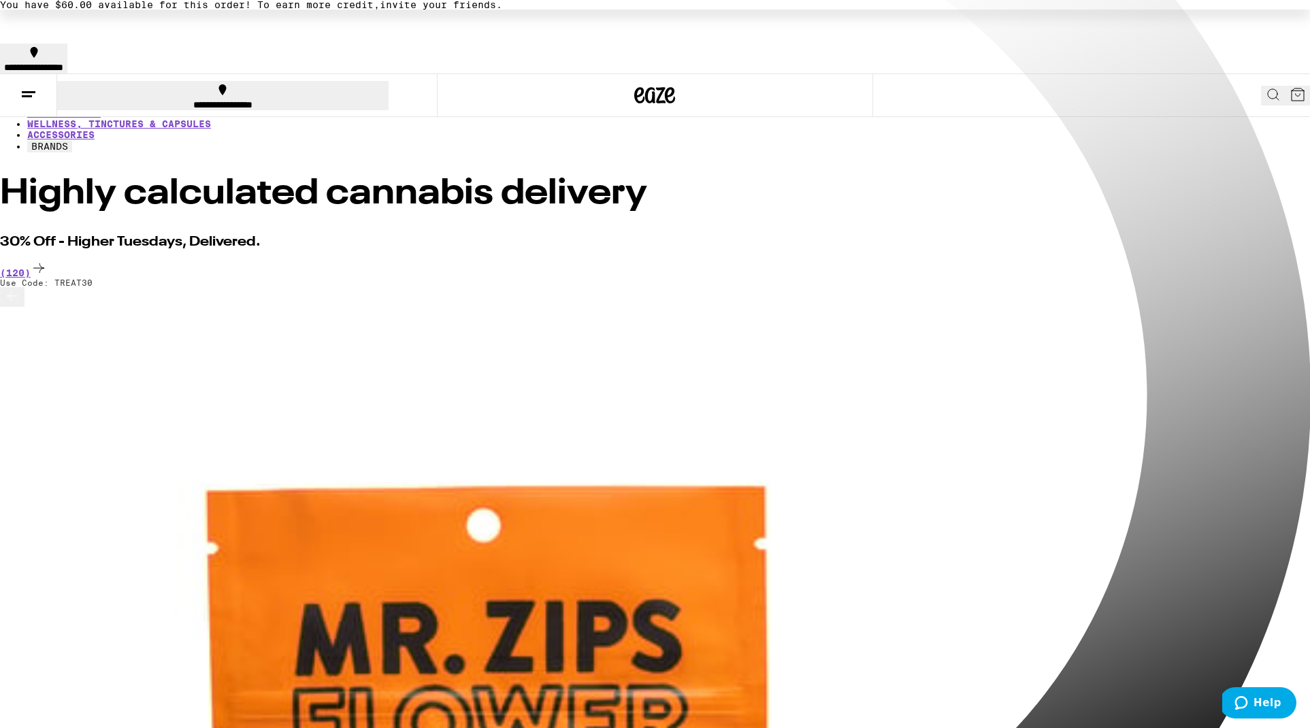
click at [864, 118] on div "Your Cart You have $60.00 available for this order! To earn more credit, invite…" at bounding box center [655, 364] width 1310 height 728
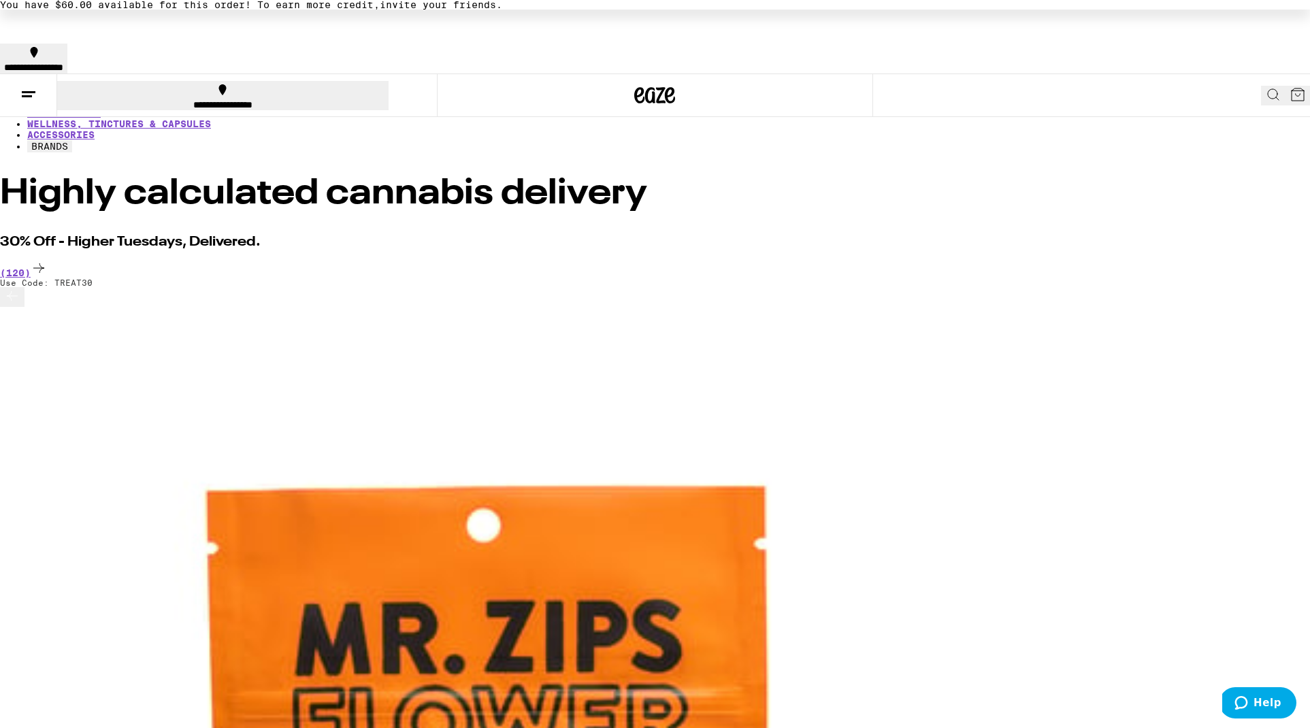
click at [31, 86] on icon at bounding box center [28, 94] width 16 height 16
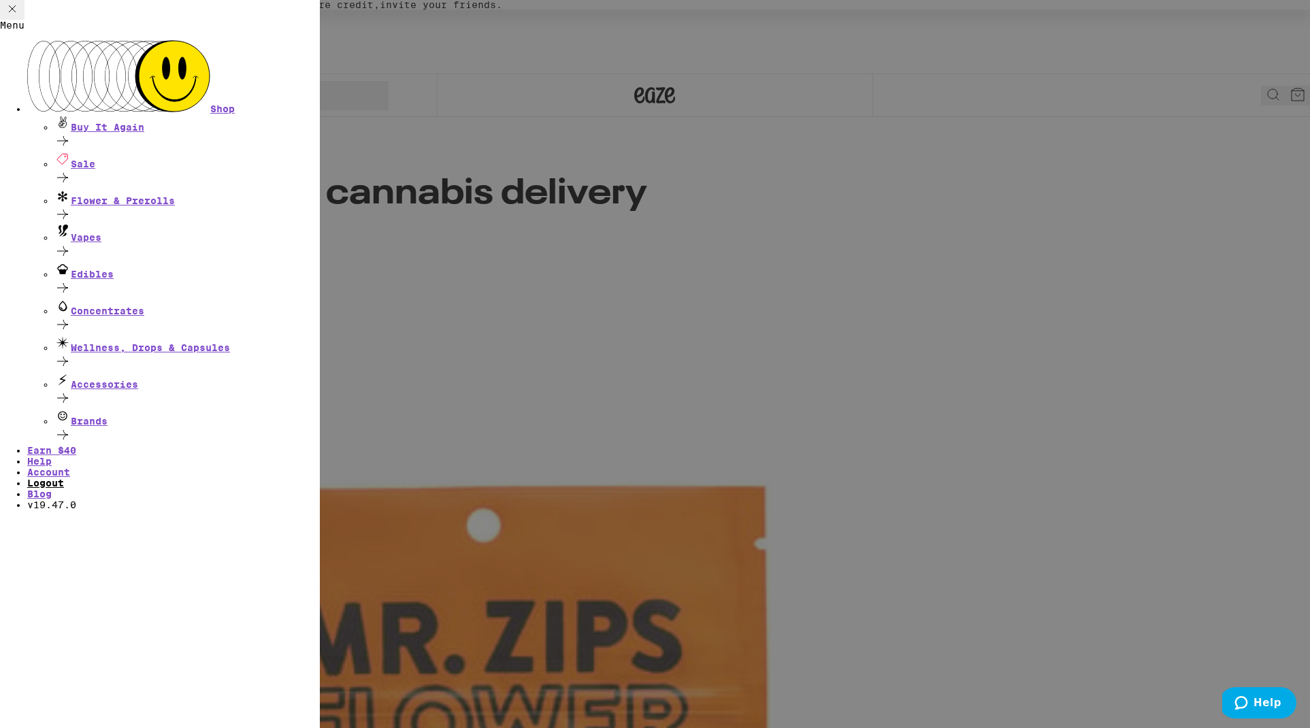
click at [64, 478] on link "Logout" at bounding box center [45, 483] width 37 height 11
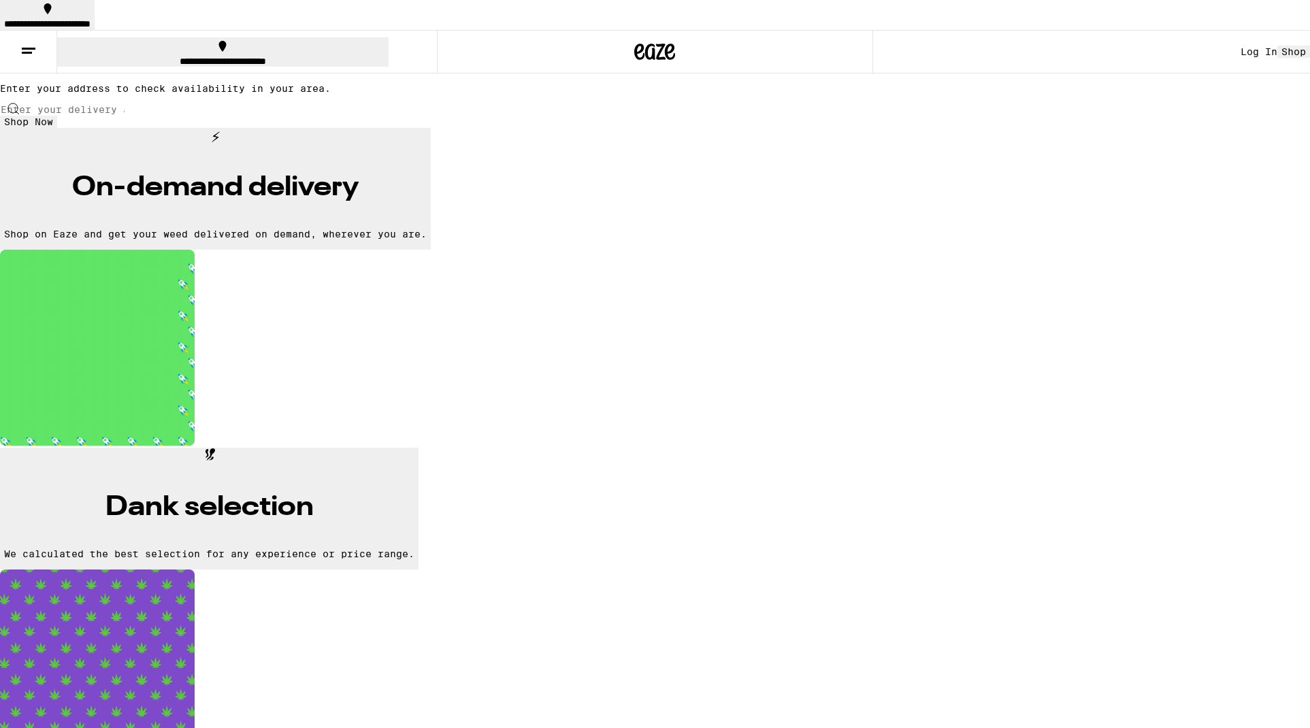
click at [1240, 46] on div "Log In" at bounding box center [1258, 51] width 37 height 11
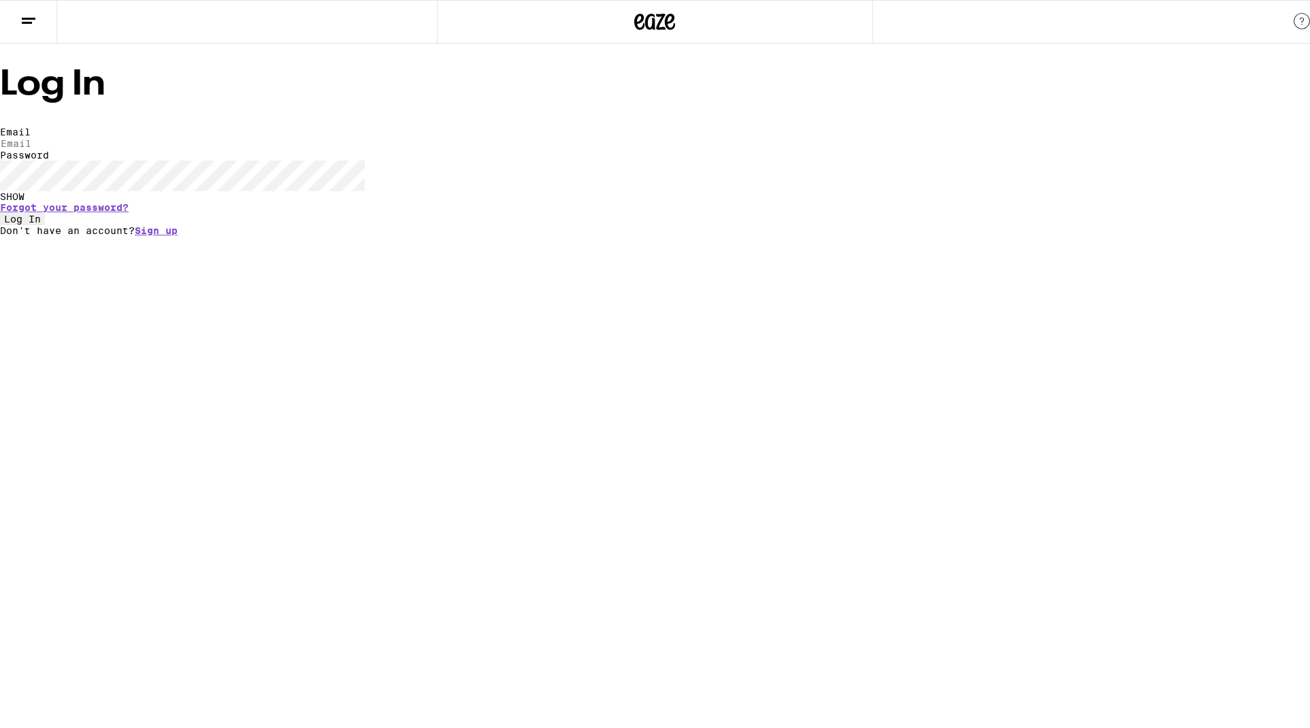
type input "[PERSON_NAME][EMAIL_ADDRESS][DOMAIN_NAME]"
click at [41, 225] on span "Log In" at bounding box center [22, 219] width 37 height 11
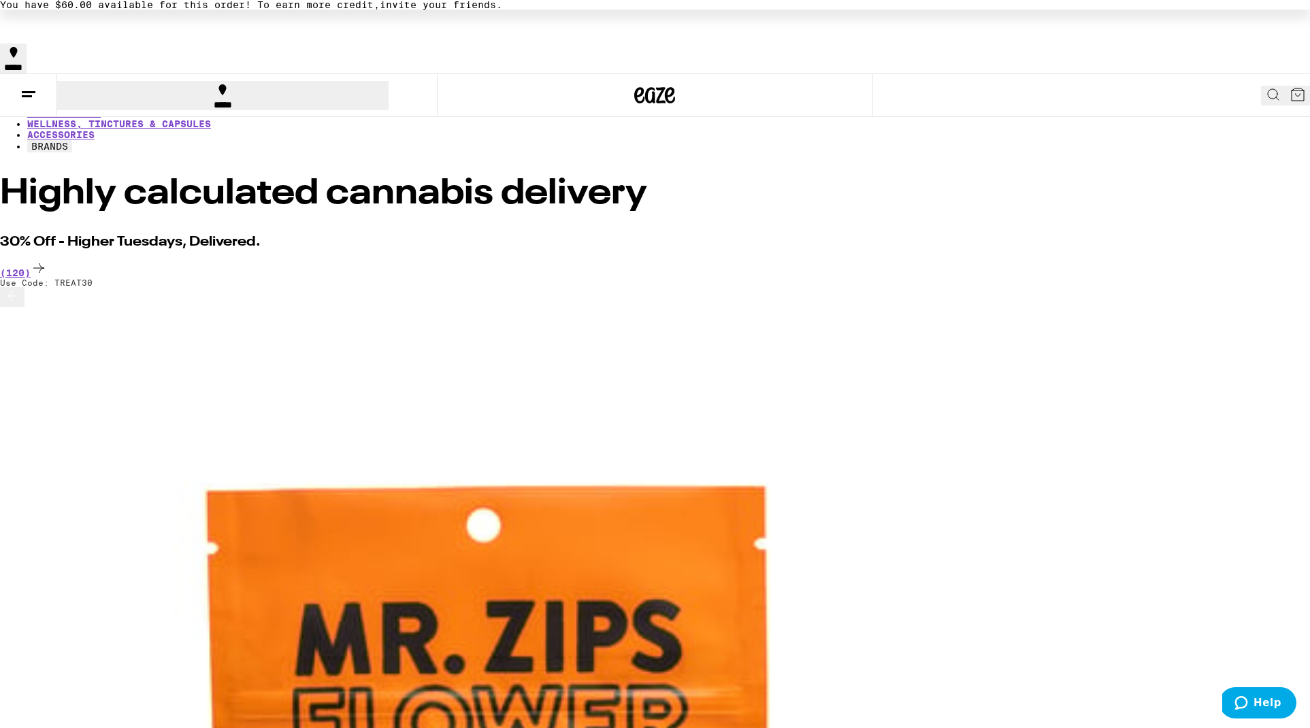
click at [1265, 86] on icon at bounding box center [1273, 94] width 16 height 16
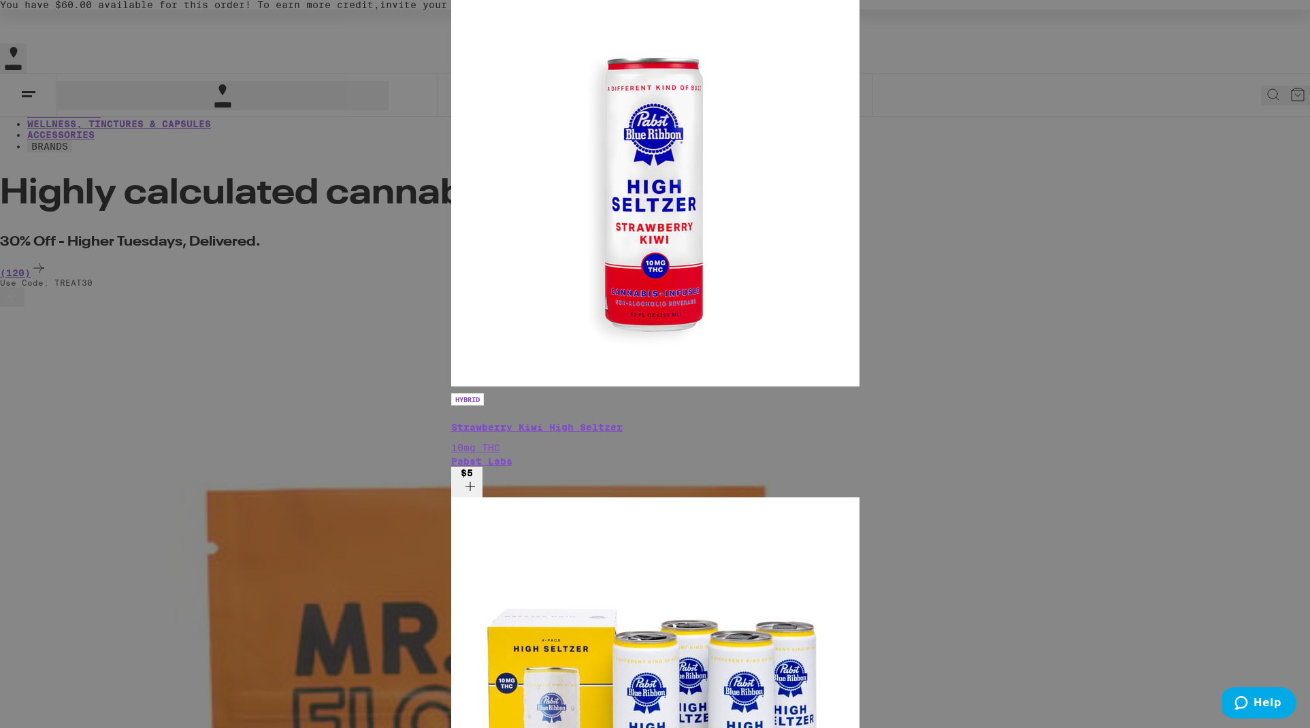
type input "Pabst"
drag, startPoint x: 1206, startPoint y: 62, endPoint x: 212, endPoint y: 159, distance: 998.0
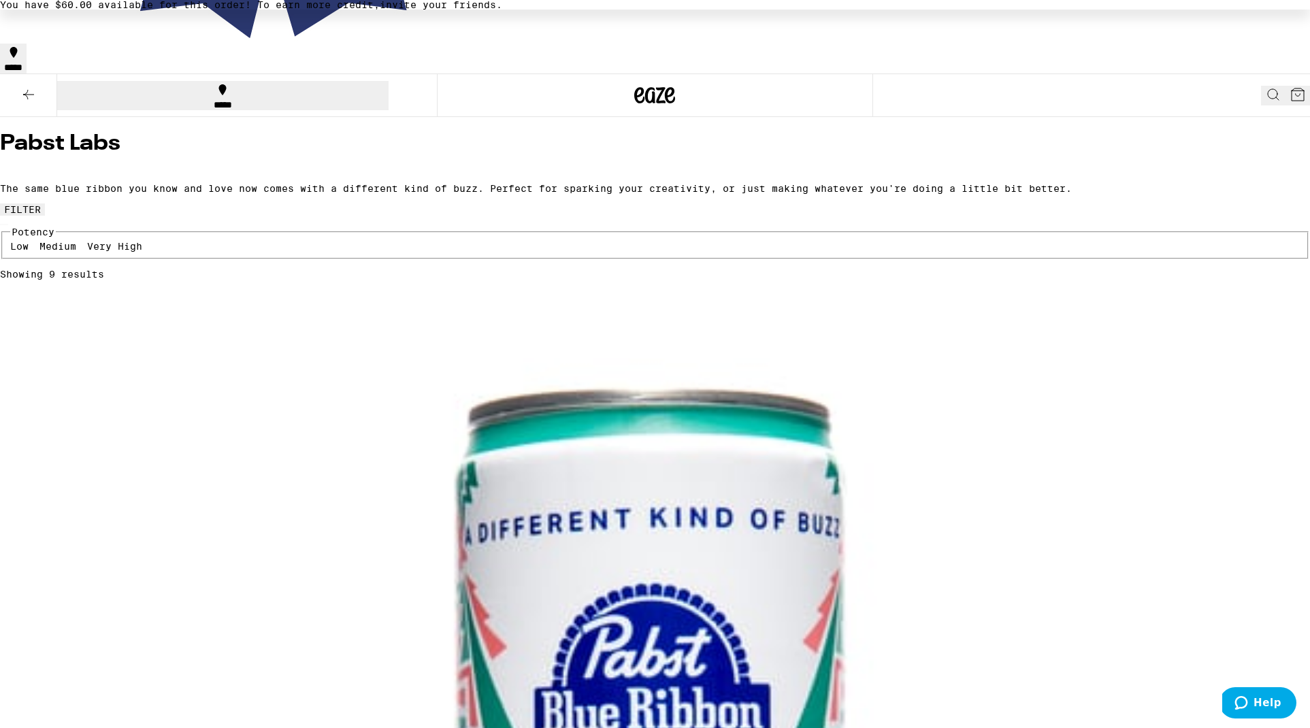
scroll to position [488, 0]
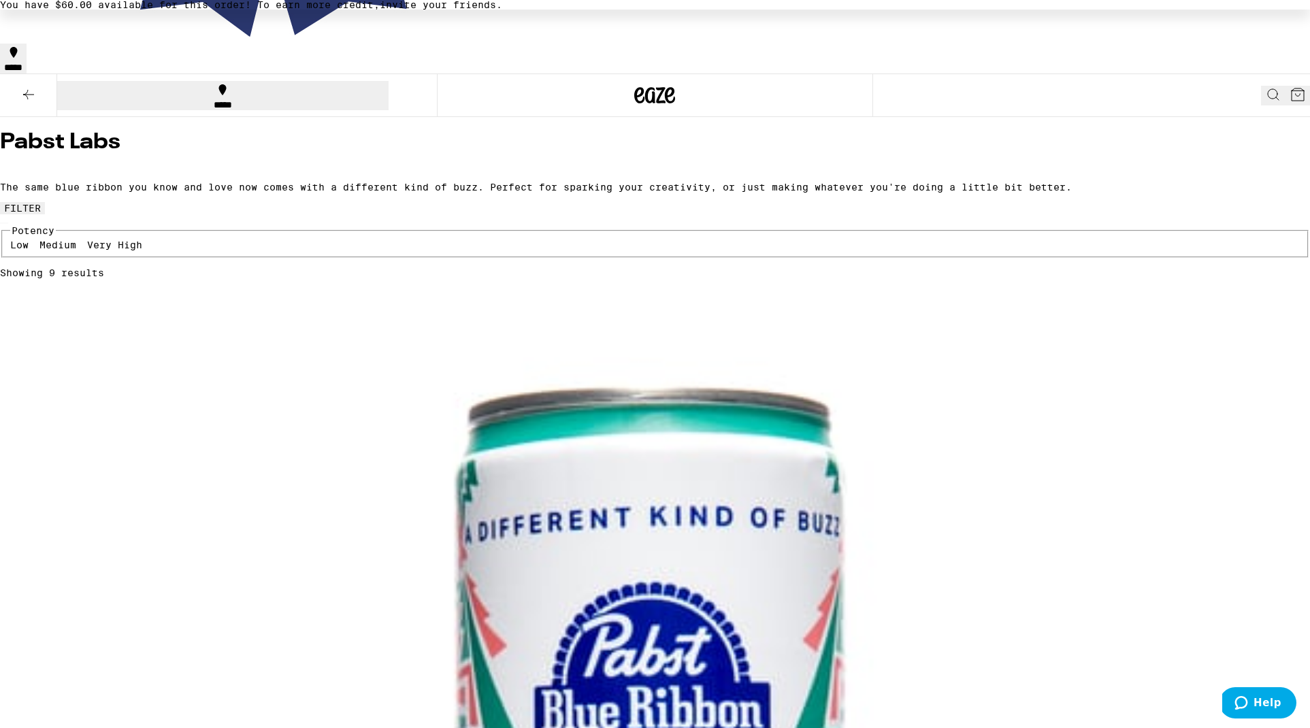
click at [1285, 88] on icon at bounding box center [1291, 94] width 12 height 12
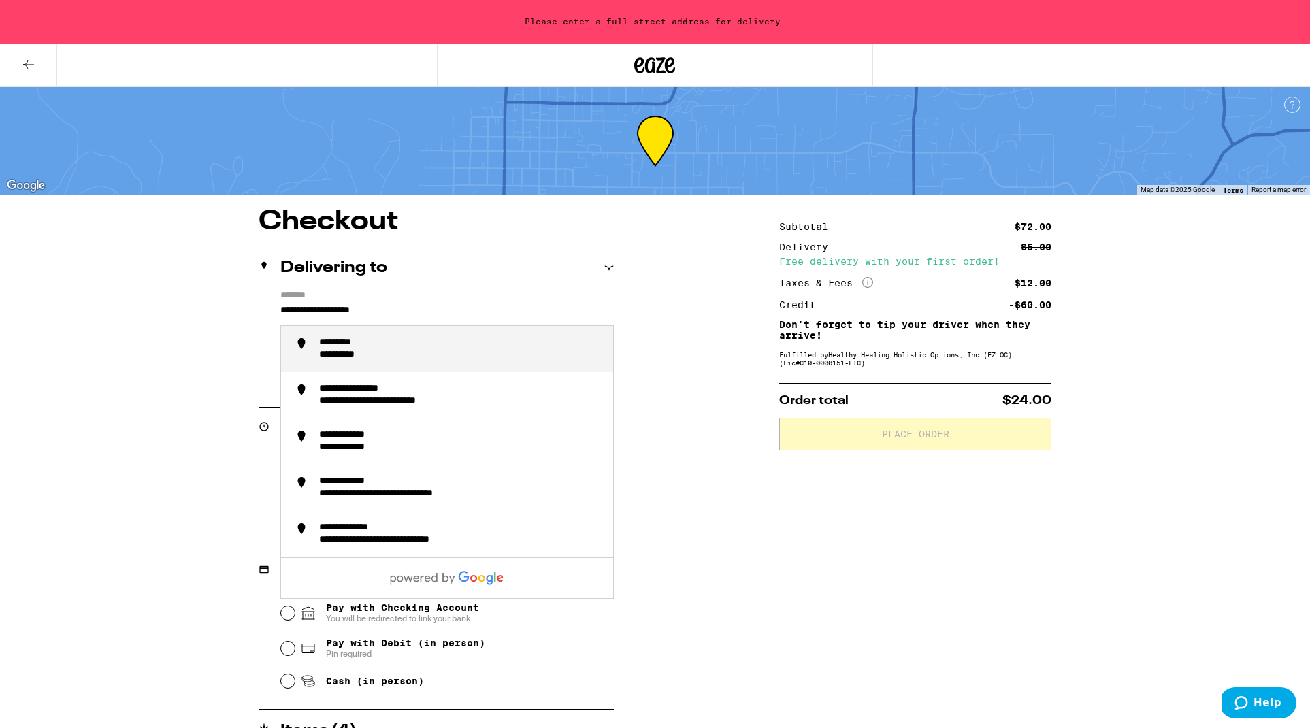
drag, startPoint x: 282, startPoint y: 311, endPoint x: 310, endPoint y: 310, distance: 28.6
click at [310, 310] on input "**********" at bounding box center [446, 313] width 333 height 23
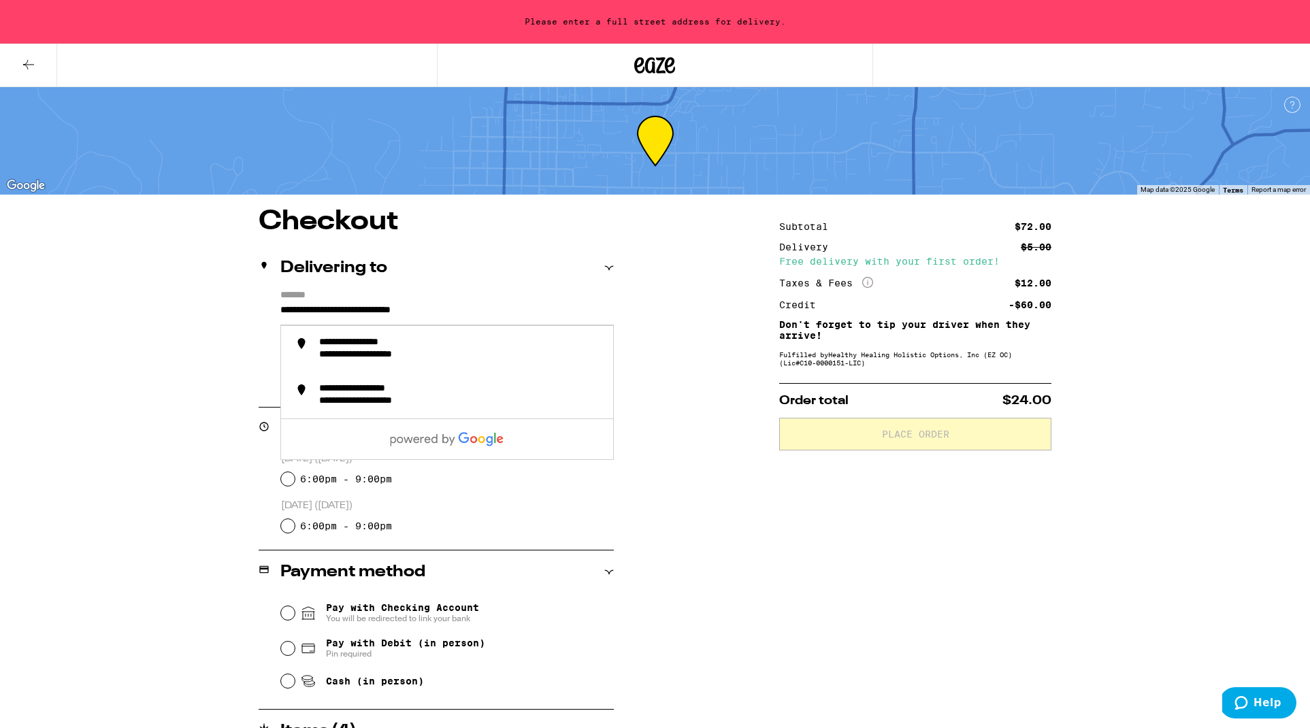
scroll to position [1, 0]
type input "**********"
click at [287, 485] on input "6:00pm - 9:00pm" at bounding box center [288, 478] width 14 height 14
radio input "true"
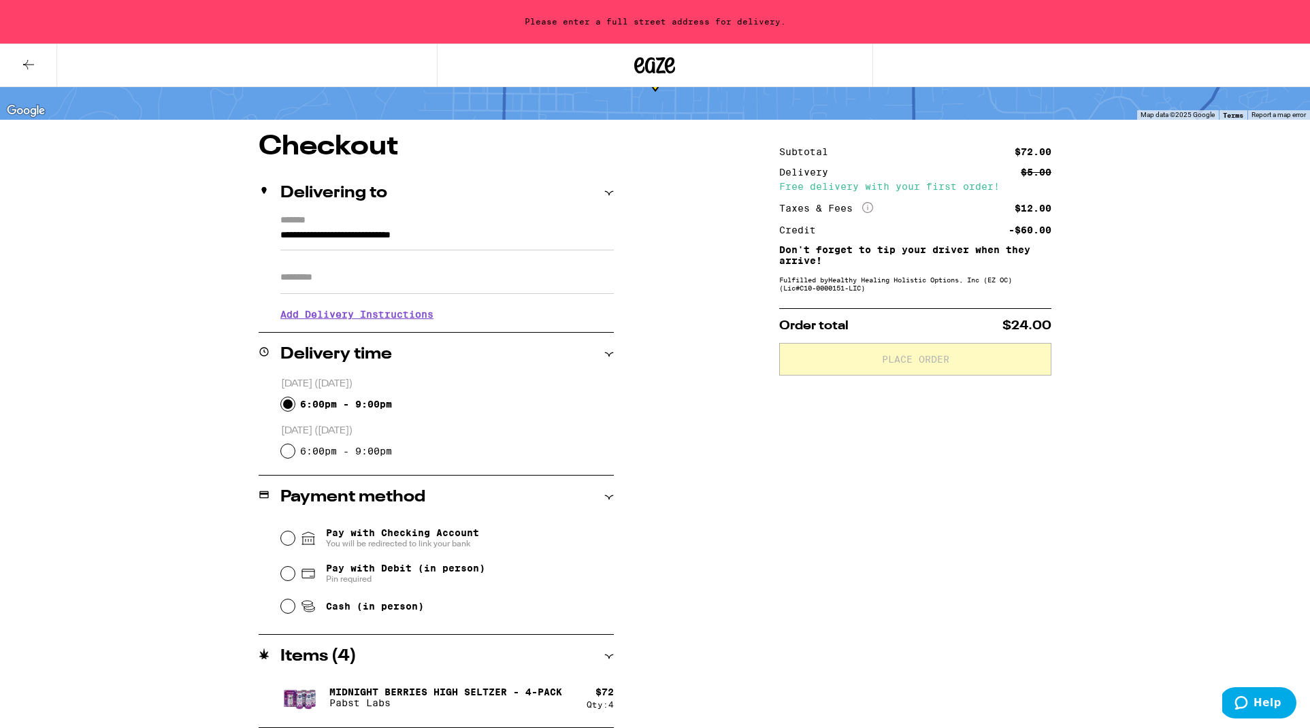
scroll to position [90, 0]
click at [284, 606] on input "Cash (in person)" at bounding box center [288, 606] width 14 height 14
radio input "true"
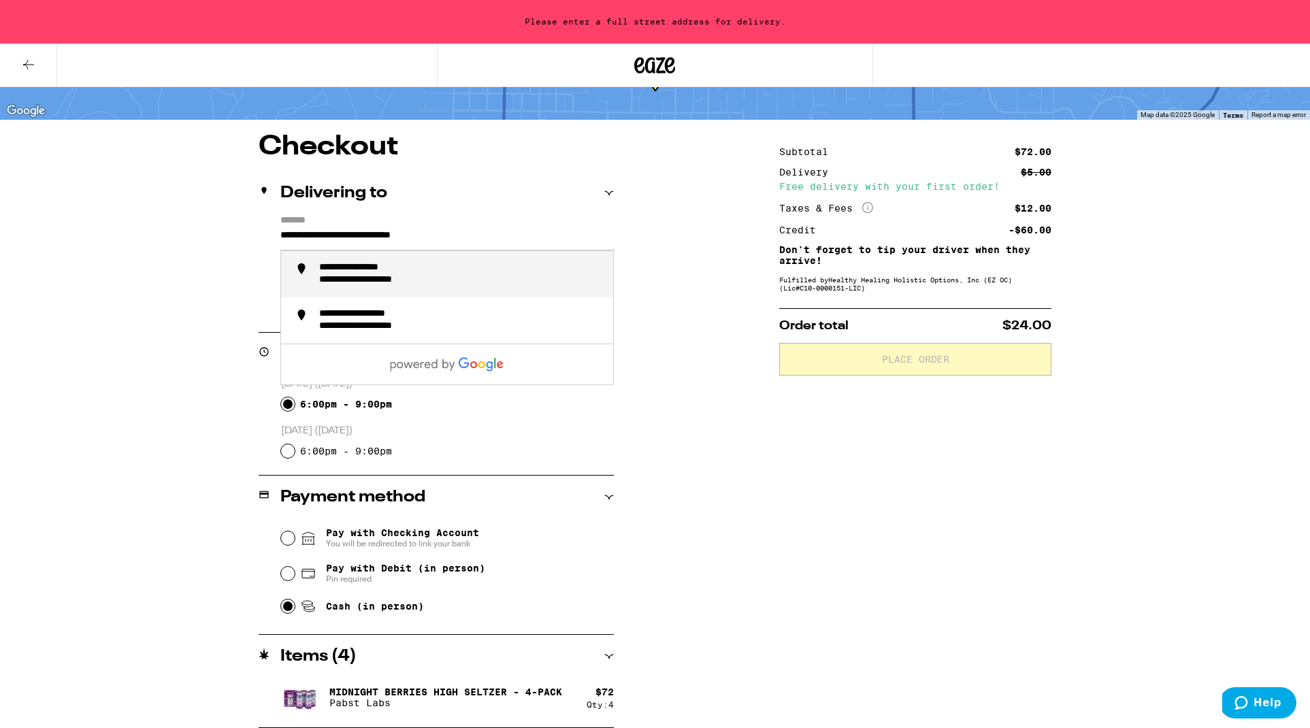
click at [495, 227] on input "**********" at bounding box center [446, 238] width 333 height 23
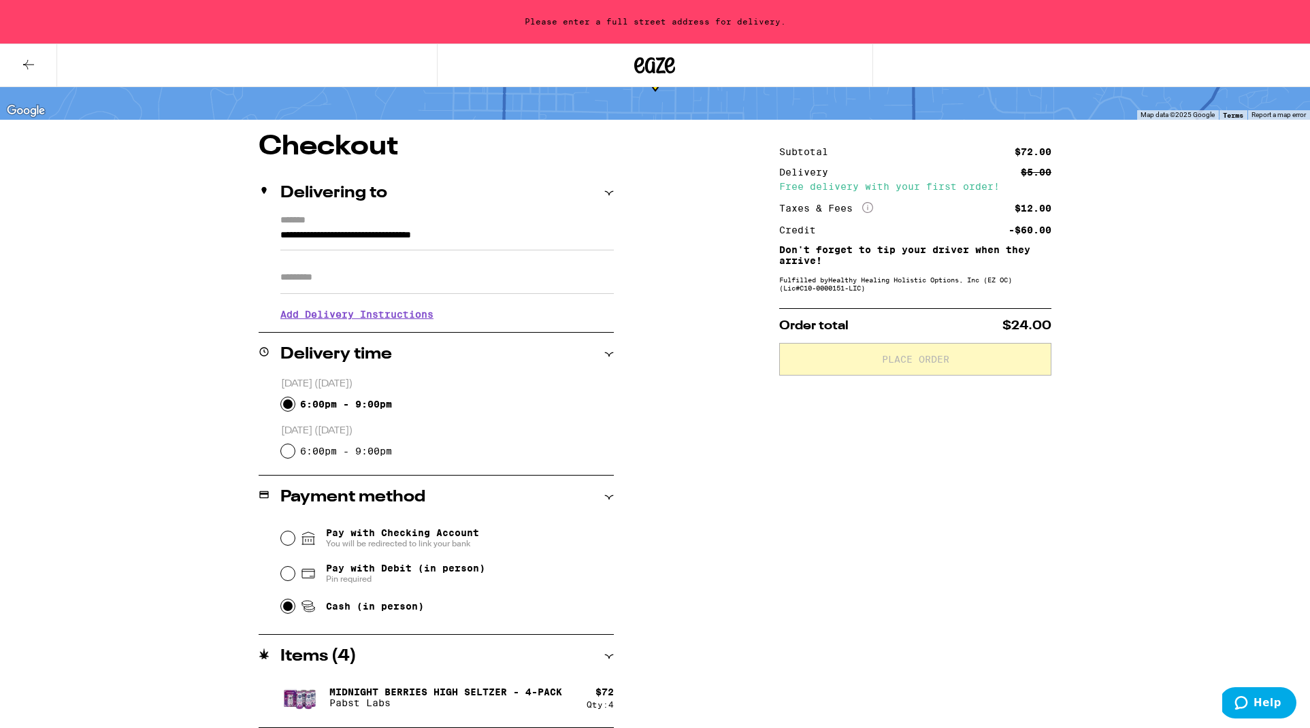
click at [685, 420] on div "**********" at bounding box center [655, 430] width 980 height 595
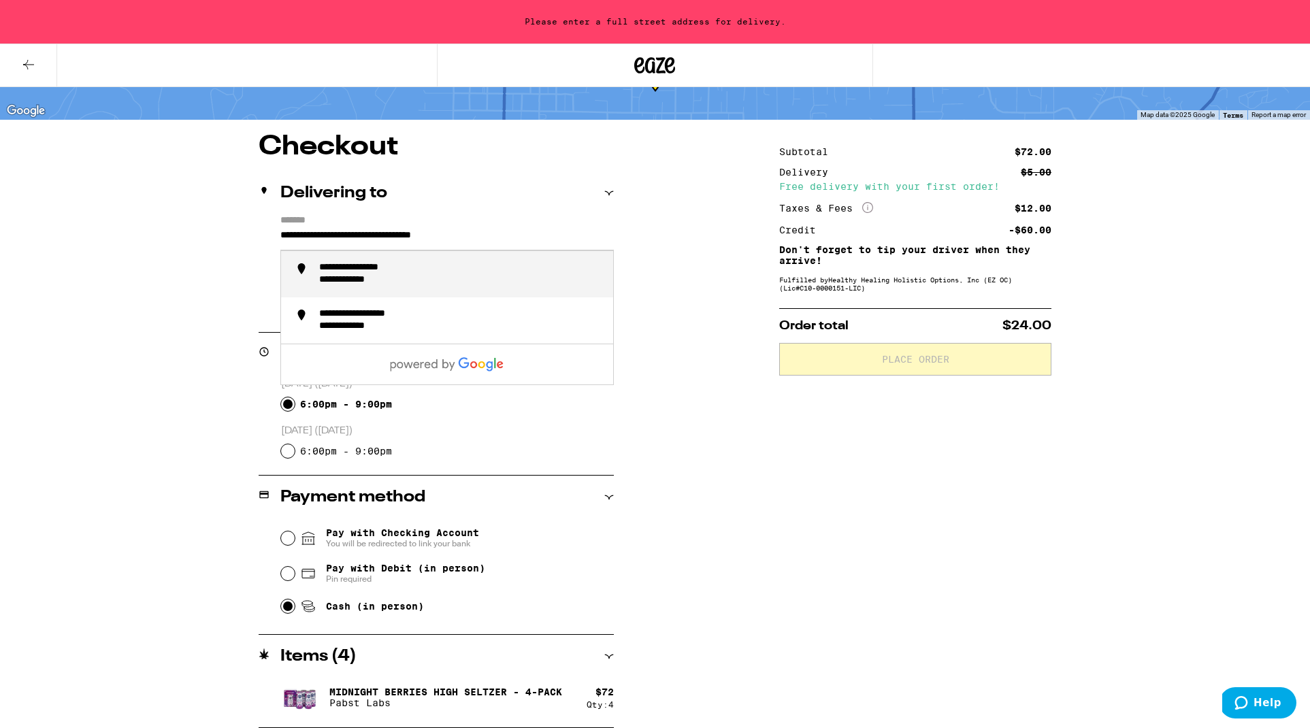
drag, startPoint x: 526, startPoint y: 220, endPoint x: 280, endPoint y: 222, distance: 245.6
click at [280, 227] on input "**********" at bounding box center [446, 238] width 333 height 23
click at [373, 262] on div "**********" at bounding box center [371, 268] width 105 height 12
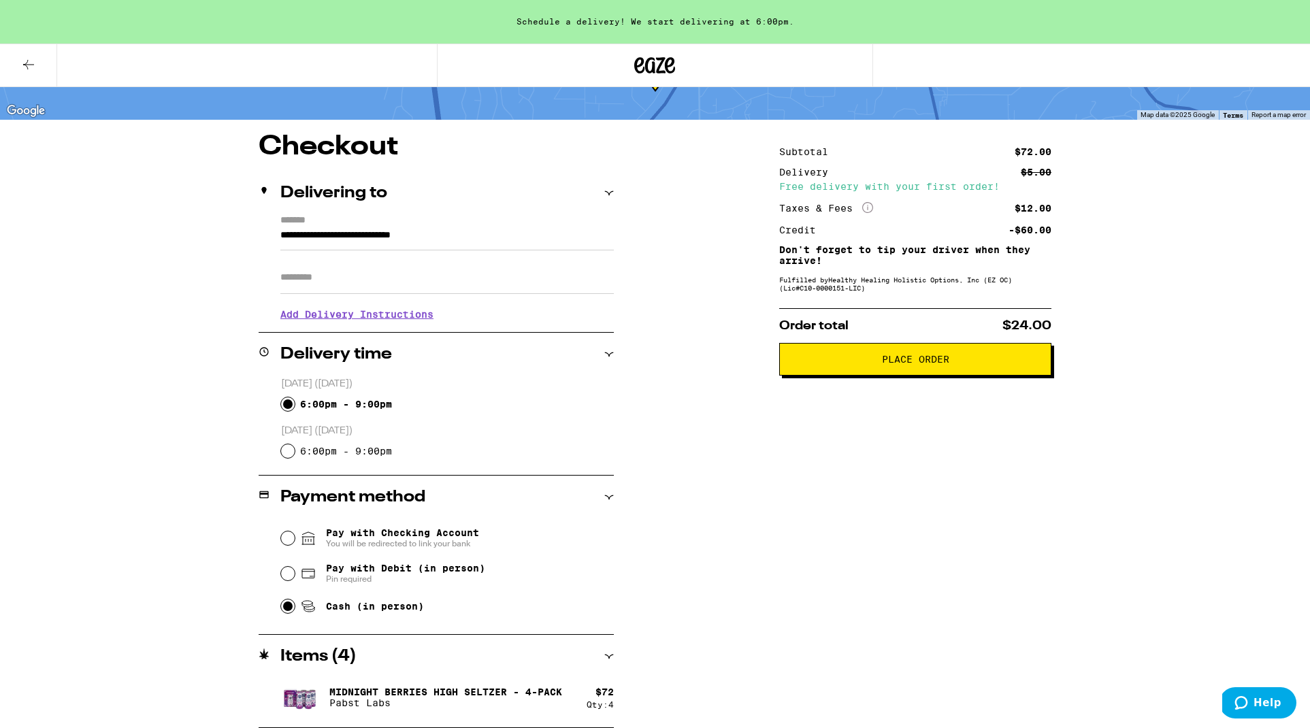
click at [916, 354] on span "Place Order" at bounding box center [915, 359] width 67 height 10
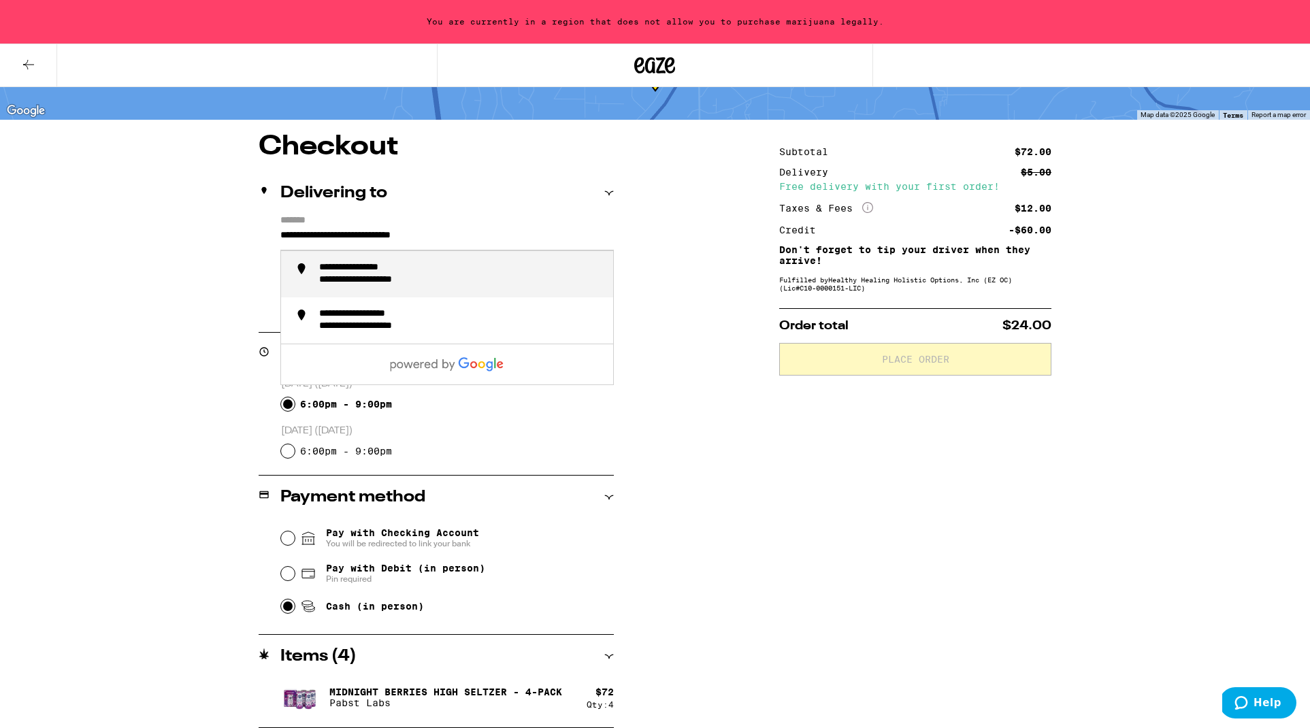
drag, startPoint x: 480, startPoint y: 221, endPoint x: 471, endPoint y: 220, distance: 9.5
click at [471, 227] on input "**********" at bounding box center [446, 238] width 333 height 23
type input "**********"
click at [719, 411] on div "**********" at bounding box center [655, 430] width 980 height 595
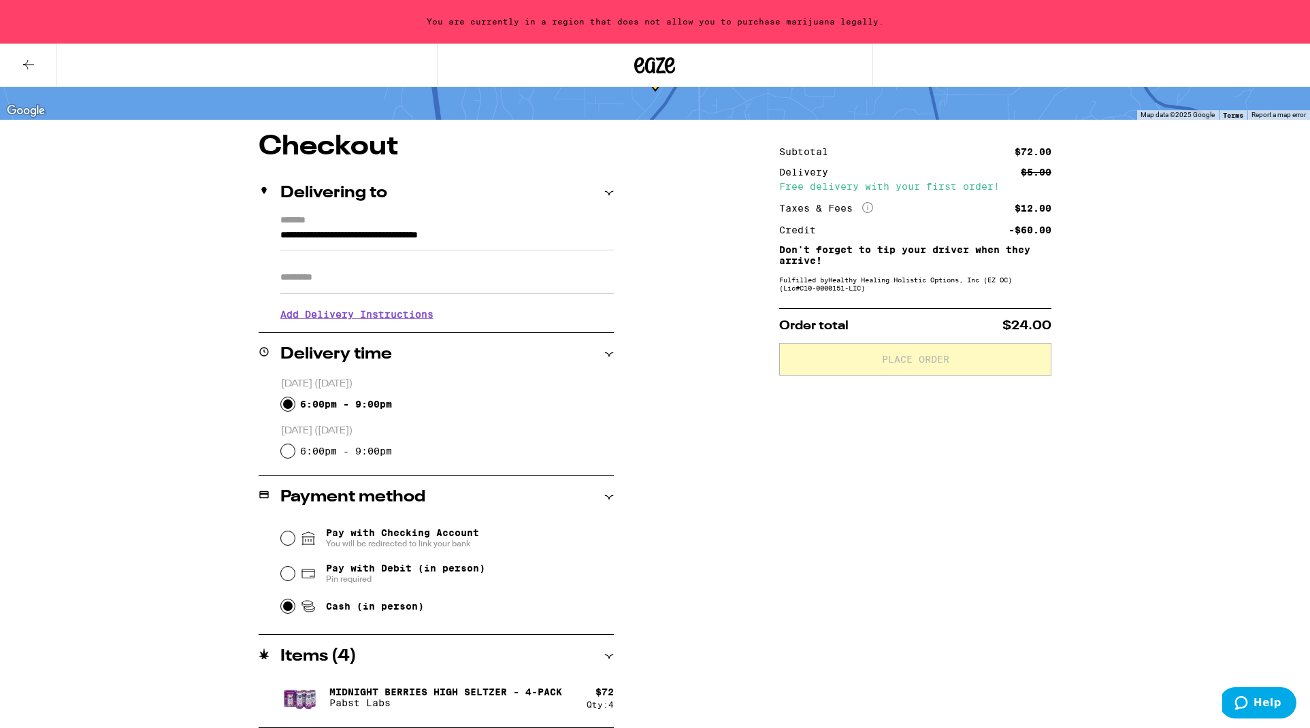
click at [286, 450] on input "6:00pm - 9:00pm" at bounding box center [288, 451] width 14 height 14
radio input "true"
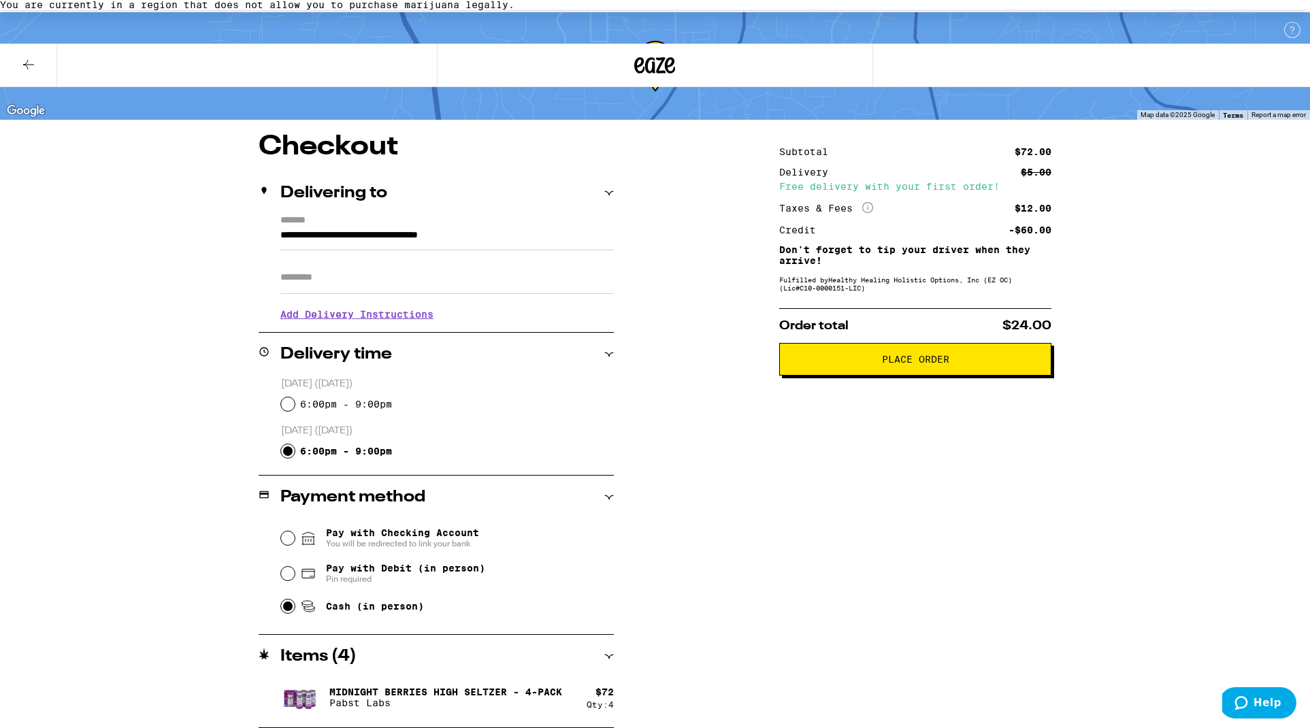
click at [286, 405] on input "6:00pm - 9:00pm" at bounding box center [288, 404] width 14 height 14
radio input "true"
click at [916, 354] on span "Place Order" at bounding box center [915, 359] width 67 height 10
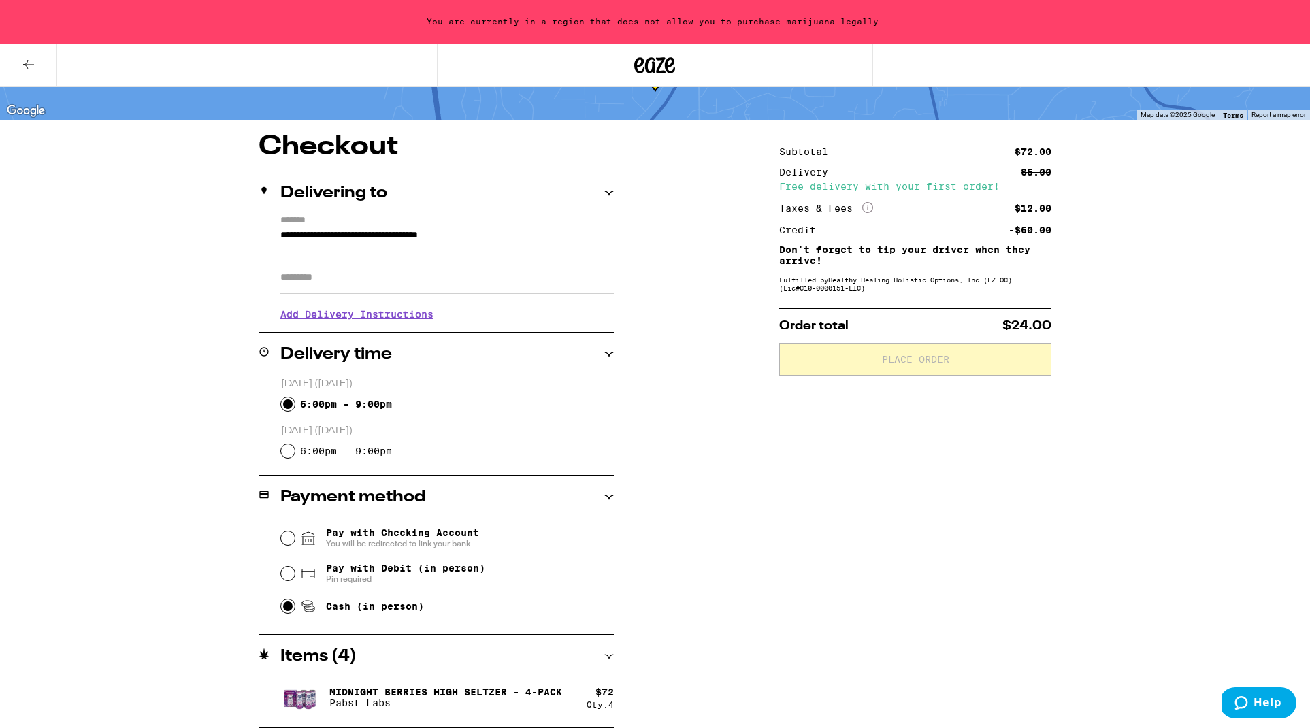
click at [1272, 703] on span "Help" at bounding box center [1267, 703] width 28 height 12
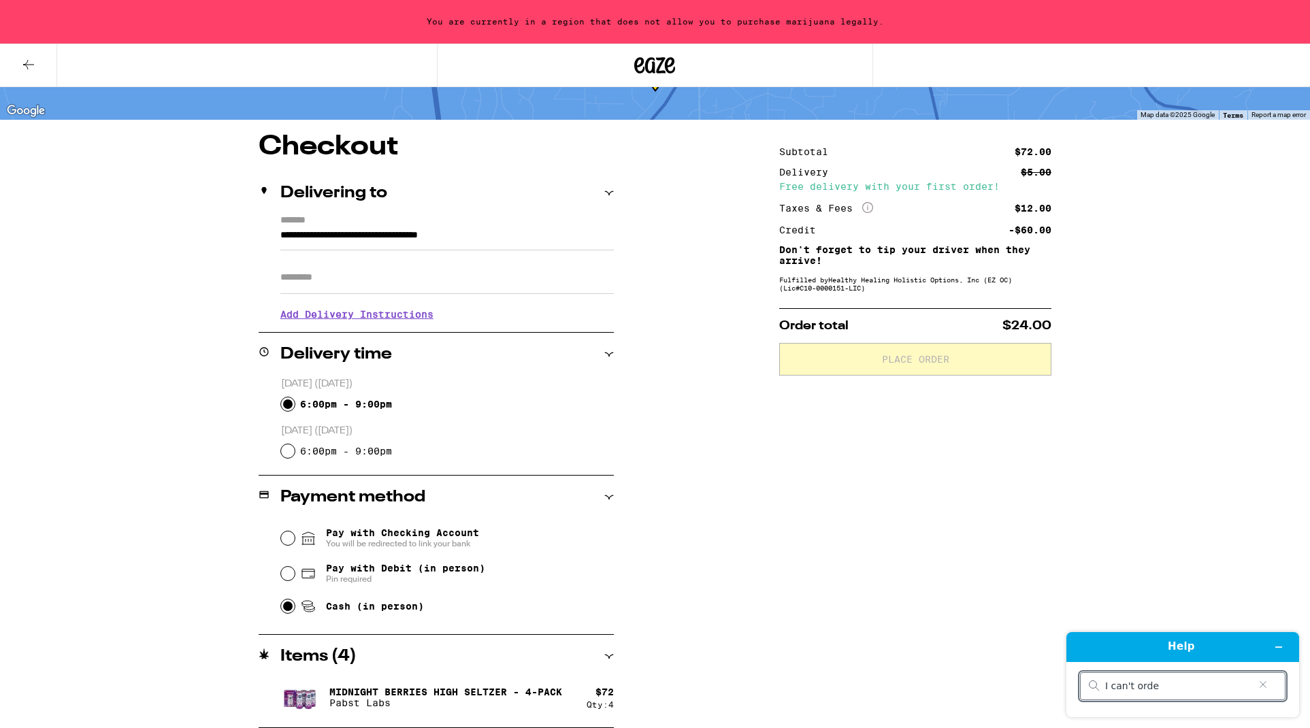
type input "I can't order"
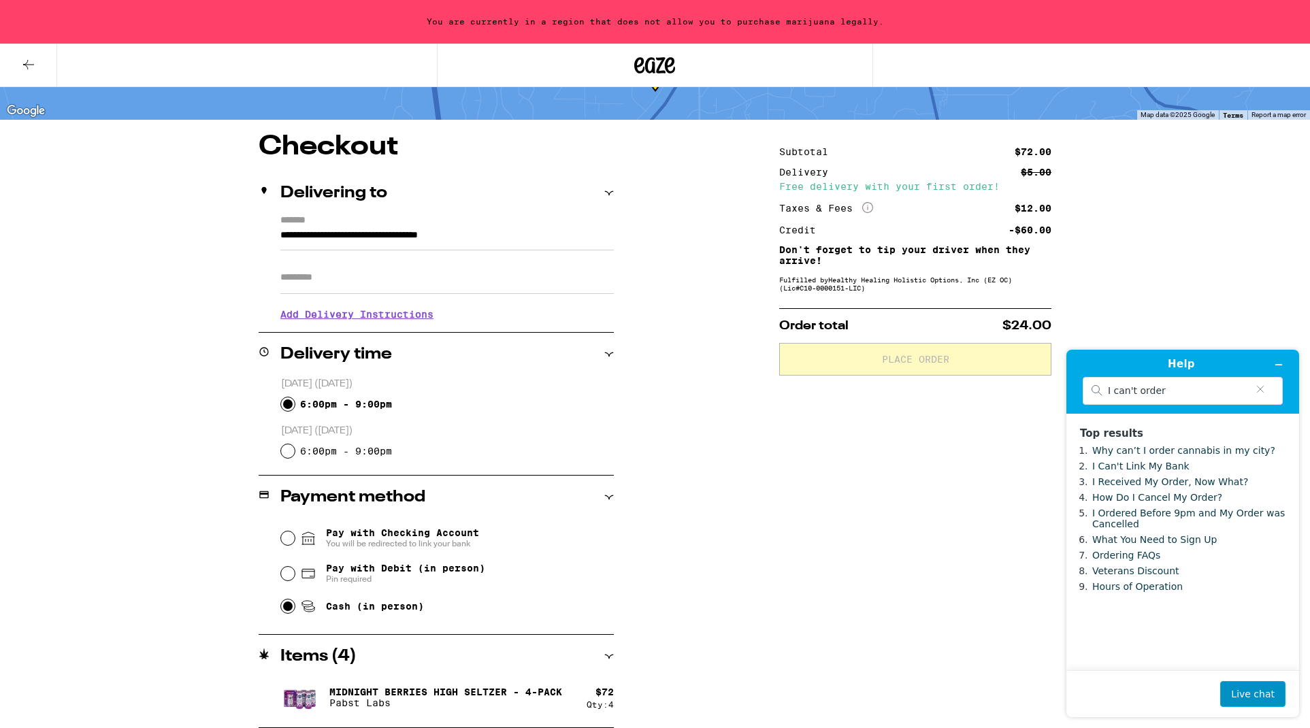
click at [1252, 695] on button "Live chat" at bounding box center [1252, 694] width 65 height 26
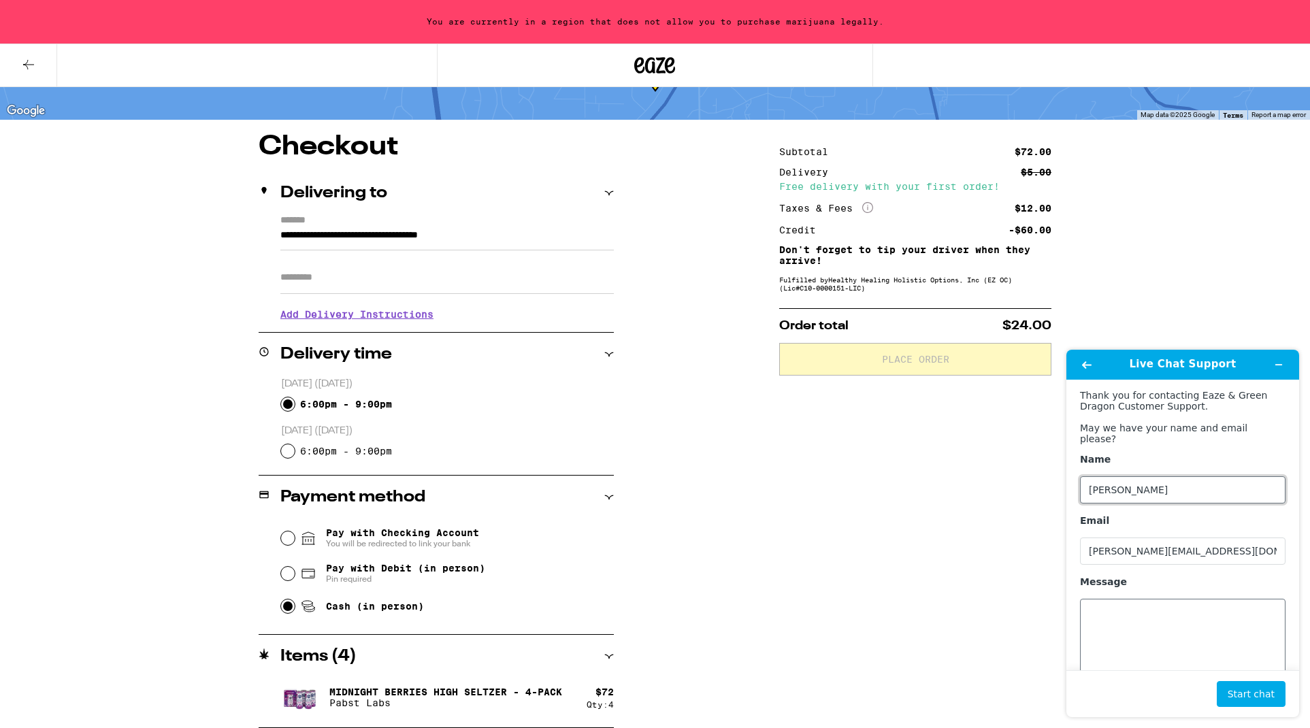
type input "[PERSON_NAME]"
click at [1126, 603] on textarea "Message" at bounding box center [1182, 637] width 205 height 76
paste textarea "You are currently in a region that does not allow you to purchase marijuana leg…"
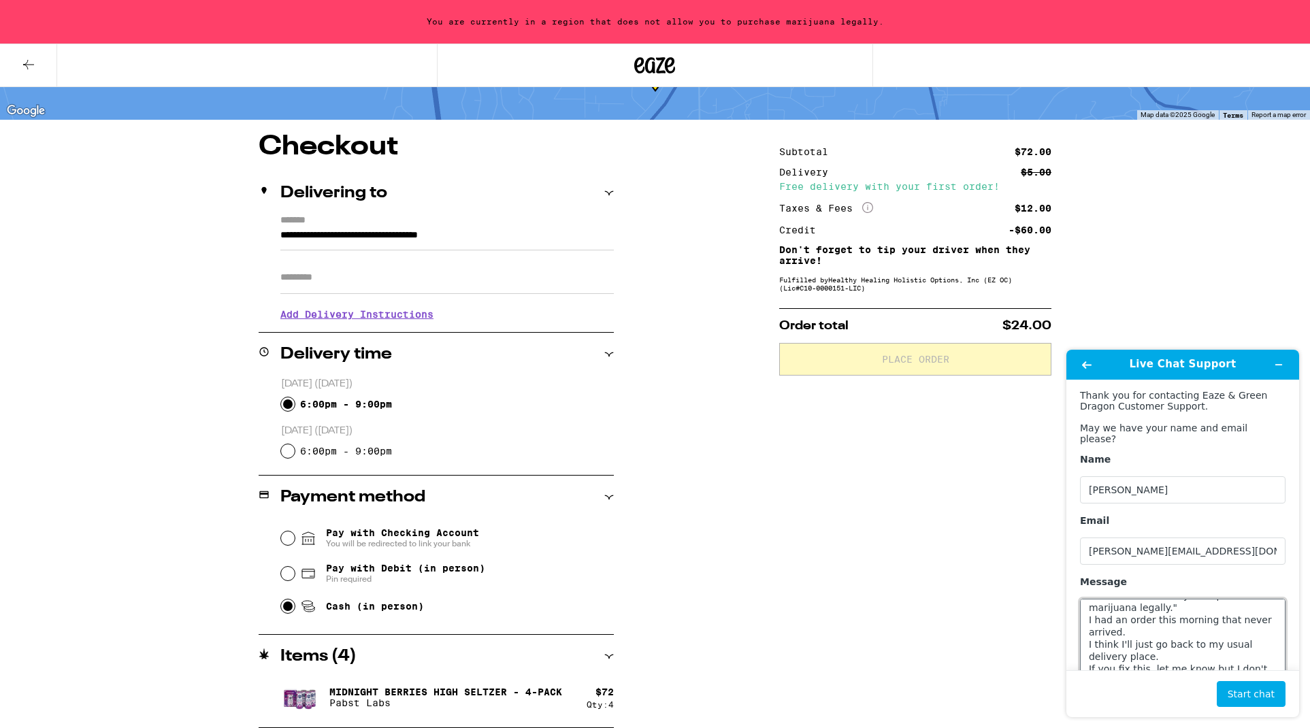
scroll to position [61, 0]
click at [1144, 651] on textarea "I can't seem to place an order. I keep getting "You are currently in a region t…" at bounding box center [1182, 637] width 205 height 76
click at [1094, 612] on textarea "I can't seem to place an order. I keep getting "You are currently in a region t…" at bounding box center [1182, 637] width 205 height 76
drag, startPoint x: 1267, startPoint y: 612, endPoint x: 1211, endPoint y: 613, distance: 56.5
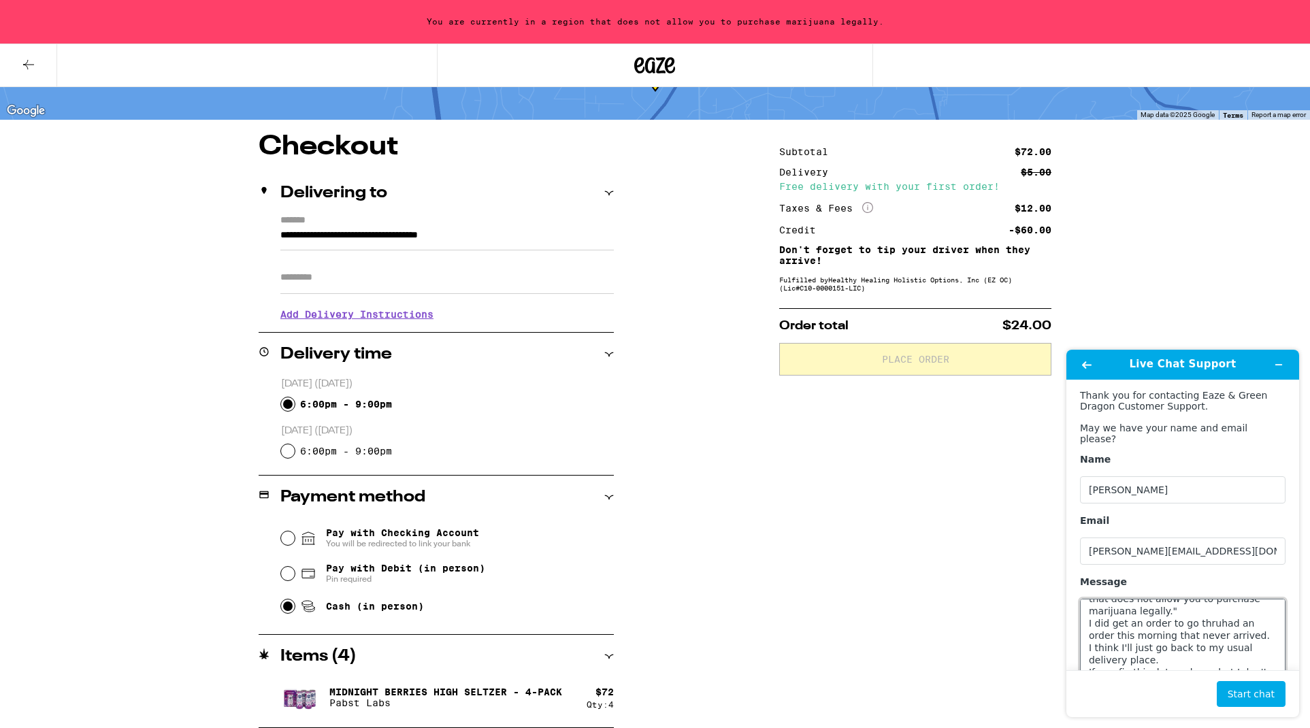
click at [1211, 613] on textarea "I can't seem to place an order. I keep getting "You are currently in a region t…" at bounding box center [1182, 637] width 205 height 76
click at [1267, 613] on textarea "I can't seem to place an order. I keep getting "You are currently in a region t…" at bounding box center [1182, 637] width 205 height 76
click at [1202, 639] on textarea "I can't seem to place an order. I keep getting "You are currently in a region t…" at bounding box center [1182, 637] width 205 height 76
type textarea "I can't seem to place an order. I keep getting "You are currently in a region t…"
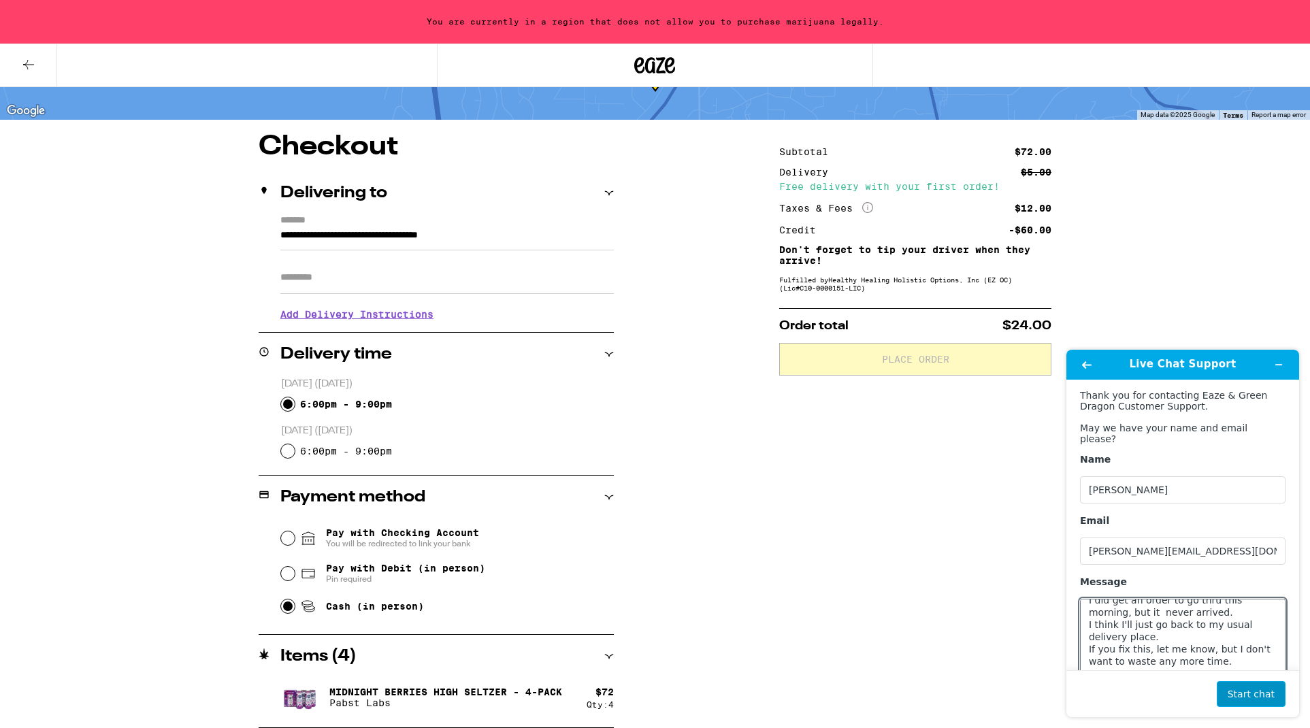
click at [1252, 694] on button "Start chat" at bounding box center [1250, 694] width 69 height 26
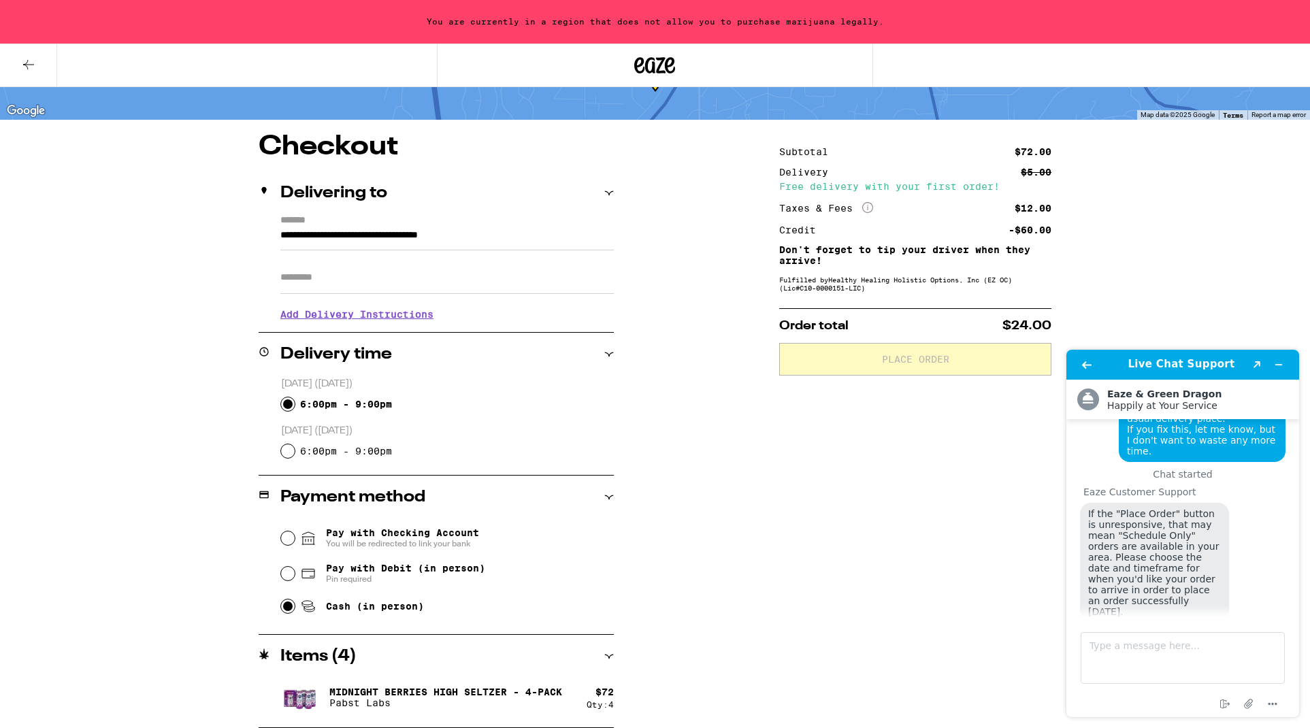
scroll to position [90, 0]
click at [285, 450] on input "6:00pm - 9:00pm" at bounding box center [288, 451] width 14 height 14
radio input "true"
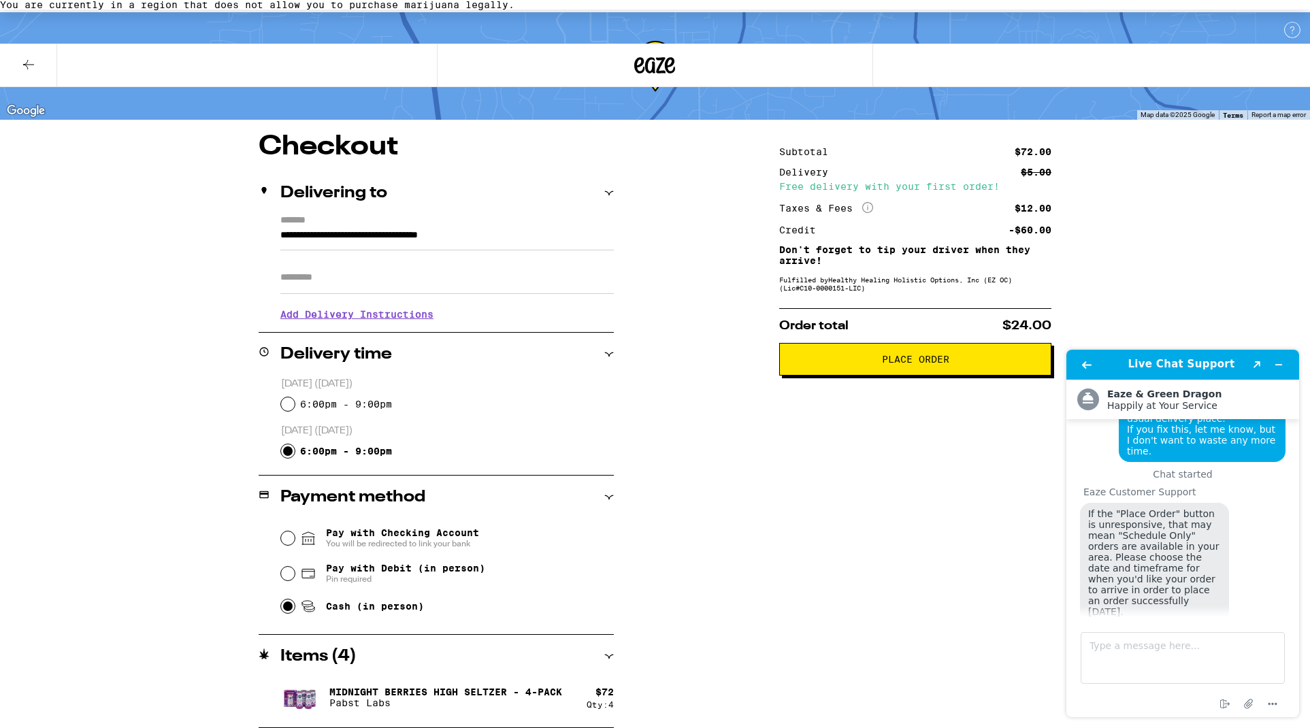
click at [289, 403] on input "6:00pm - 9:00pm" at bounding box center [288, 404] width 14 height 14
radio input "true"
click at [929, 354] on span "Place Order" at bounding box center [915, 359] width 67 height 10
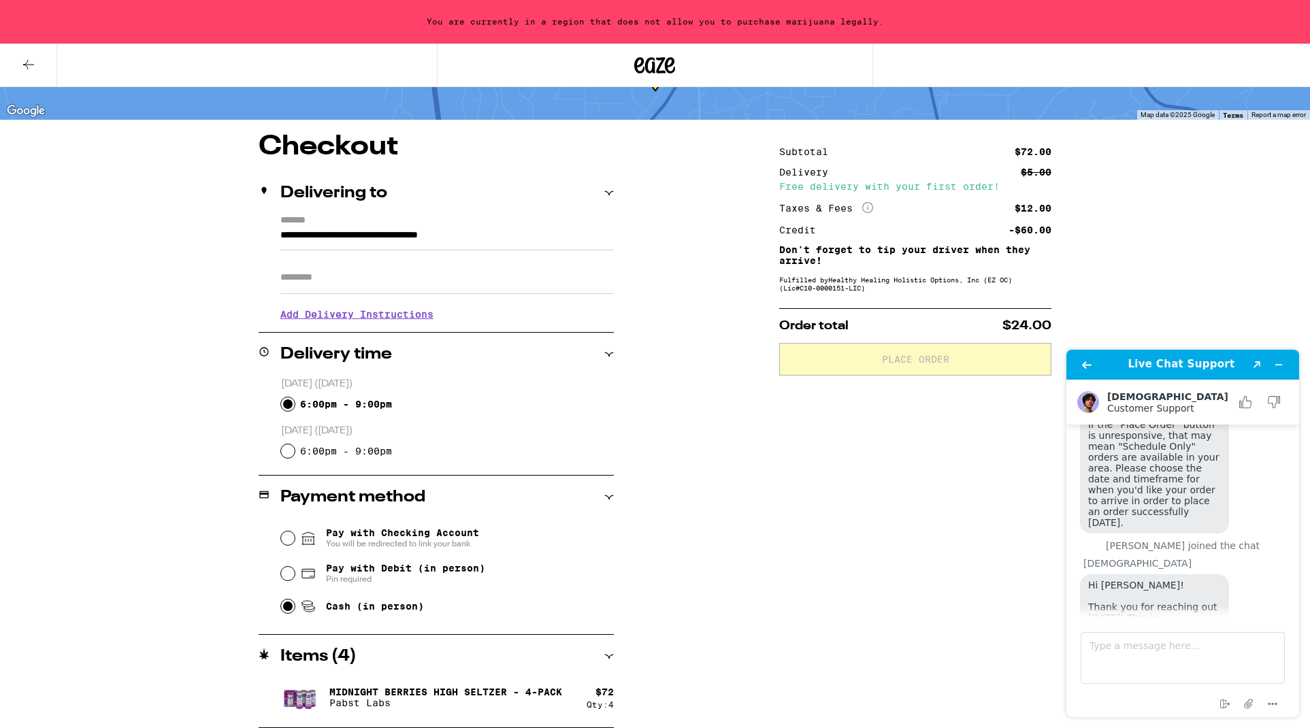
scroll to position [90, 0]
click at [1103, 641] on textarea "Type a message here..." at bounding box center [1182, 658] width 204 height 52
type textarea "just a little frusterated"
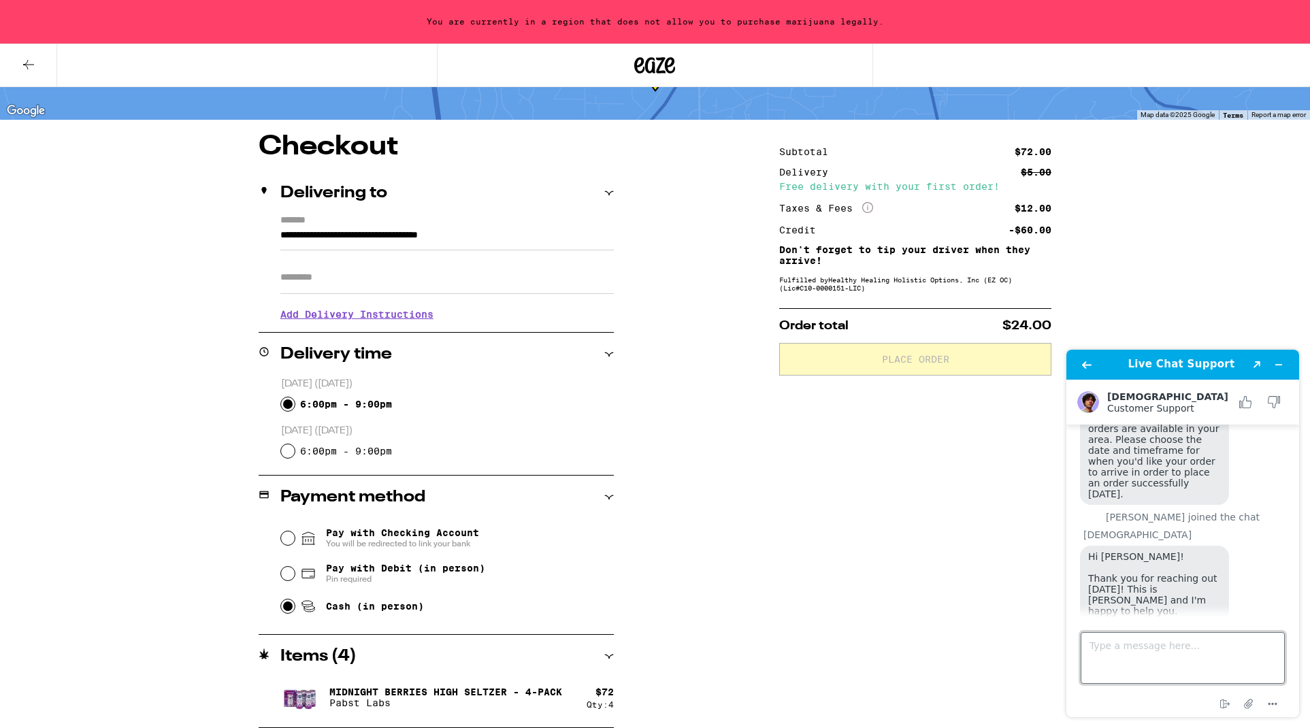
scroll to position [334, 0]
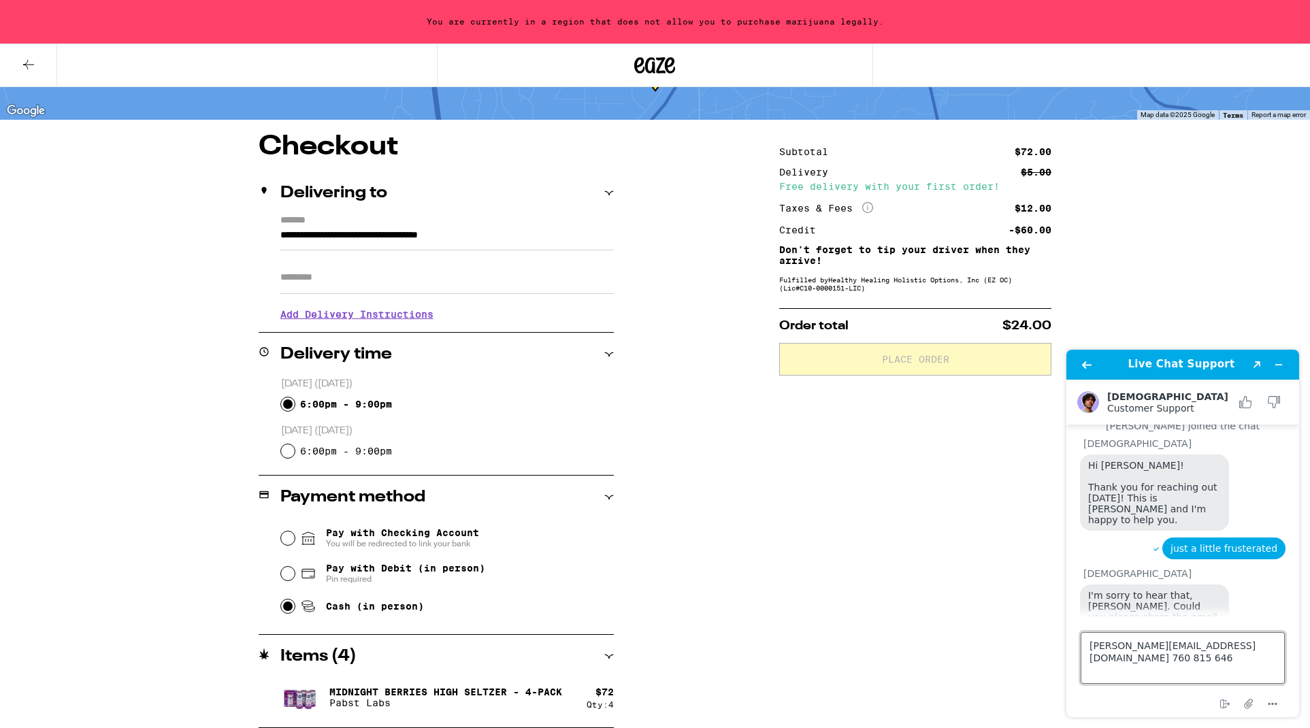
type textarea "[PERSON_NAME][EMAIL_ADDRESS][DOMAIN_NAME] [PHONE_NUMBER]"
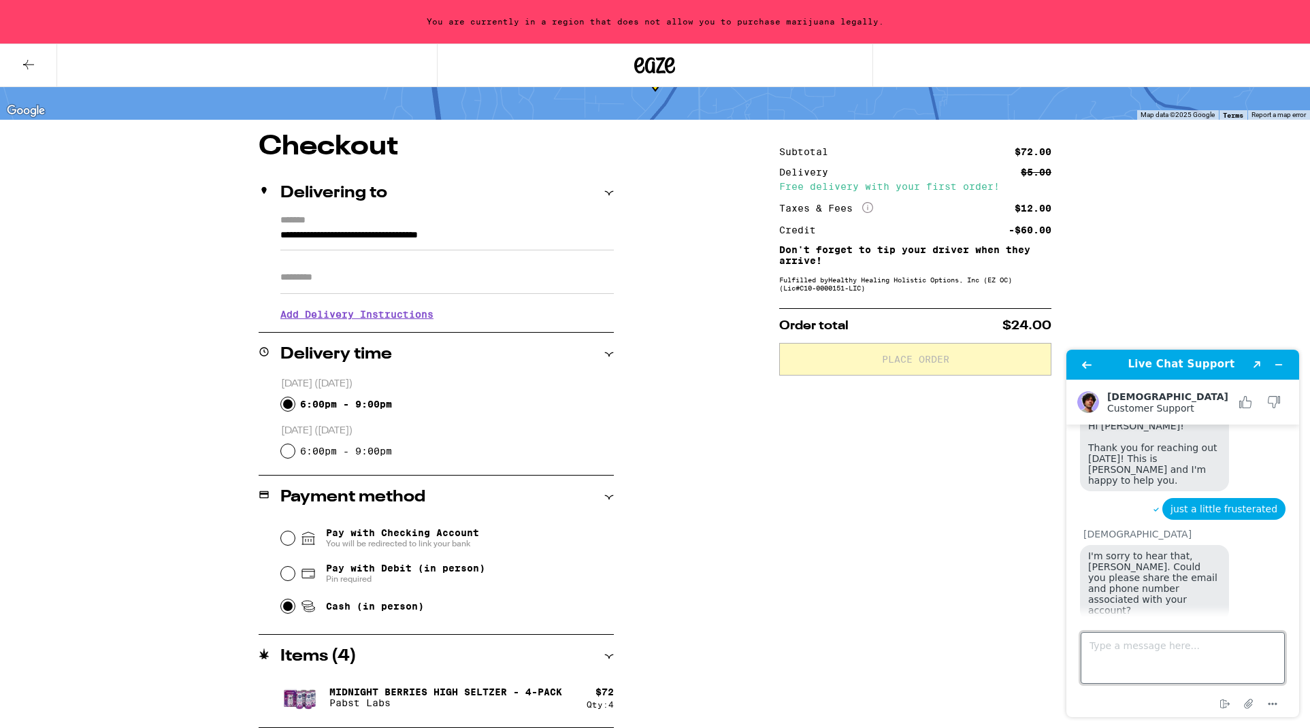
scroll to position [432, 0]
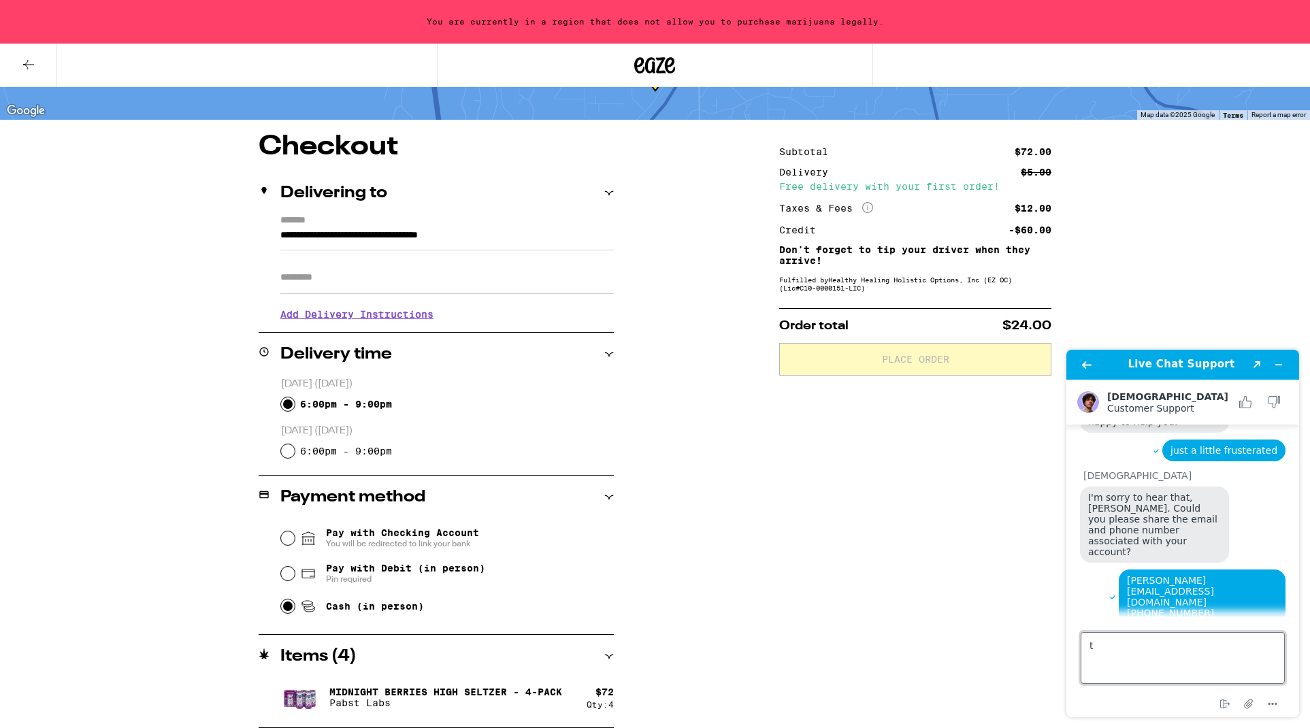
type textarea "ty"
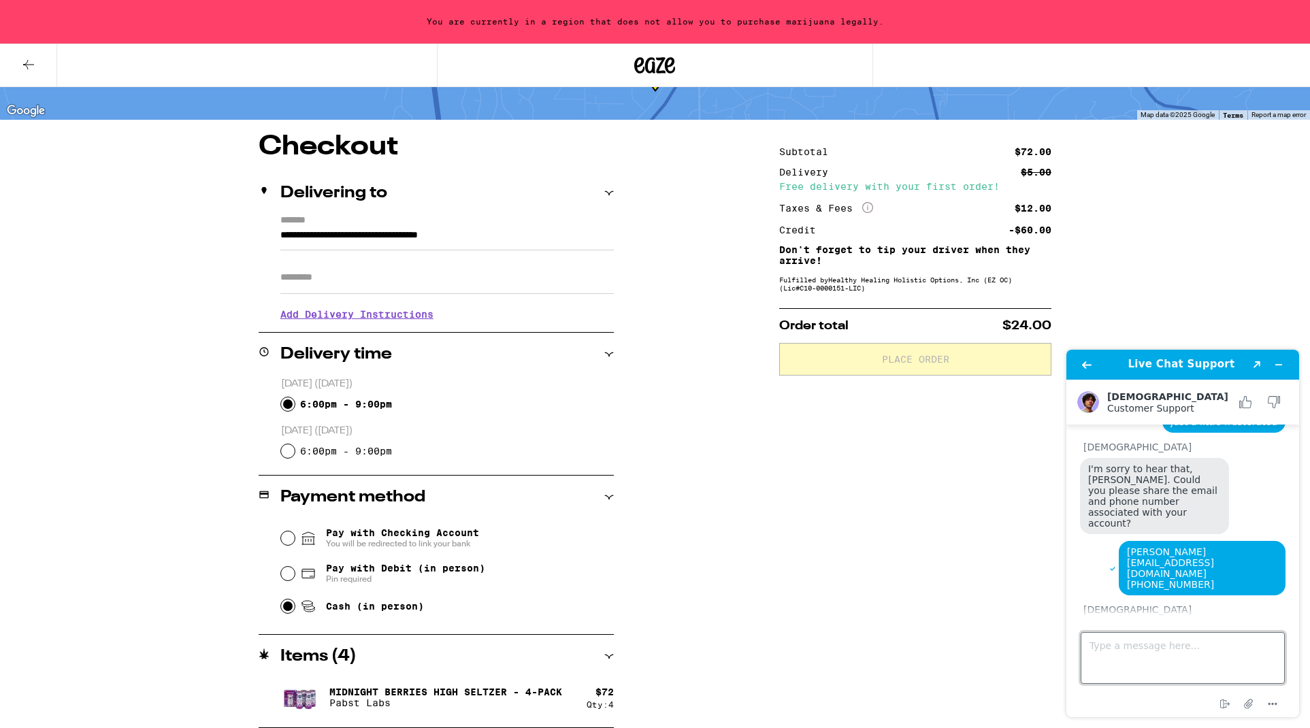
scroll to position [552, 0]
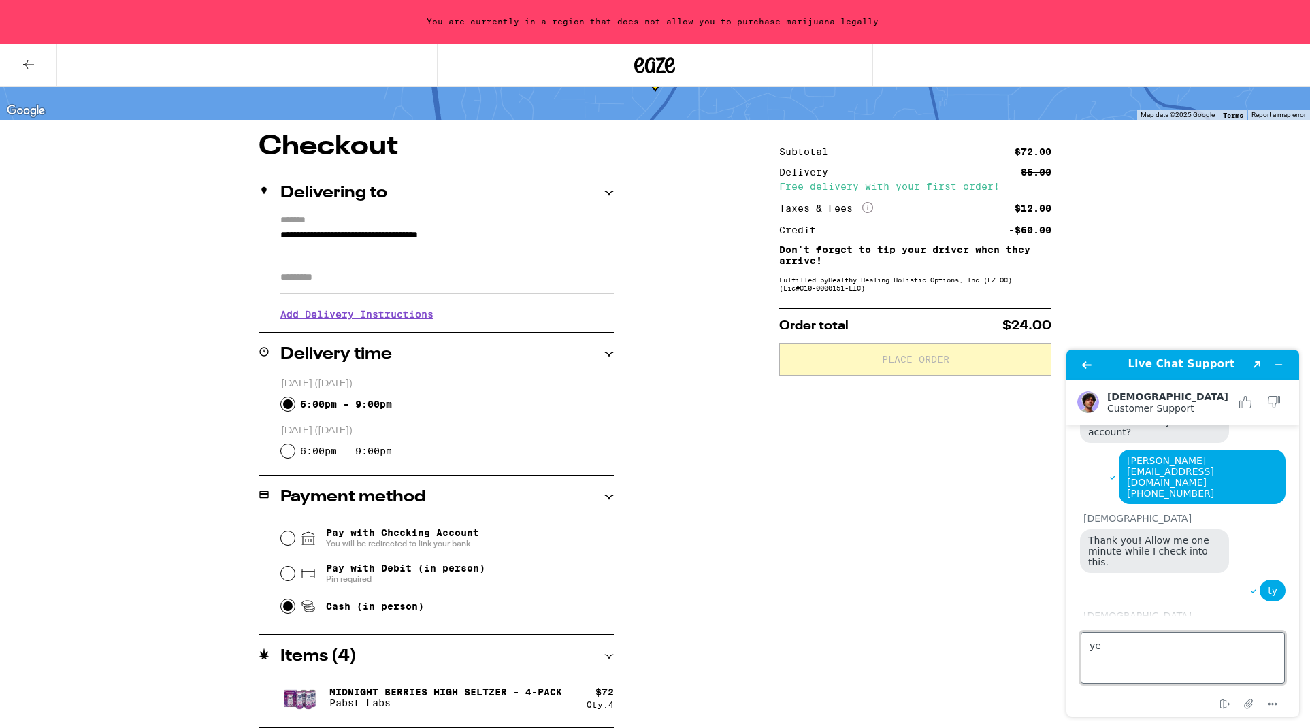
type textarea "yes"
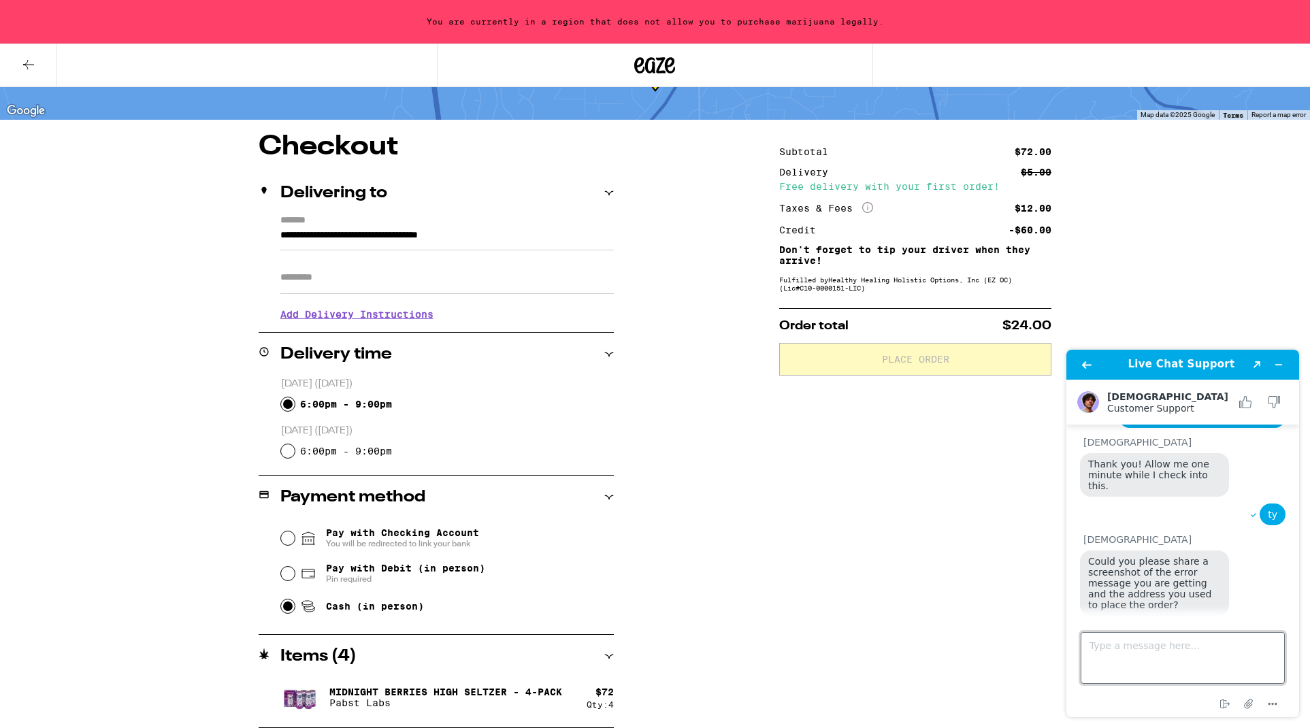
scroll to position [628, 0]
click at [1022, 648] on div "Subtotal $72.00 Delivery $5.00 Free delivery with your first order! Taxes & Fee…" at bounding box center [915, 430] width 272 height 595
click at [1247, 703] on icon "Attach file" at bounding box center [1248, 703] width 25 height 25
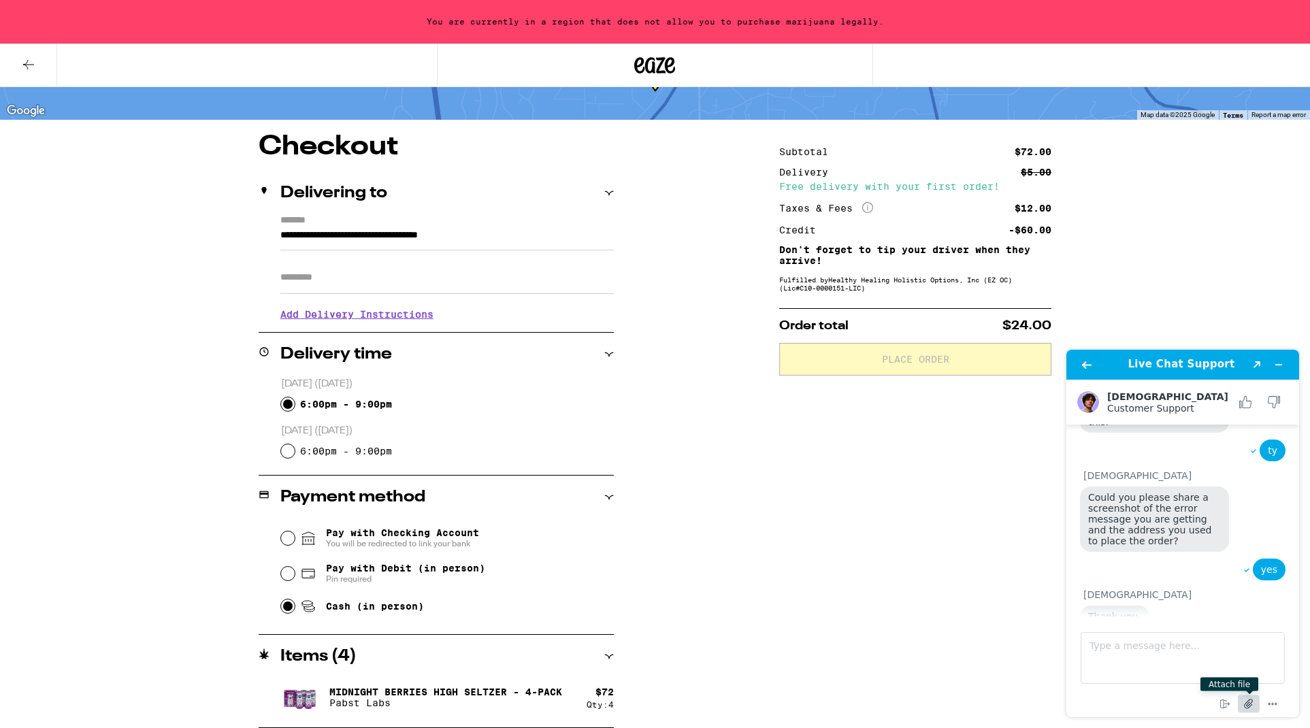
scroll to position [691, 0]
type textarea "2"
type textarea "1258 [PERSON_NAME] Ct. [GEOGRAPHIC_DATA]"
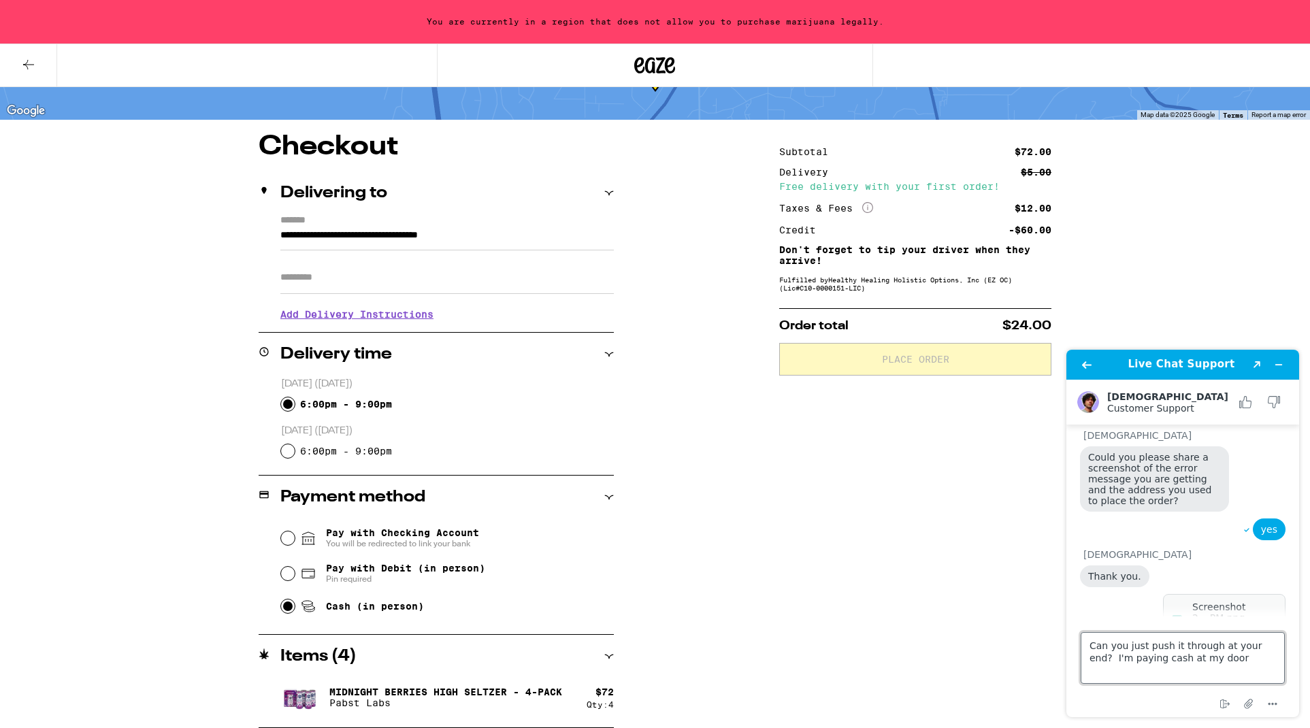
type textarea "Can you just push it through at your end? I'm paying cash at my door."
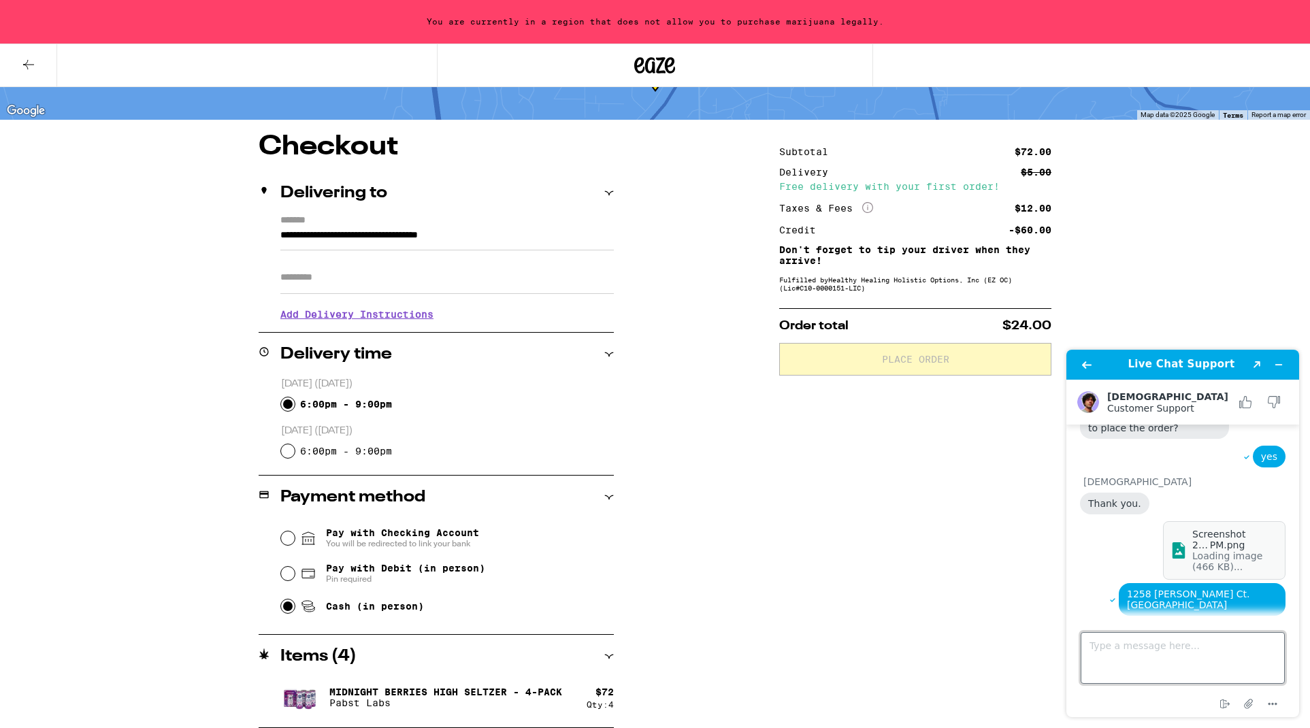
scroll to position [957, 0]
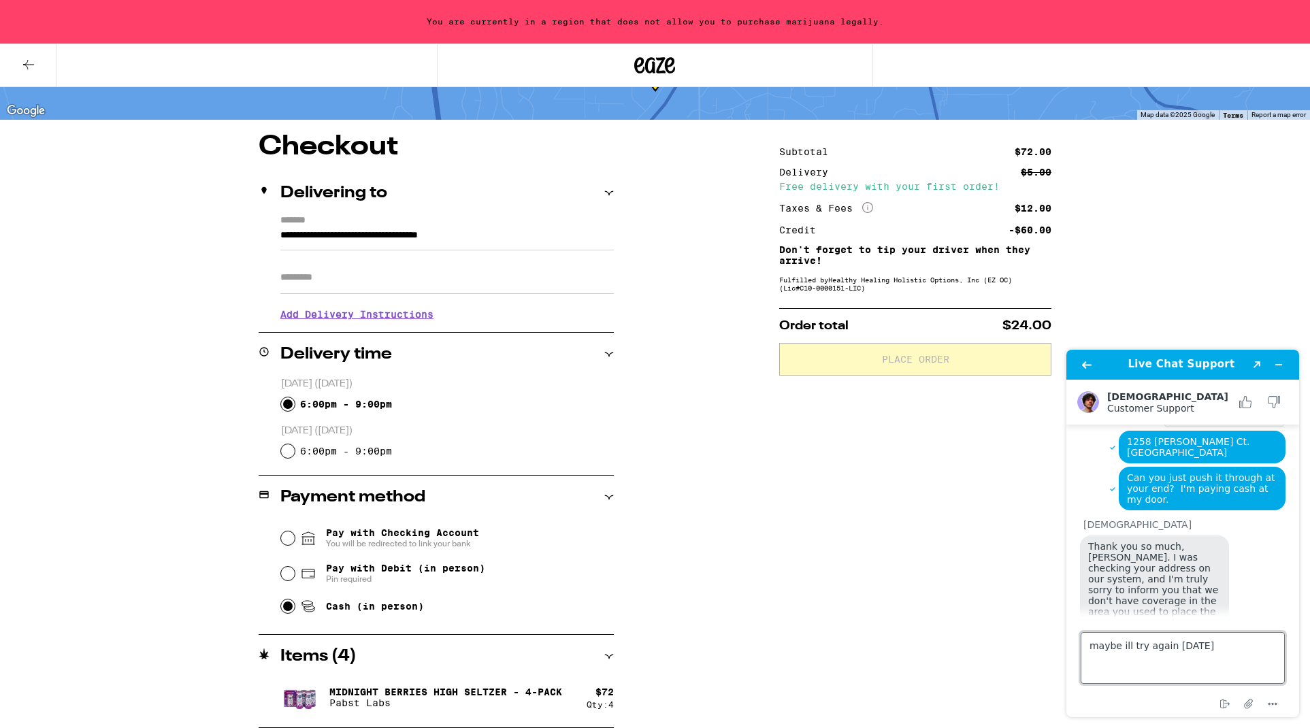
type textarea "maybe ill try again [DATE]."
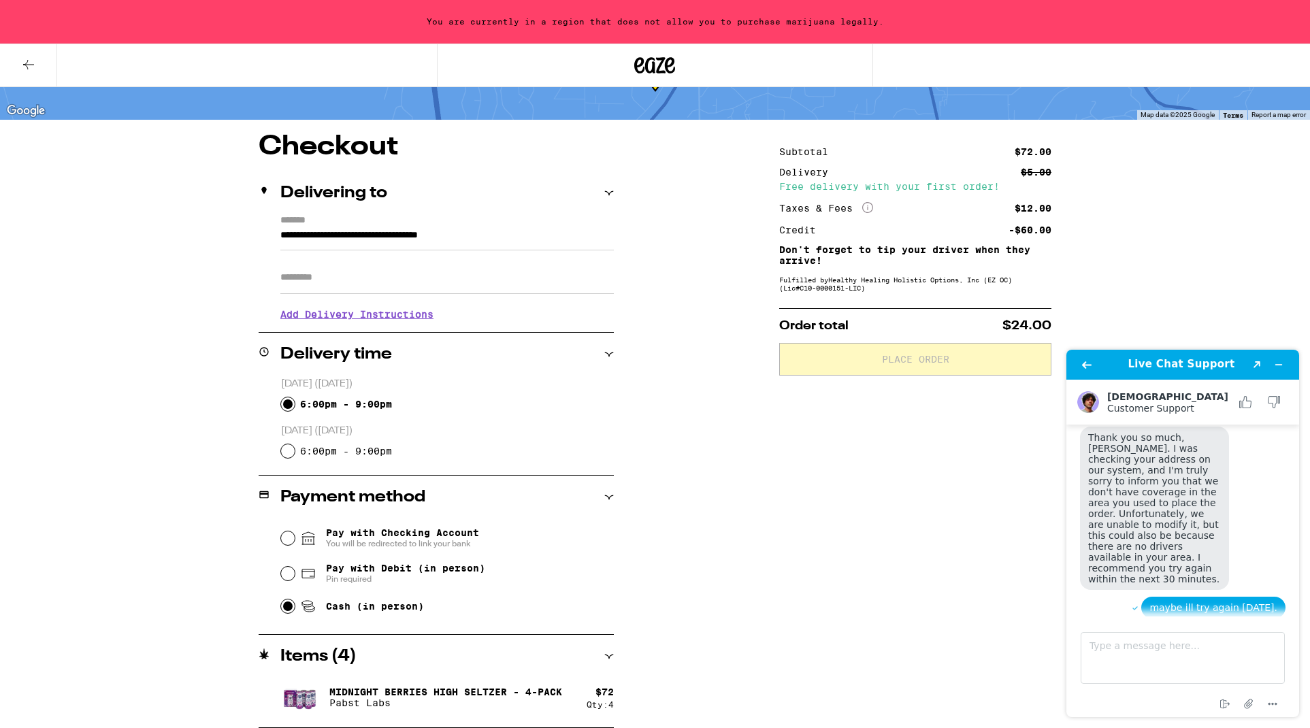
scroll to position [1066, 0]
type textarea "nope have a good evening"
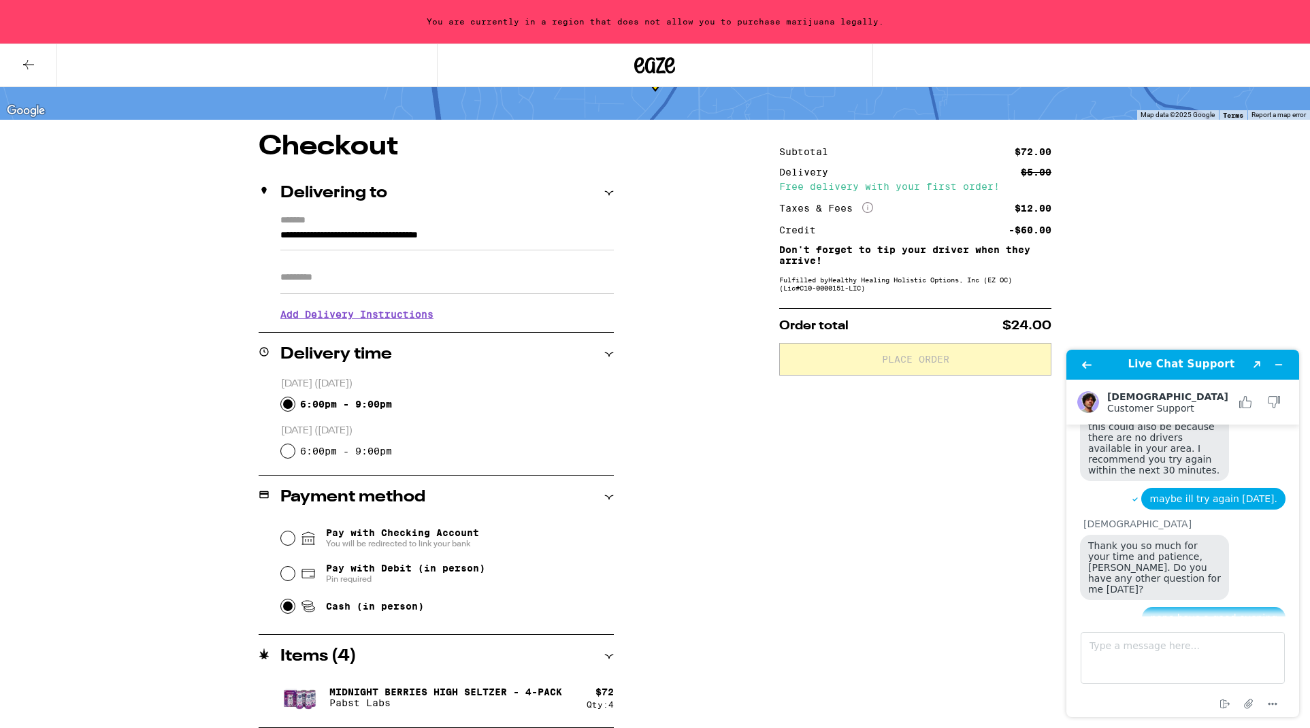
scroll to position [1239, 0]
